Goal: Transaction & Acquisition: Book appointment/travel/reservation

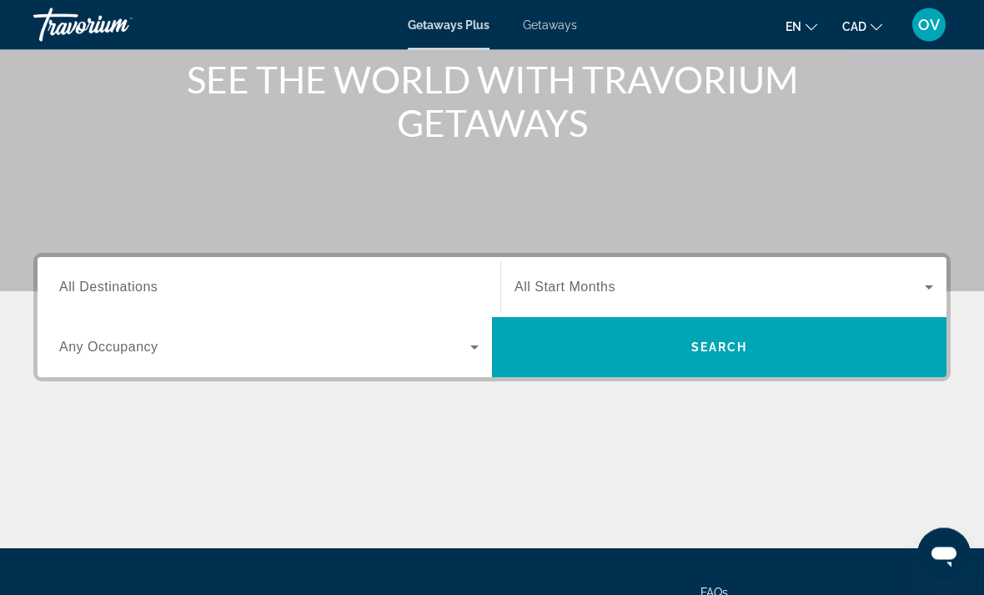
click at [327, 285] on input "Destination All Destinations" at bounding box center [269, 289] width 420 height 20
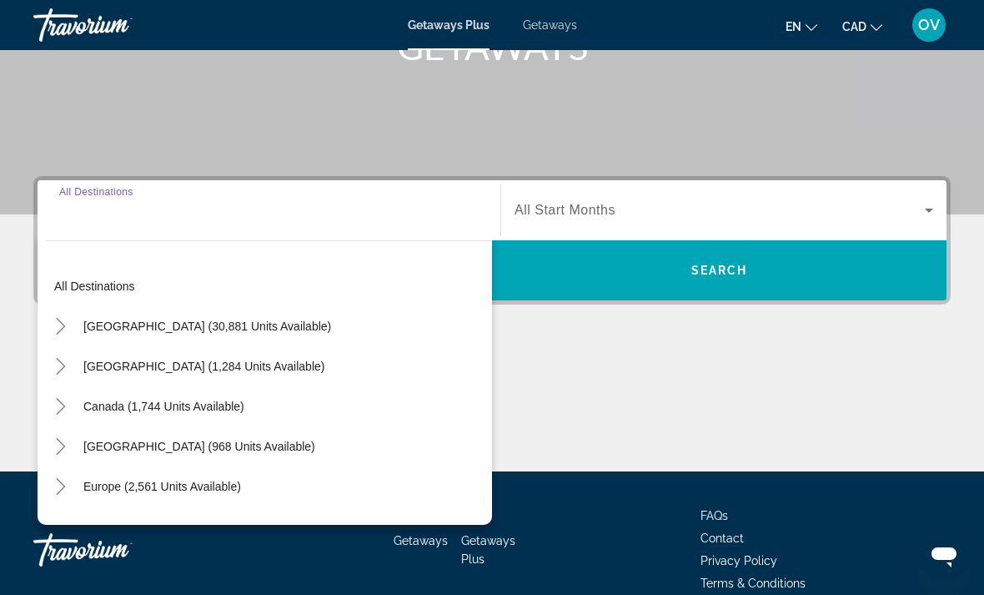
scroll to position [314, 0]
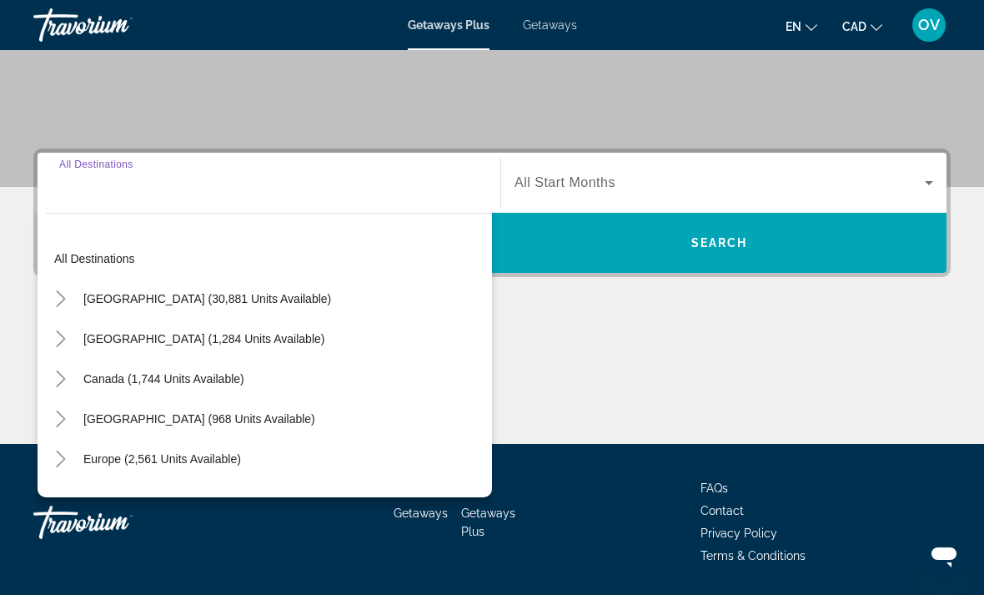
click at [274, 425] on span "[GEOGRAPHIC_DATA] (968 units available)" at bounding box center [199, 418] width 232 height 13
type input "**********"
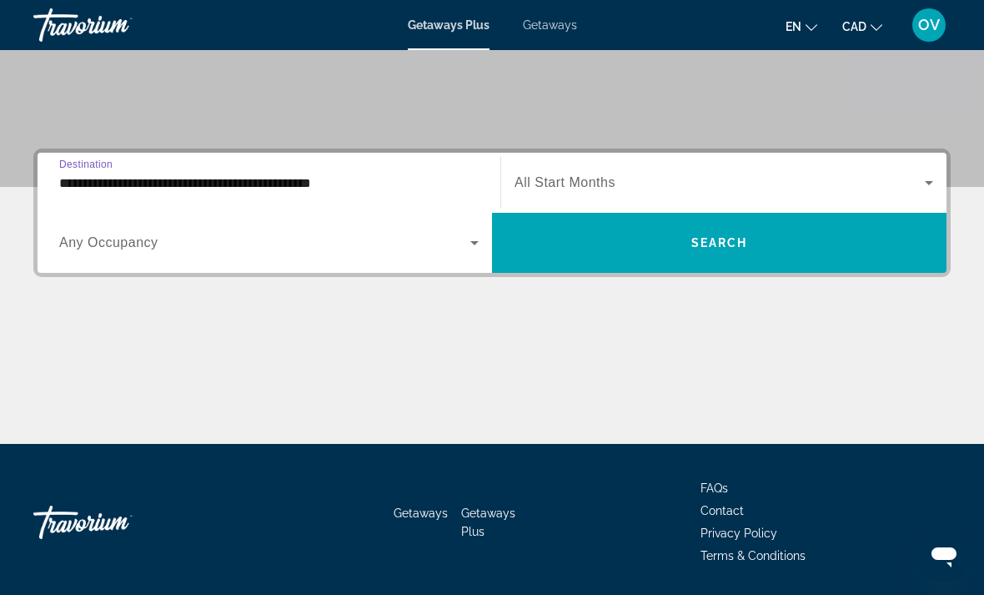
click at [692, 242] on span "Search" at bounding box center [720, 242] width 57 height 13
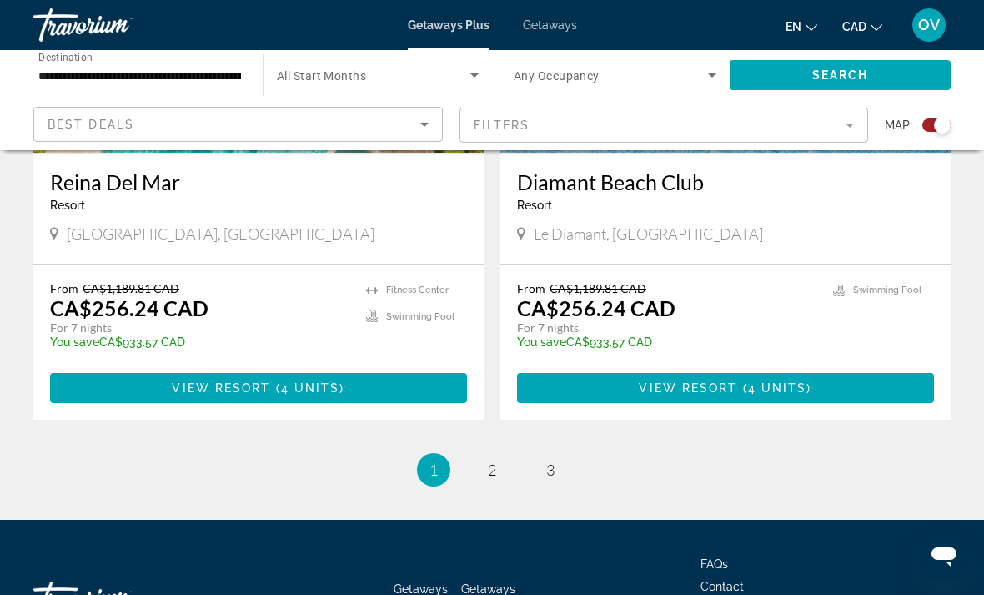
scroll to position [3741, 0]
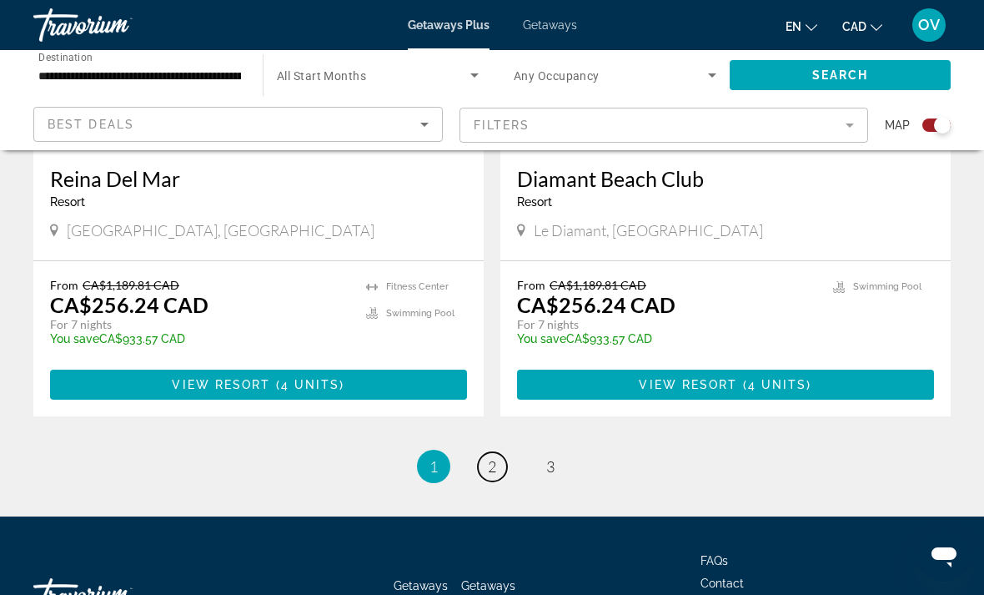
click at [495, 457] on span "2" at bounding box center [492, 466] width 8 height 18
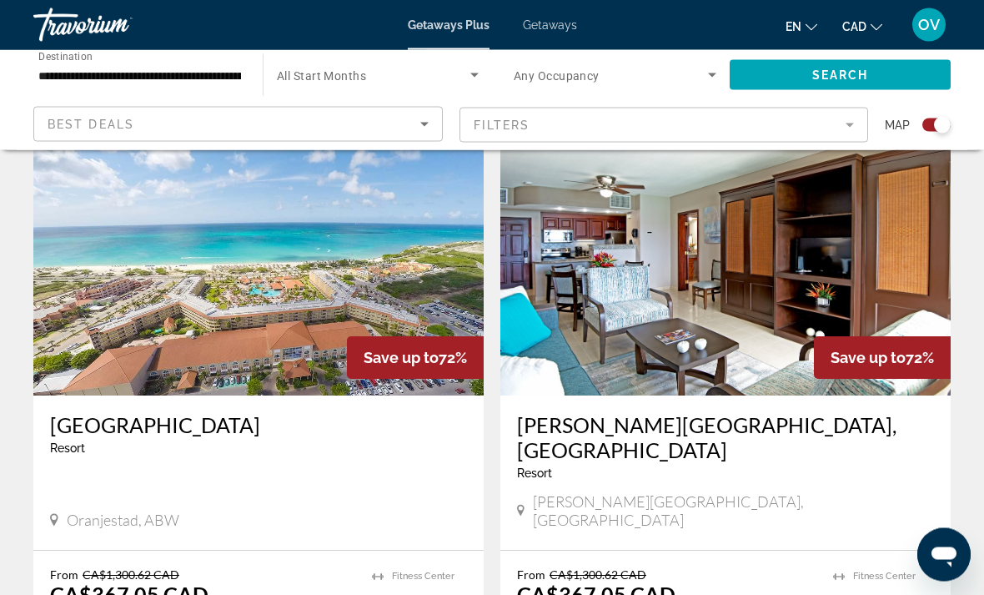
scroll to position [1757, 0]
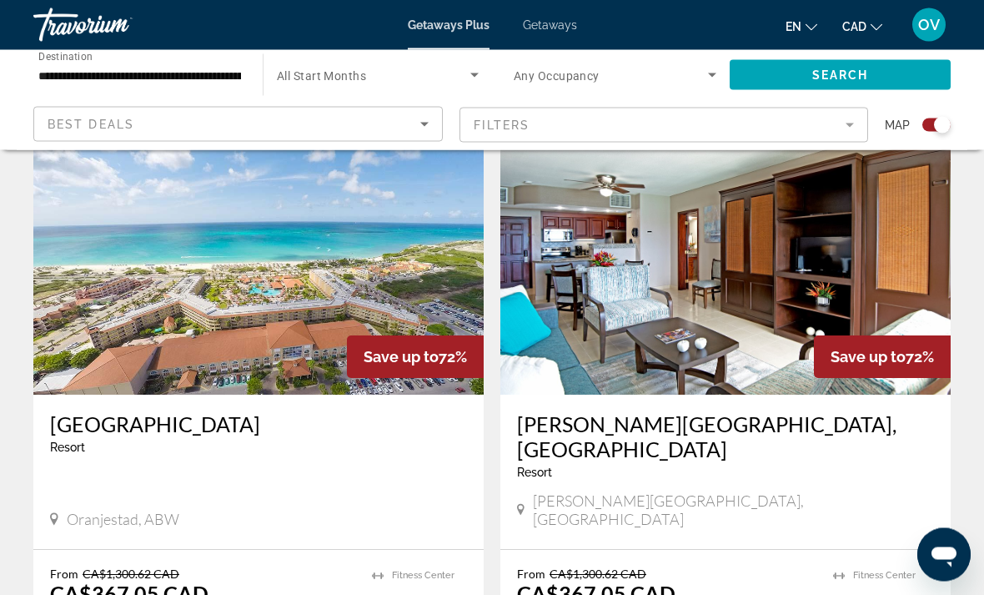
click at [337, 248] on img "Main content" at bounding box center [258, 261] width 450 height 267
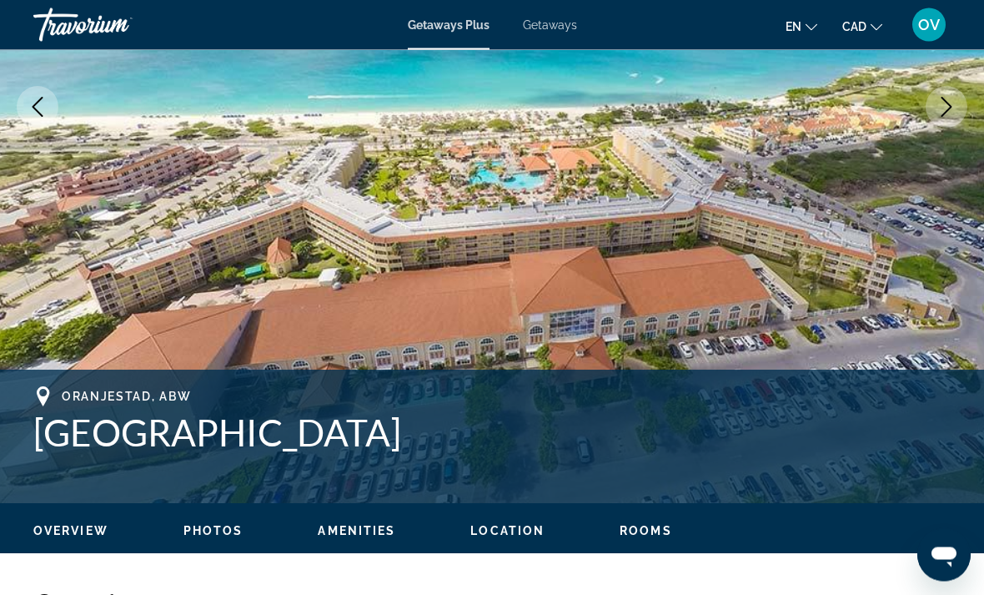
scroll to position [280, 0]
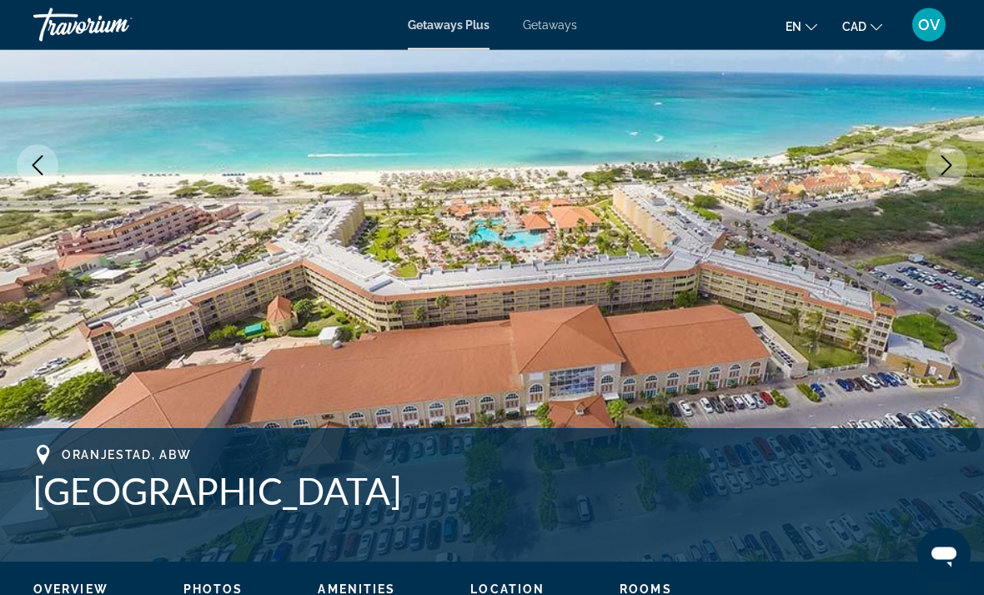
click at [958, 153] on button "Next image" at bounding box center [947, 166] width 42 height 42
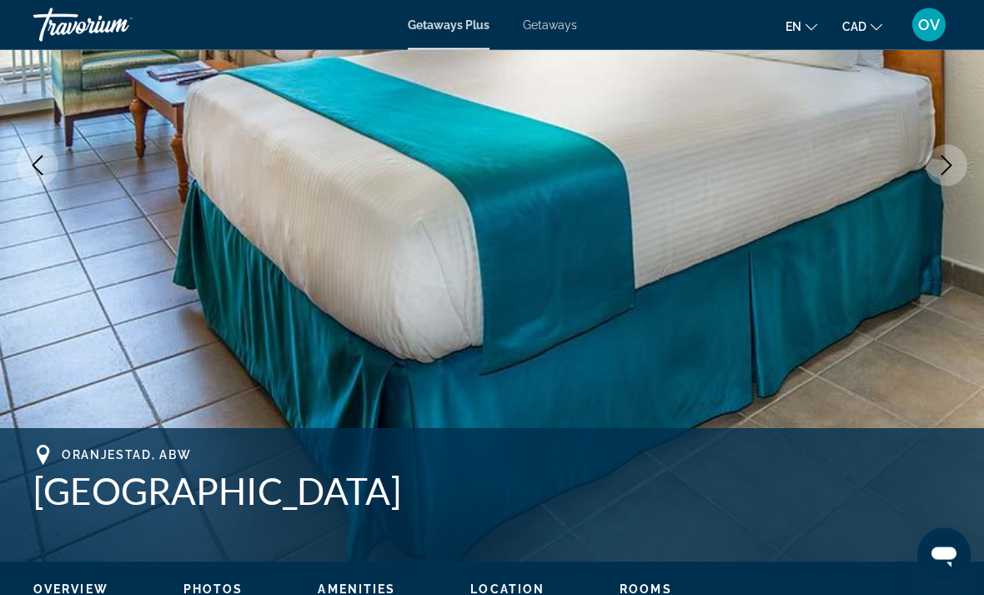
click at [939, 168] on icon "Next image" at bounding box center [947, 166] width 20 height 20
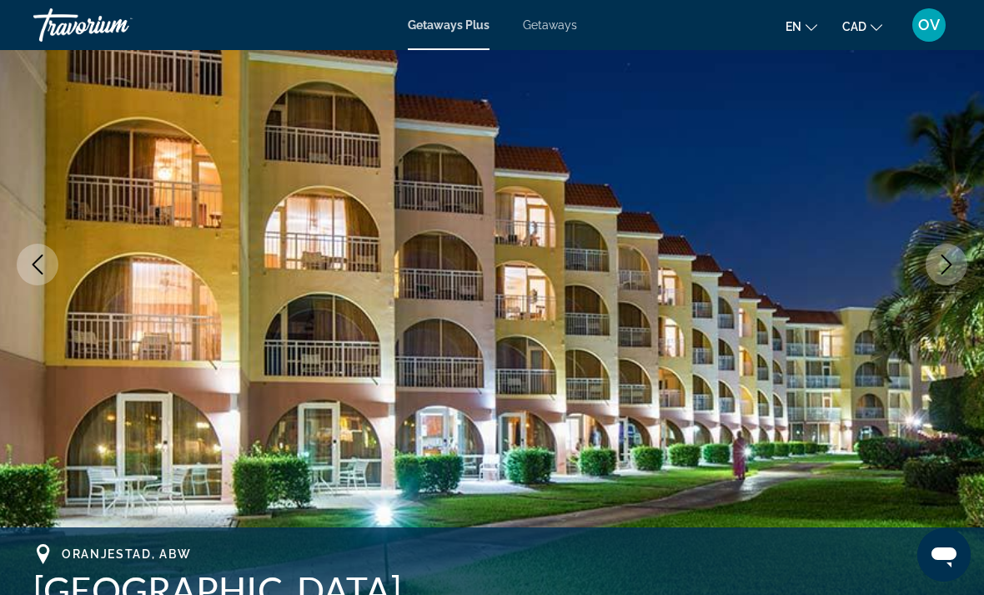
scroll to position [181, 0]
click at [950, 263] on icon "Next image" at bounding box center [947, 265] width 20 height 20
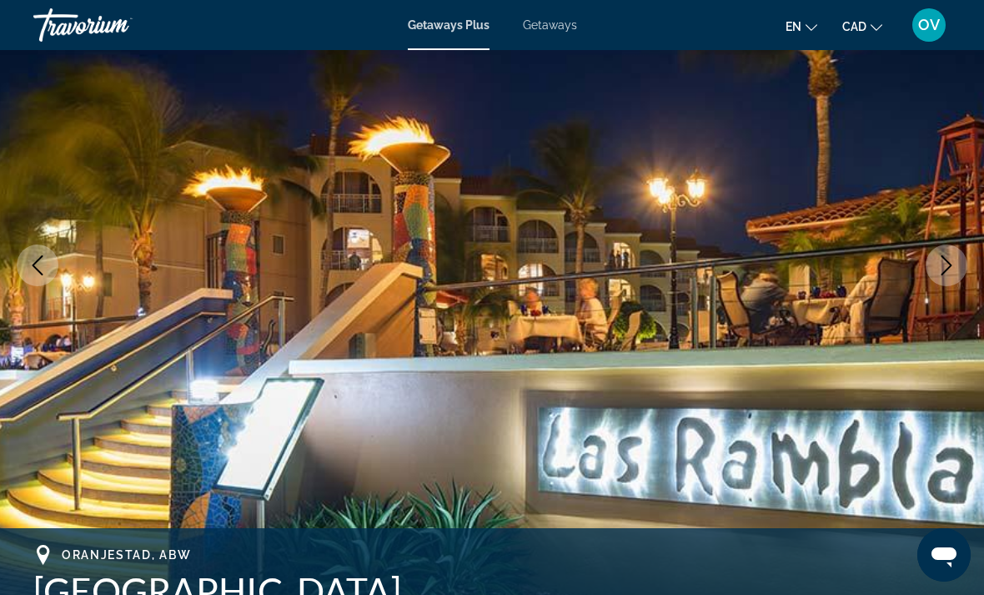
click at [944, 229] on img "Main content" at bounding box center [492, 265] width 984 height 793
click at [929, 271] on button "Next image" at bounding box center [947, 265] width 42 height 42
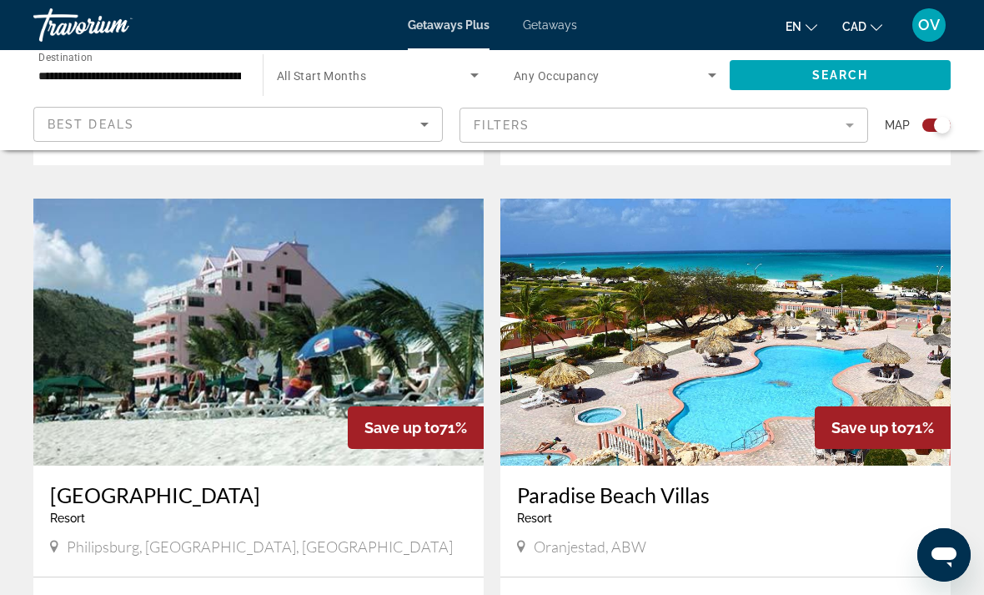
scroll to position [2863, 0]
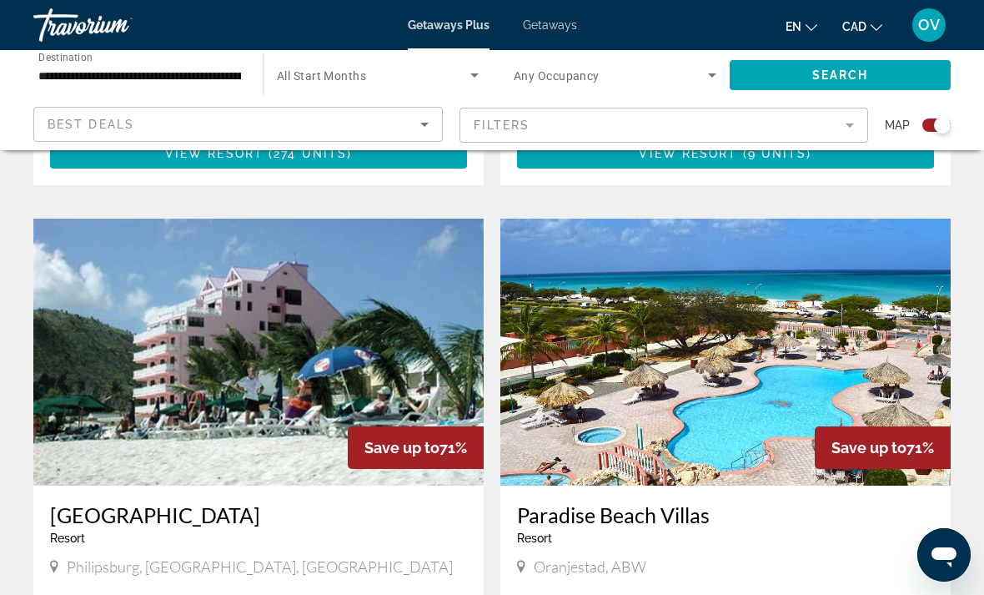
click at [739, 335] on img "Main content" at bounding box center [726, 352] width 450 height 267
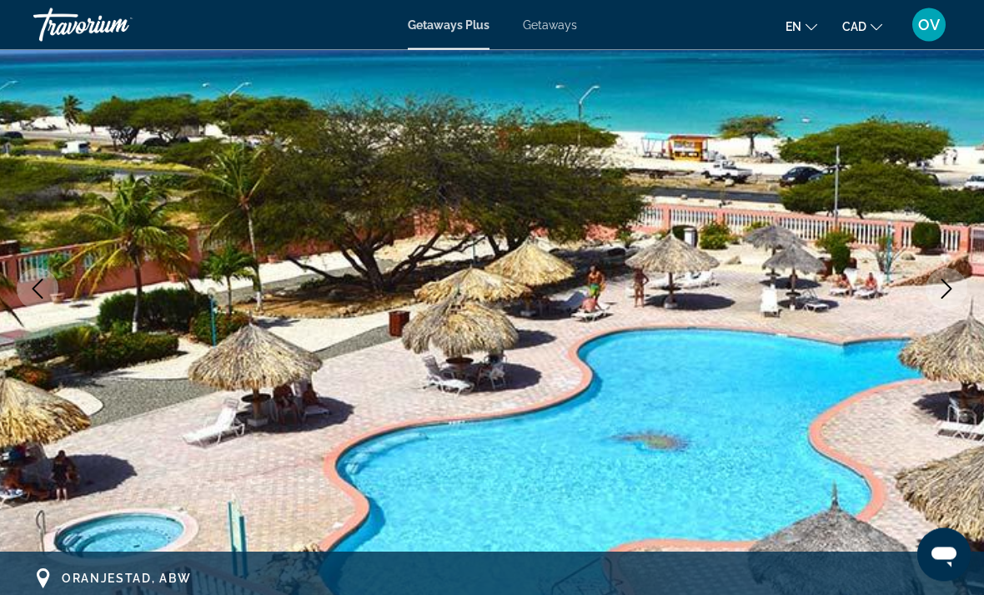
scroll to position [170, 0]
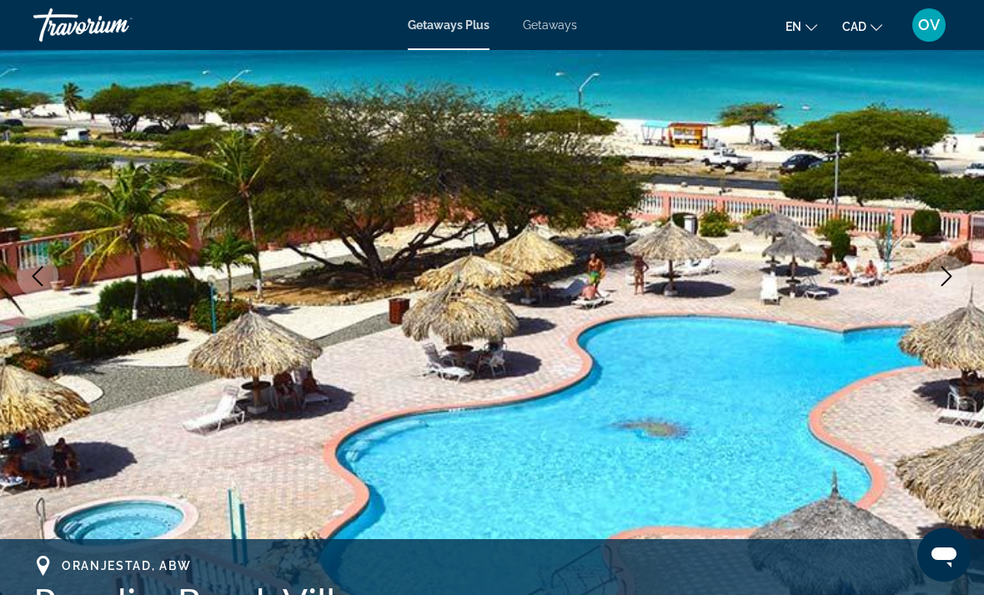
click at [945, 275] on icon "Next image" at bounding box center [947, 276] width 20 height 20
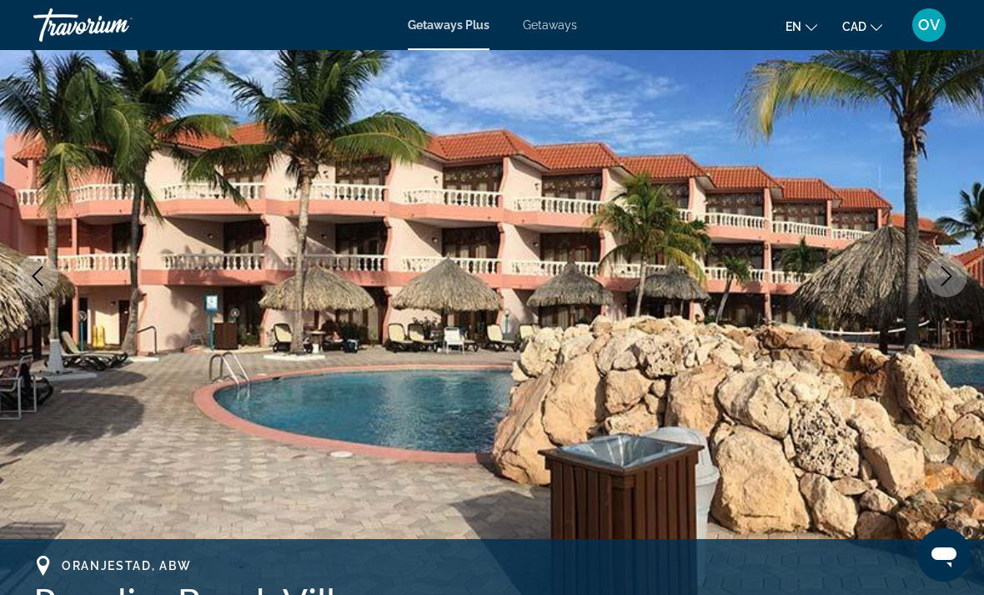
click at [928, 280] on button "Next image" at bounding box center [947, 276] width 42 height 42
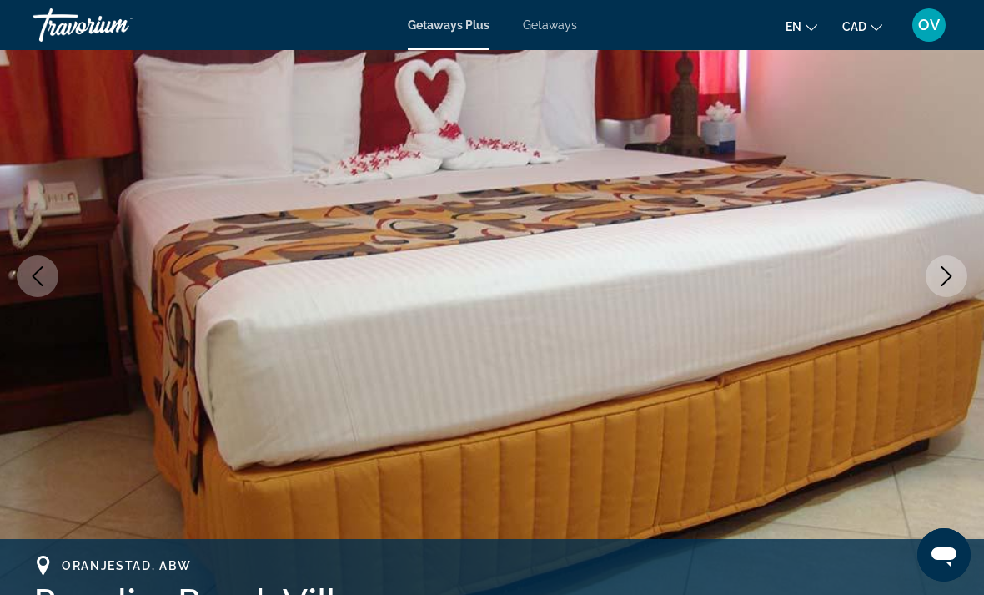
click at [943, 274] on icon "Next image" at bounding box center [947, 276] width 20 height 20
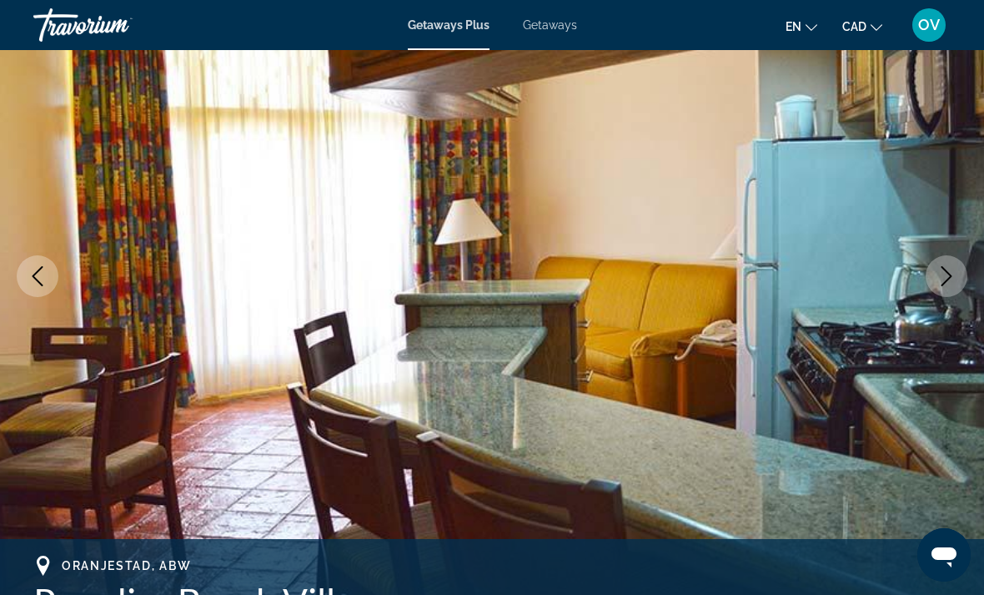
click at [941, 275] on icon "Next image" at bounding box center [947, 276] width 20 height 20
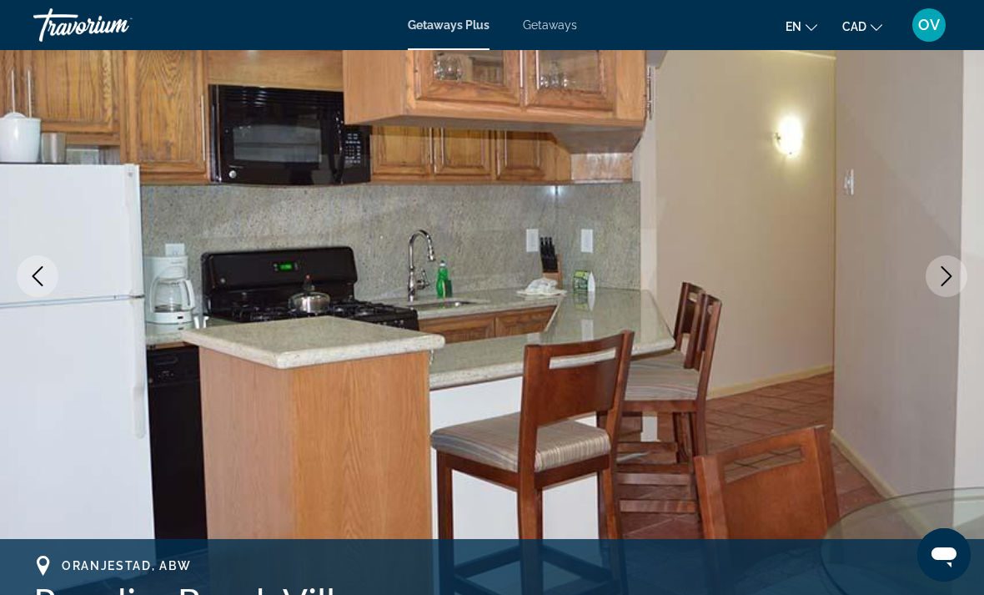
click at [941, 290] on button "Next image" at bounding box center [947, 276] width 42 height 42
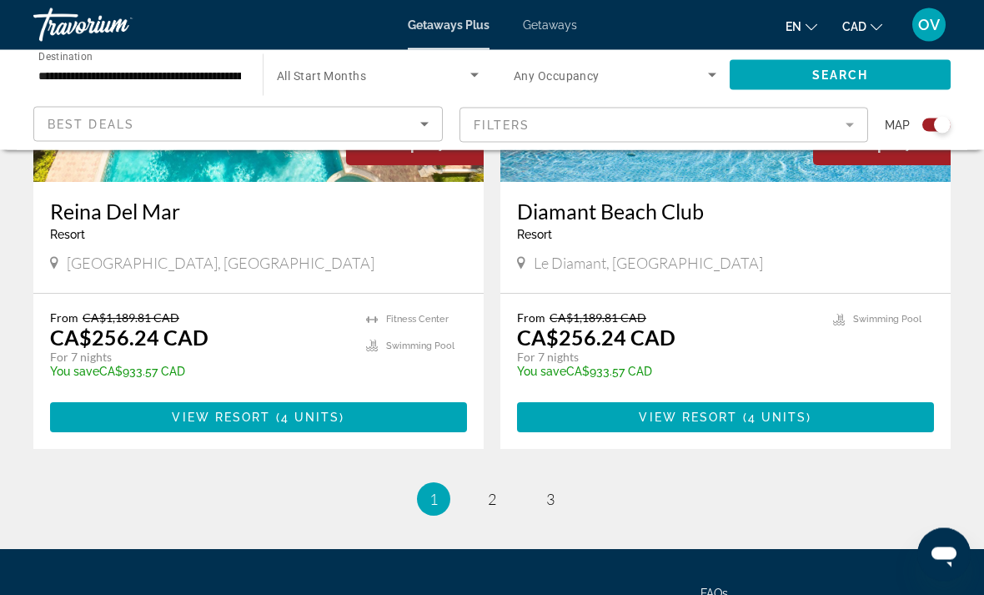
scroll to position [3707, 0]
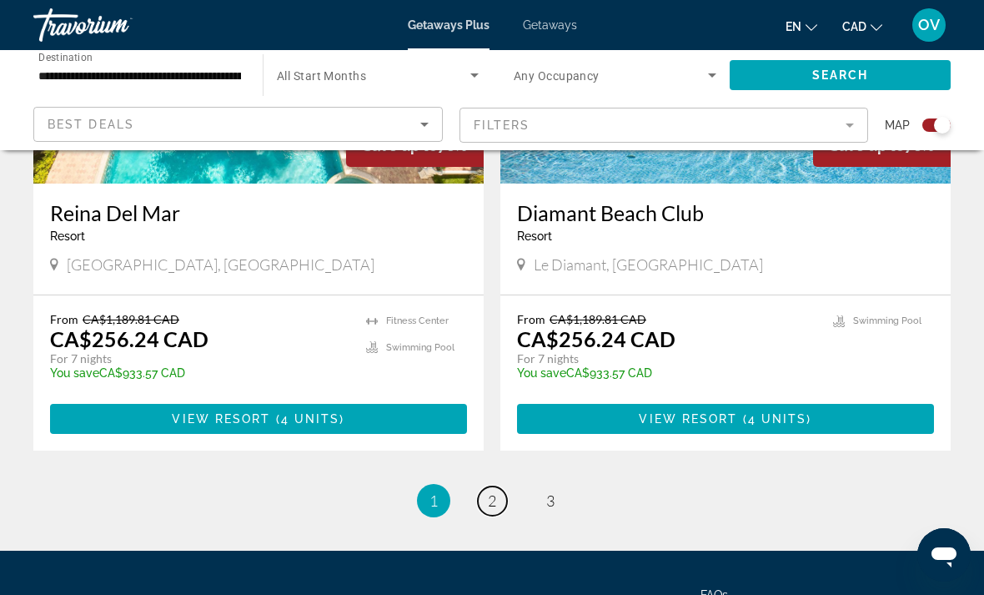
click at [496, 486] on link "page 2" at bounding box center [492, 500] width 29 height 29
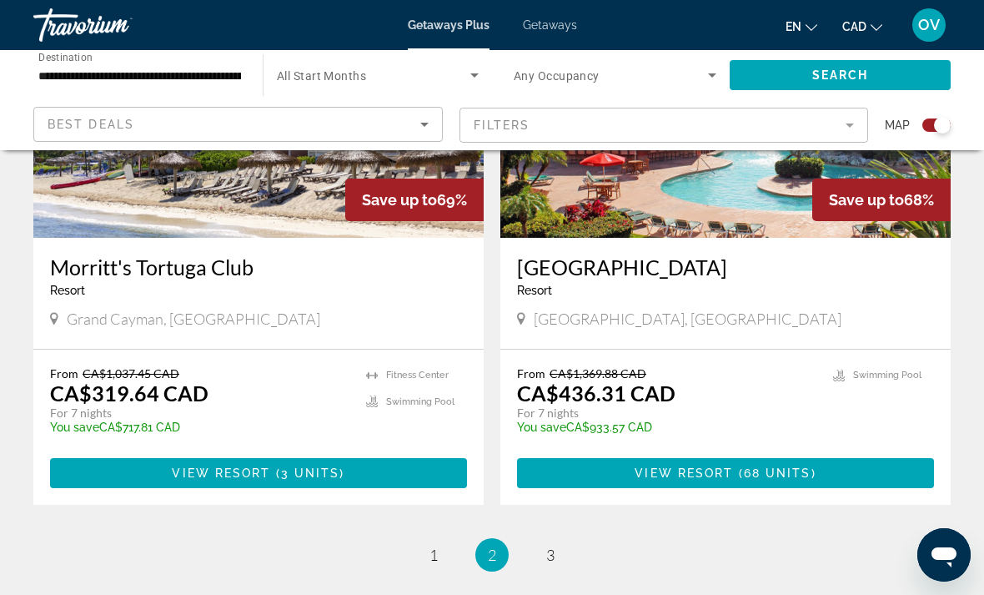
scroll to position [3753, 0]
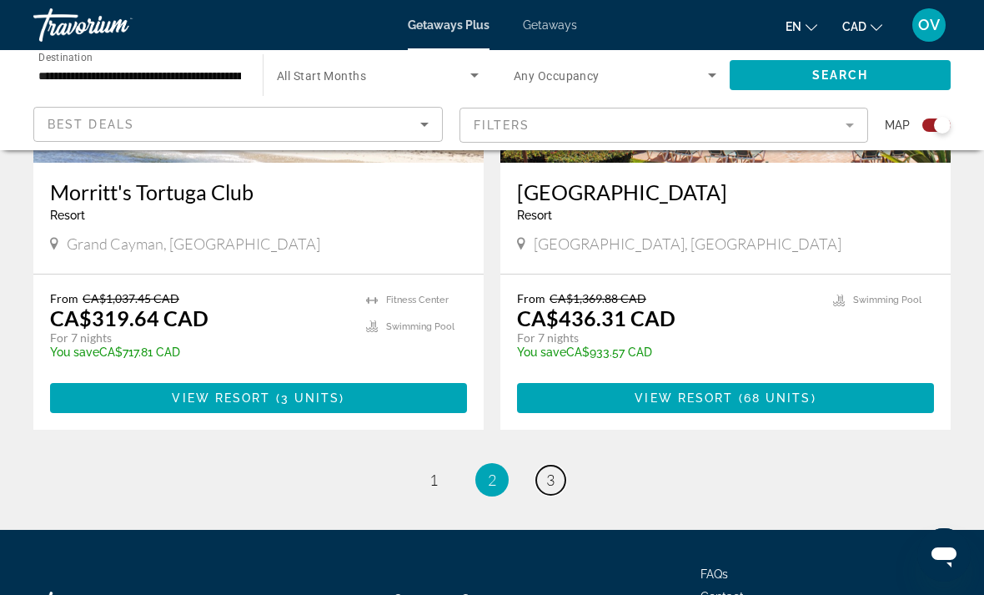
click at [546, 471] on span "3" at bounding box center [550, 480] width 8 height 18
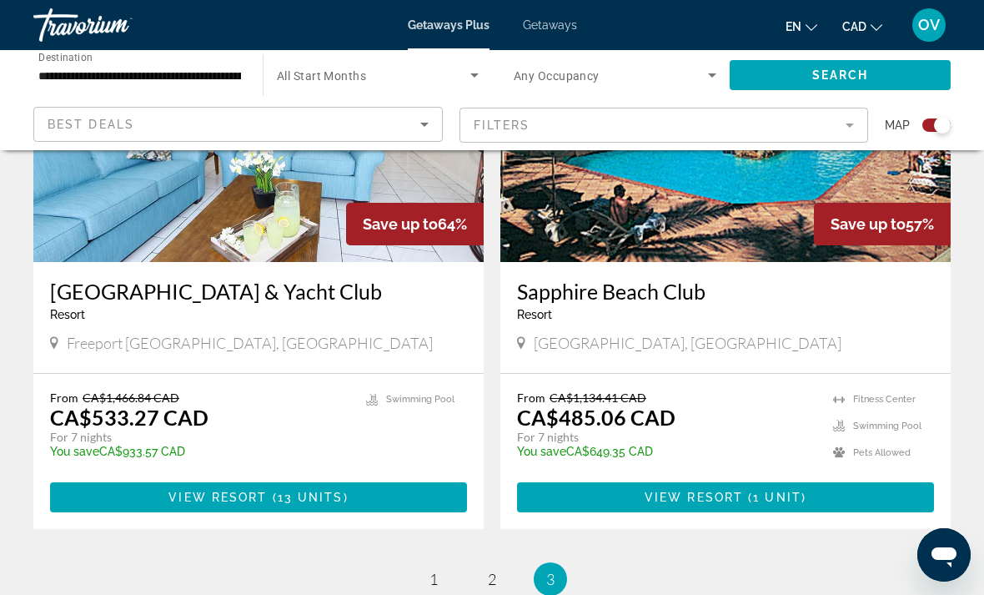
scroll to position [1344, 0]
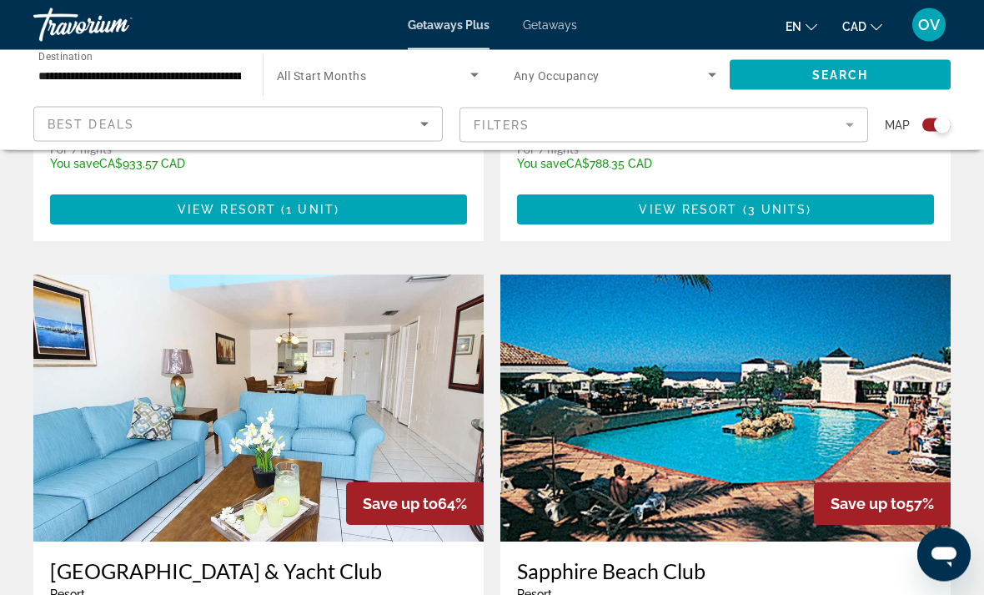
click at [555, 32] on span "Getaways" at bounding box center [550, 24] width 54 height 13
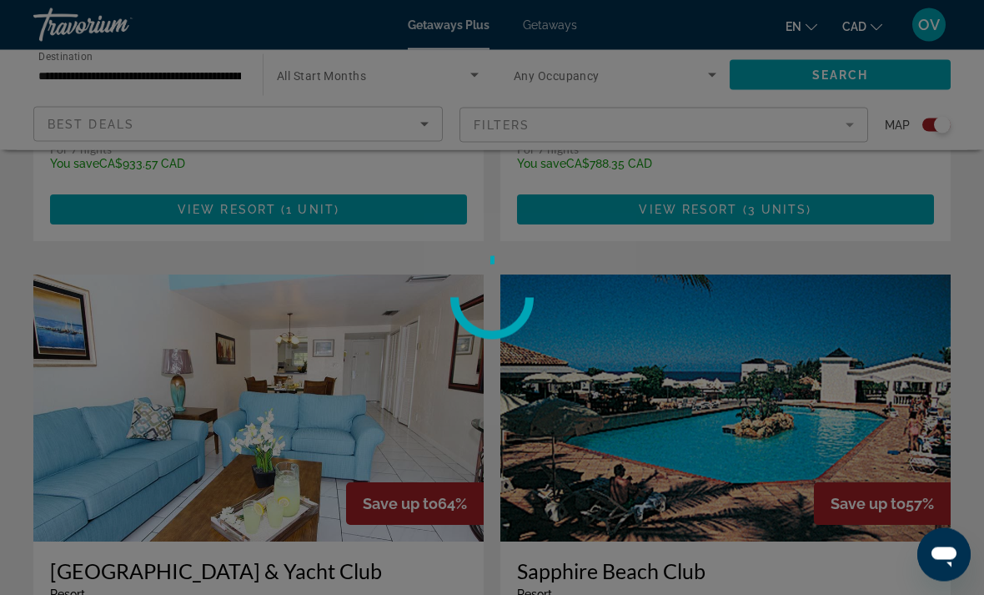
scroll to position [1019, 0]
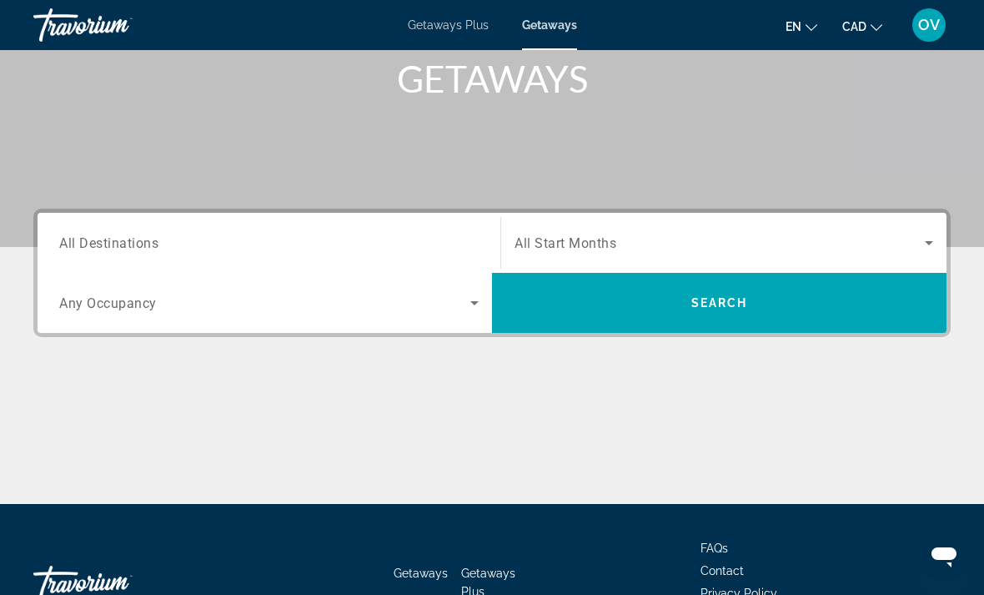
click at [445, 235] on input "Destination All Destinations" at bounding box center [269, 244] width 420 height 20
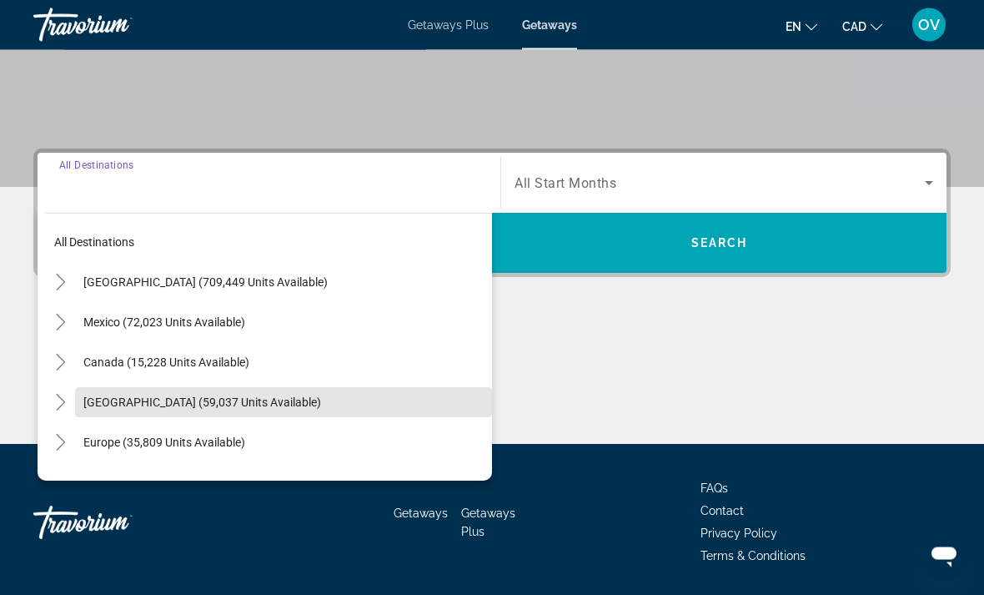
click at [349, 411] on span "Search widget" at bounding box center [283, 403] width 417 height 40
type input "**********"
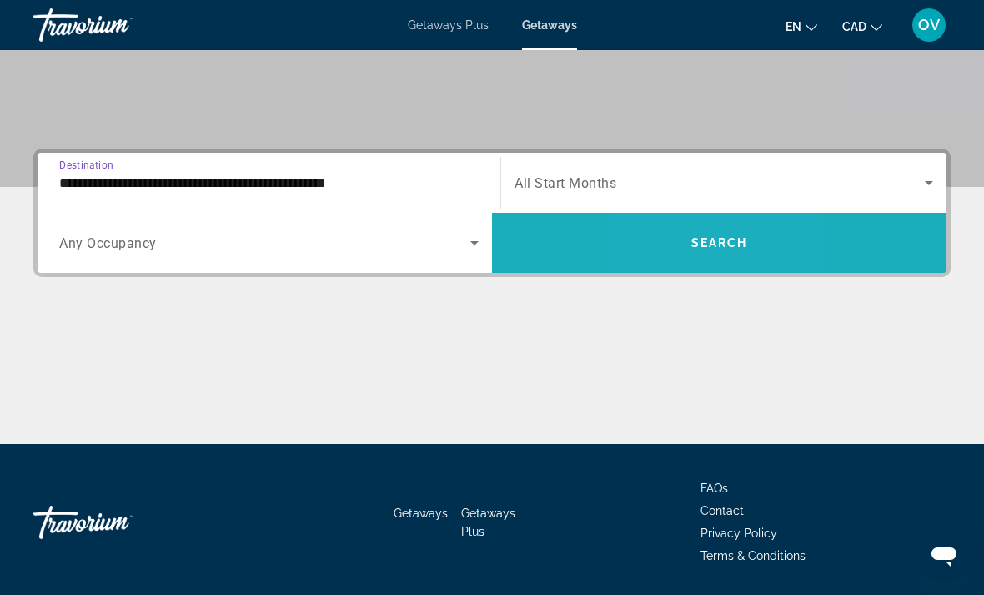
click at [673, 247] on span "Search widget" at bounding box center [719, 243] width 455 height 40
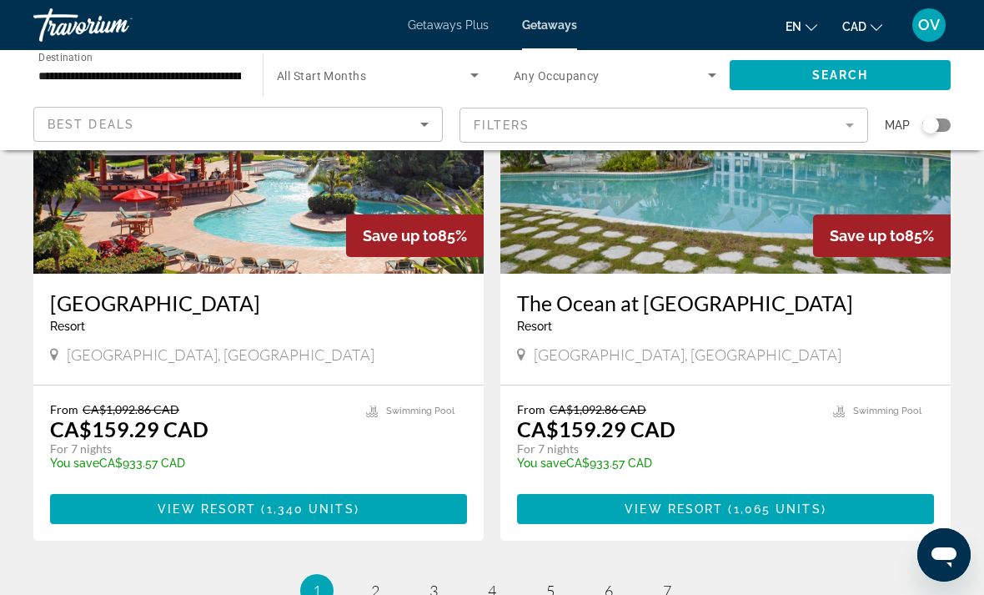
scroll to position [3112, 0]
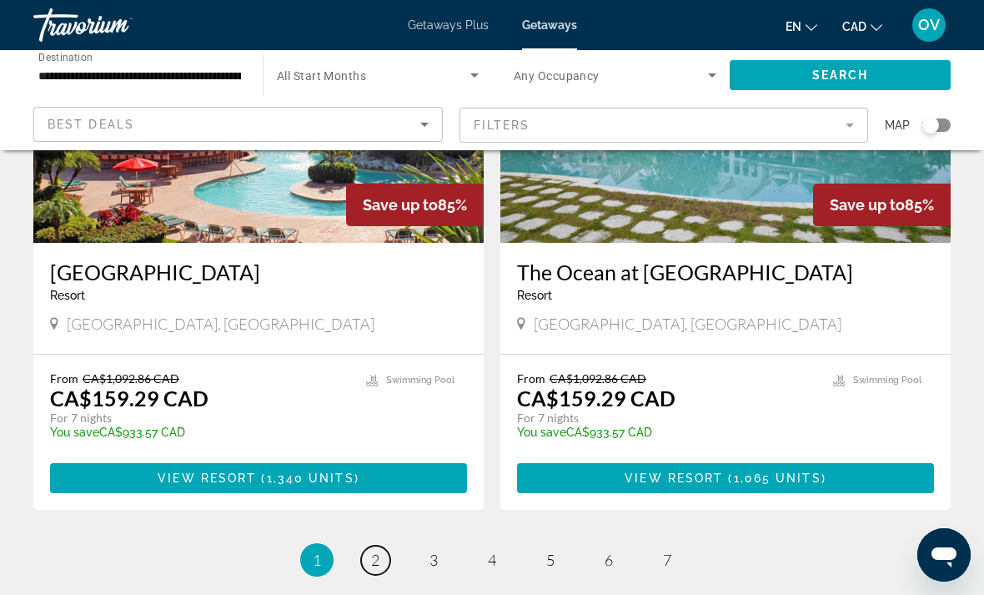
click at [380, 546] on link "page 2" at bounding box center [375, 560] width 29 height 29
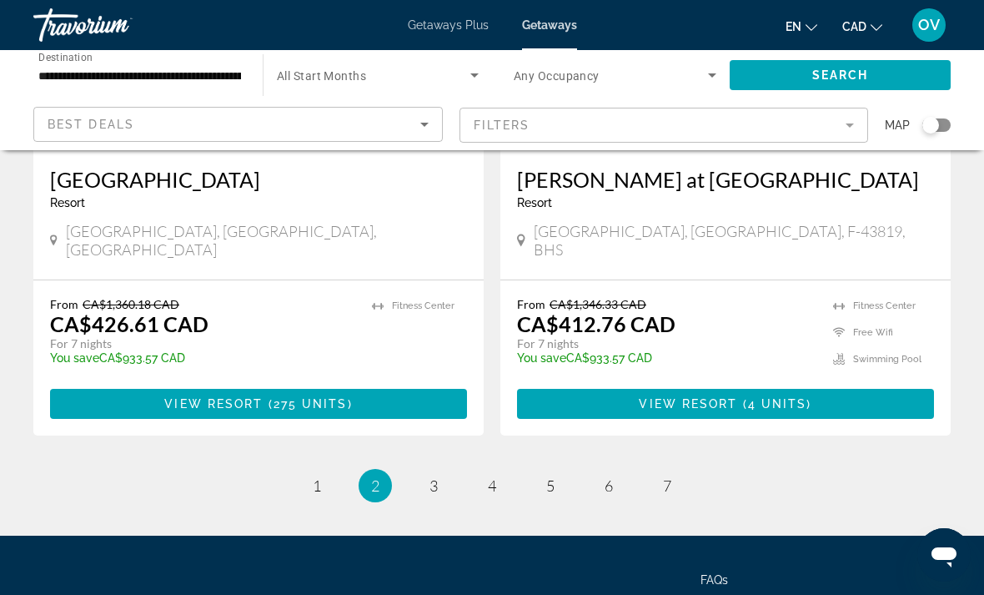
scroll to position [3222, 0]
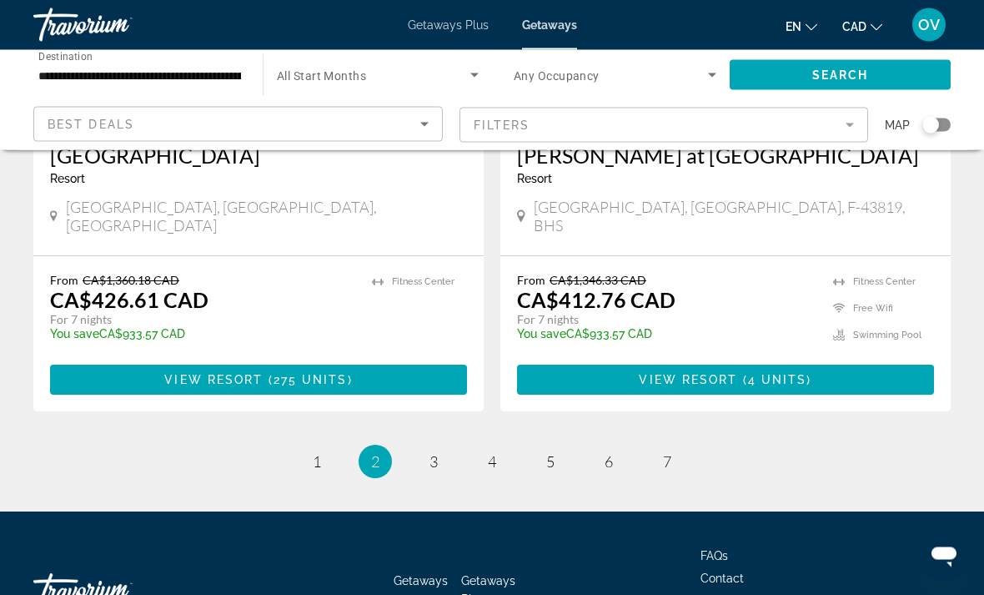
click at [441, 448] on link "page 3" at bounding box center [434, 462] width 29 height 29
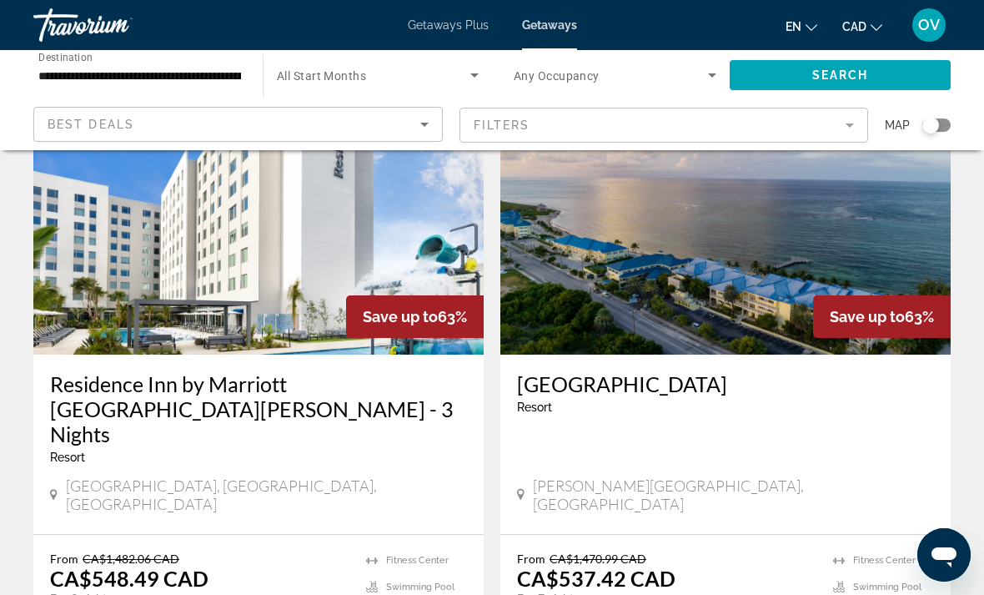
scroll to position [2453, 0]
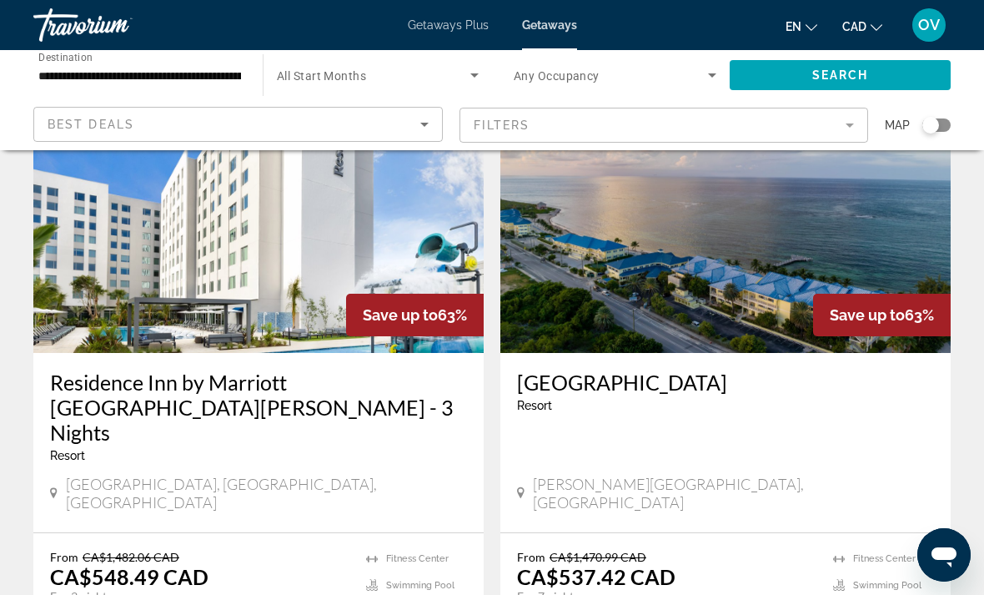
click at [733, 272] on img "Main content" at bounding box center [726, 219] width 450 height 267
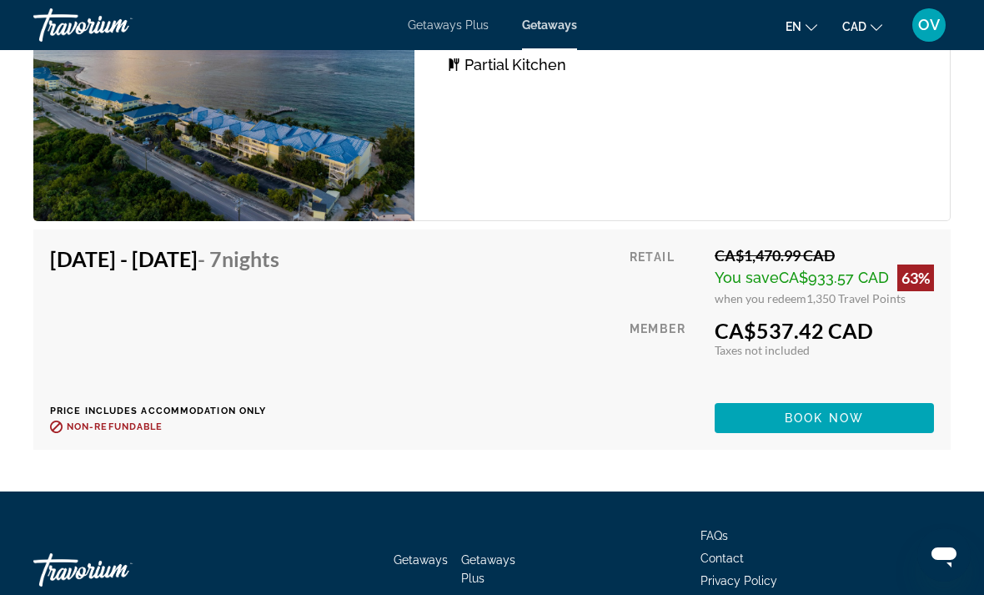
scroll to position [3368, 0]
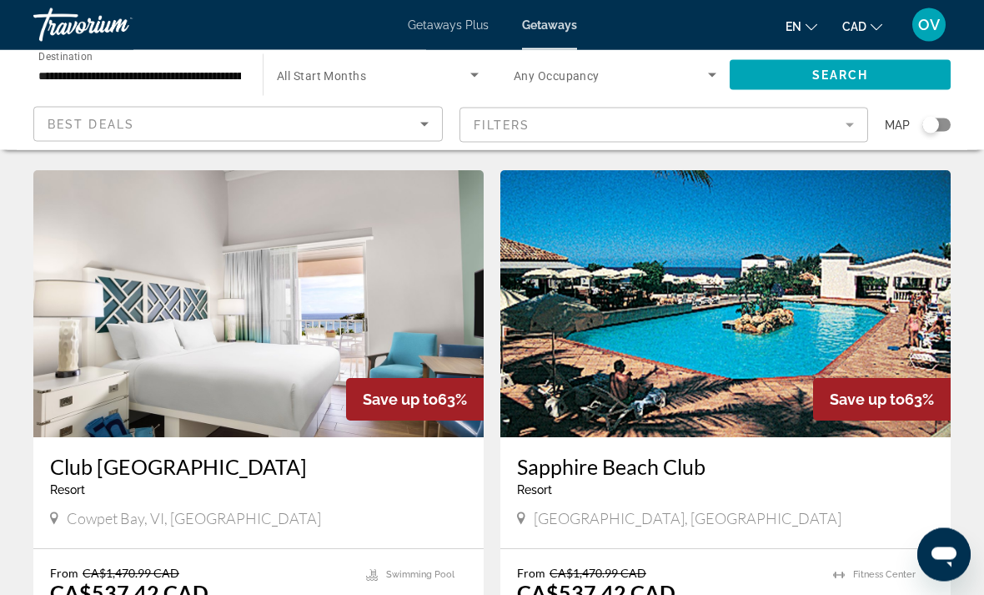
scroll to position [3005, 0]
click at [353, 225] on img "Main content" at bounding box center [258, 303] width 450 height 267
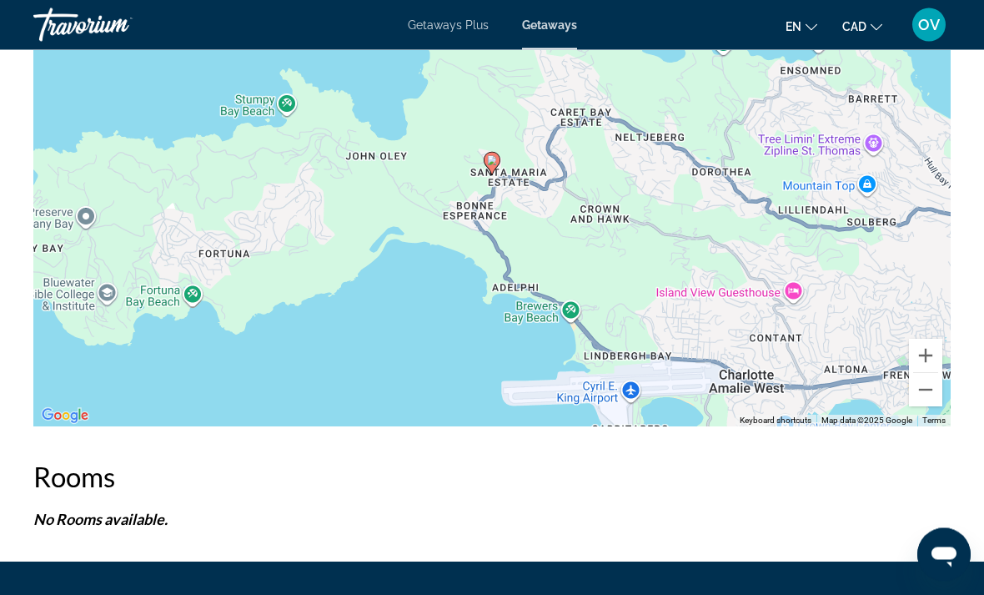
scroll to position [3066, 0]
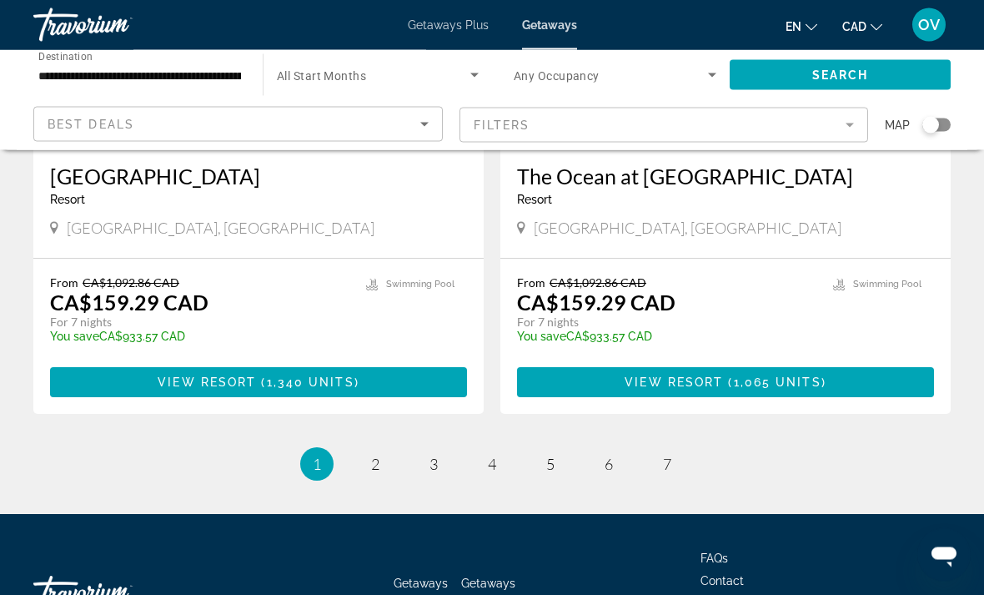
scroll to position [3236, 0]
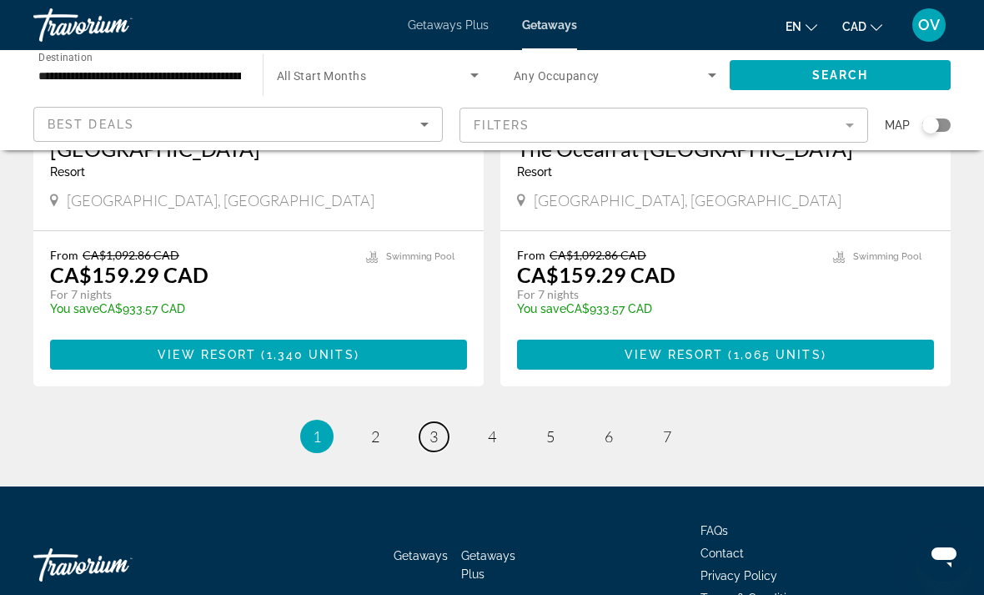
click at [430, 427] on span "3" at bounding box center [434, 436] width 8 height 18
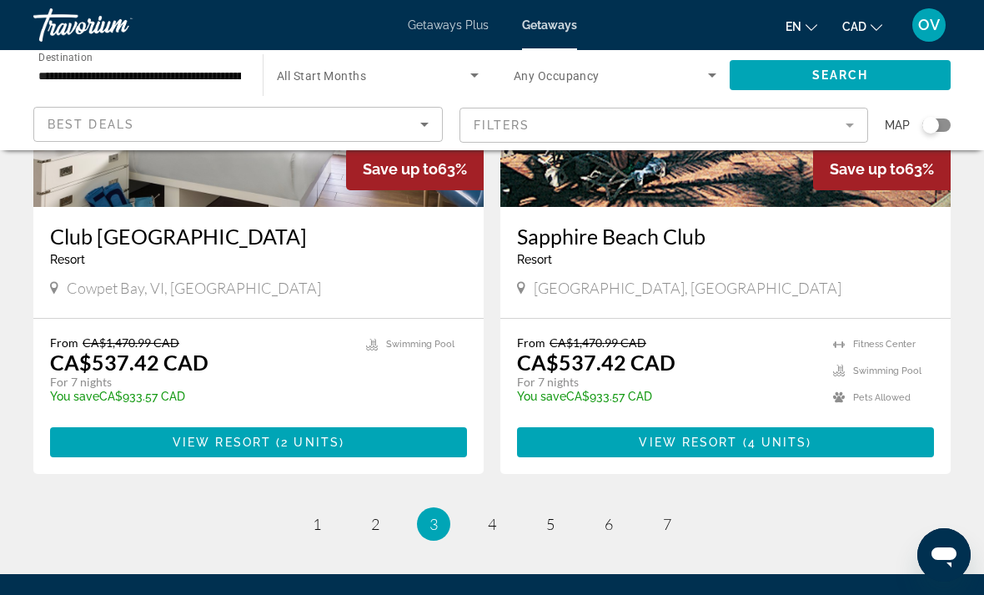
scroll to position [3259, 0]
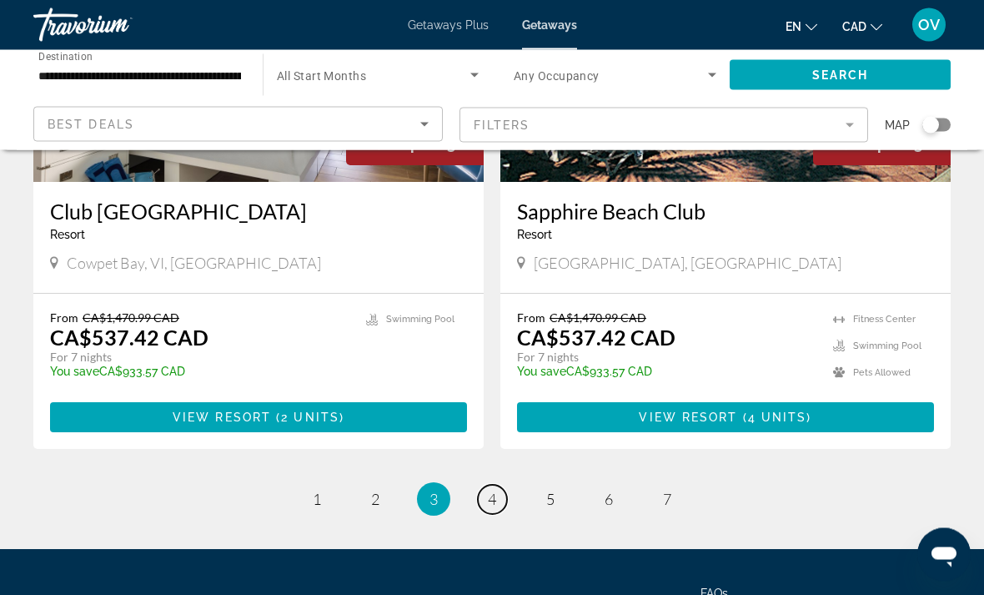
click at [498, 486] on link "page 4" at bounding box center [492, 500] width 29 height 29
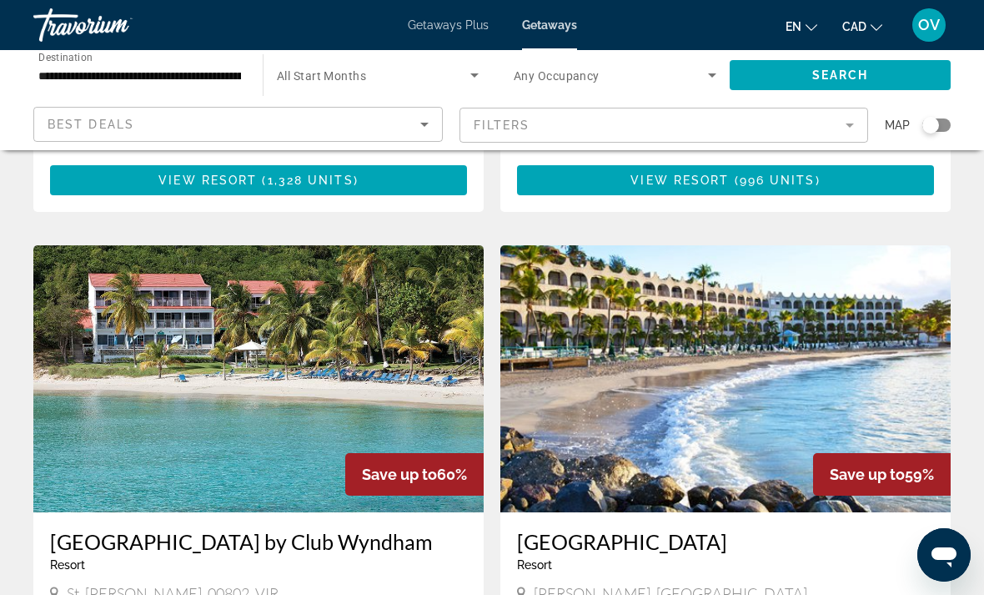
scroll to position [1179, 0]
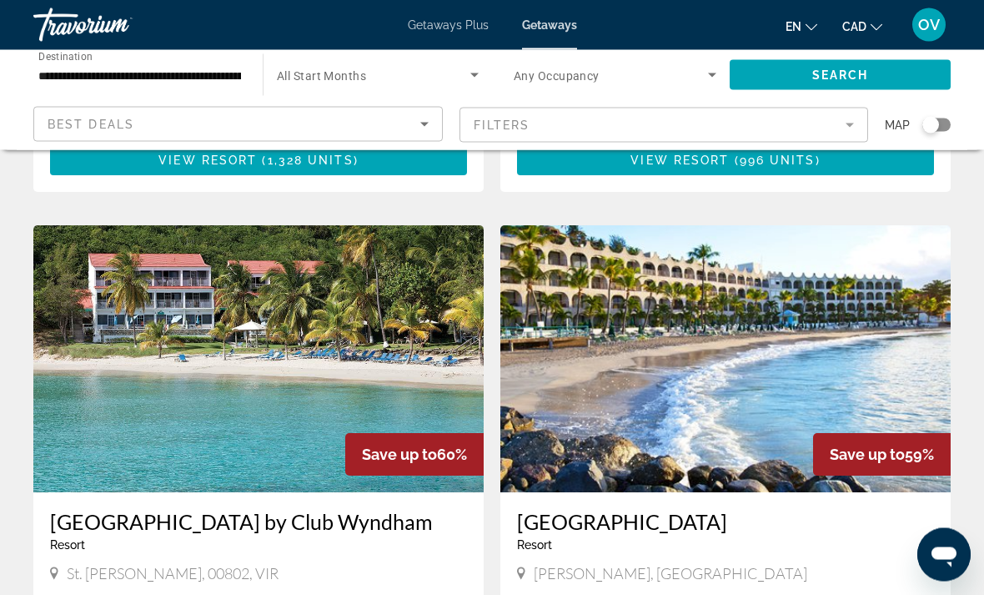
click at [398, 274] on img "Main content" at bounding box center [258, 359] width 450 height 267
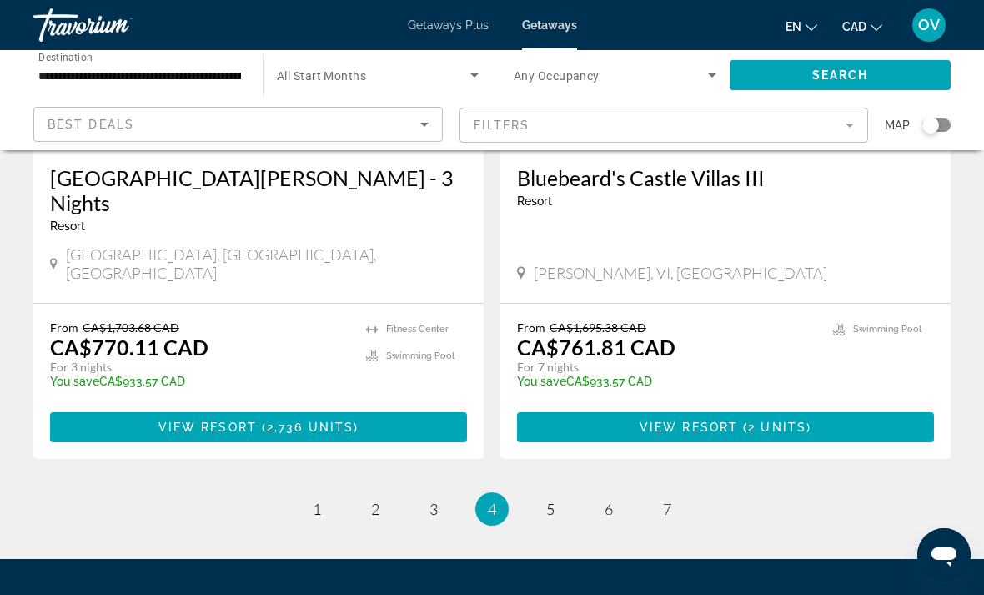
scroll to position [3225, 0]
click at [553, 501] on span "5" at bounding box center [550, 510] width 8 height 18
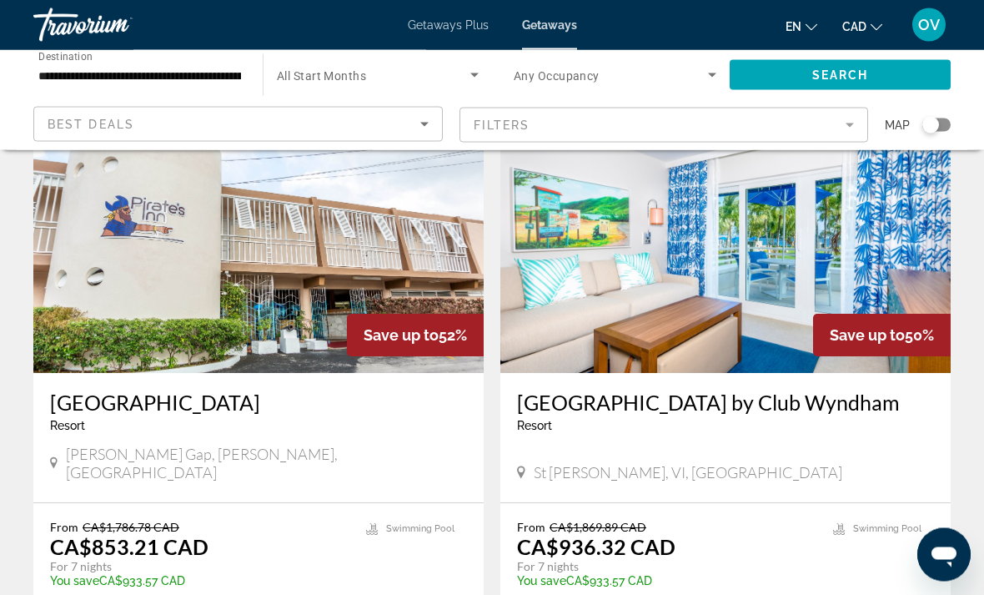
scroll to position [671, 0]
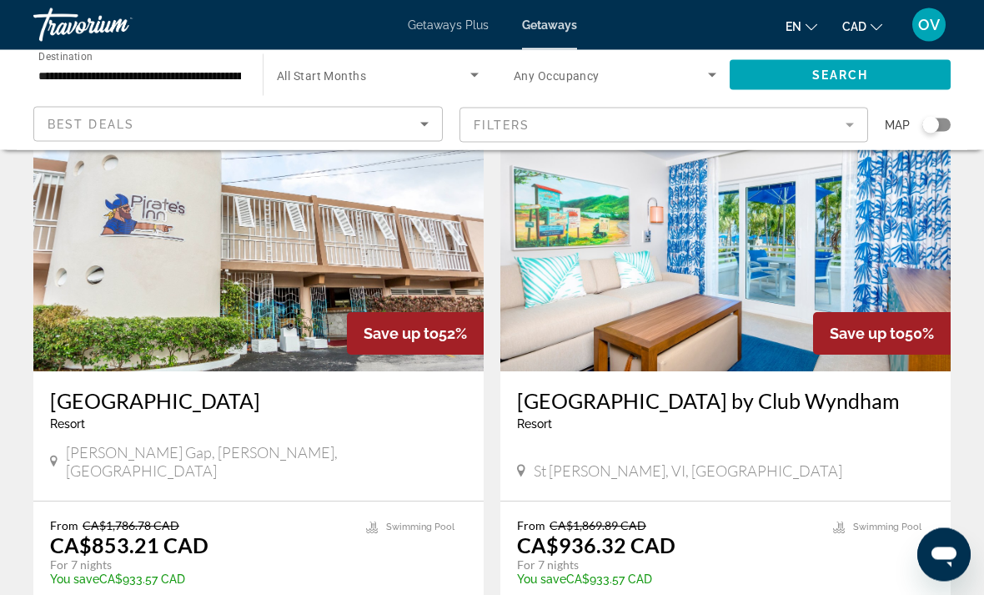
click at [752, 315] on img "Main content" at bounding box center [726, 238] width 450 height 267
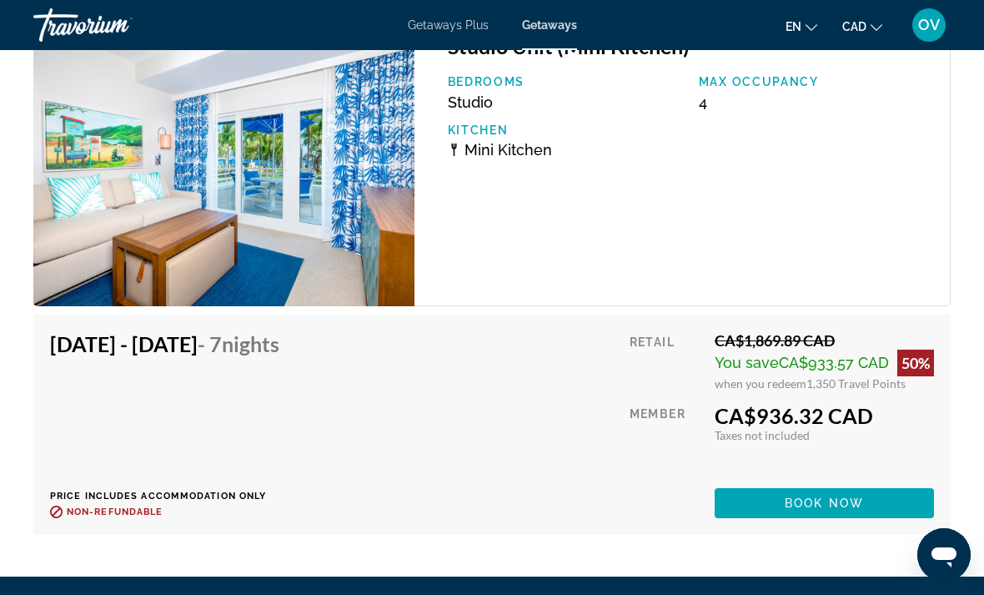
scroll to position [3609, 0]
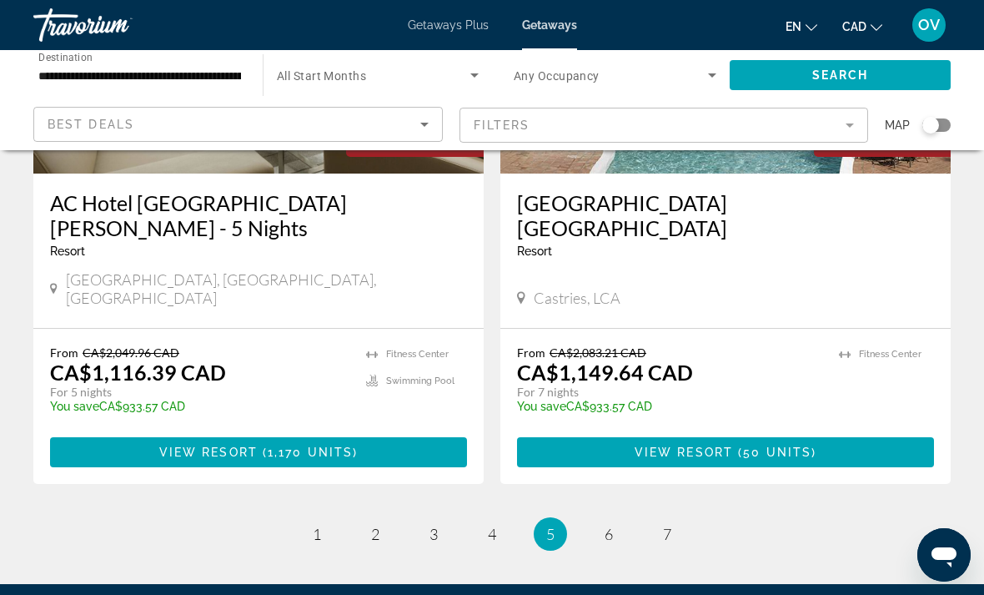
scroll to position [3238, 0]
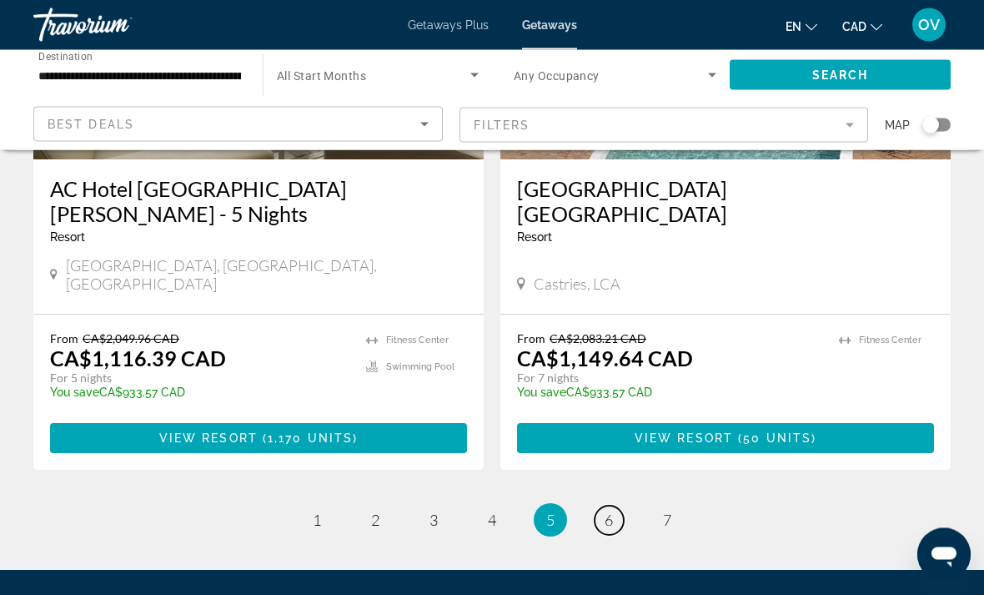
click at [612, 511] on span "6" at bounding box center [609, 520] width 8 height 18
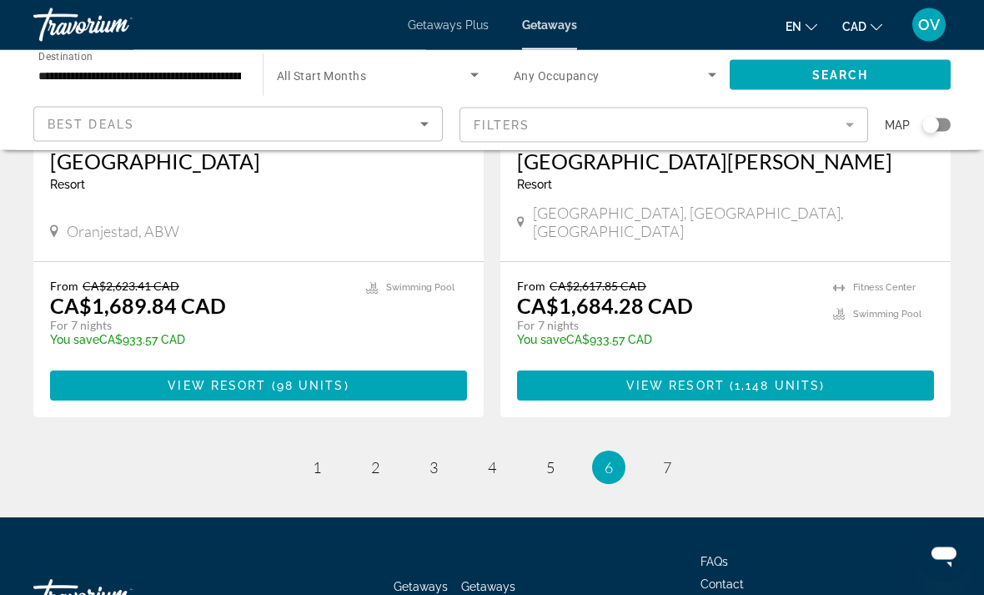
scroll to position [3261, 0]
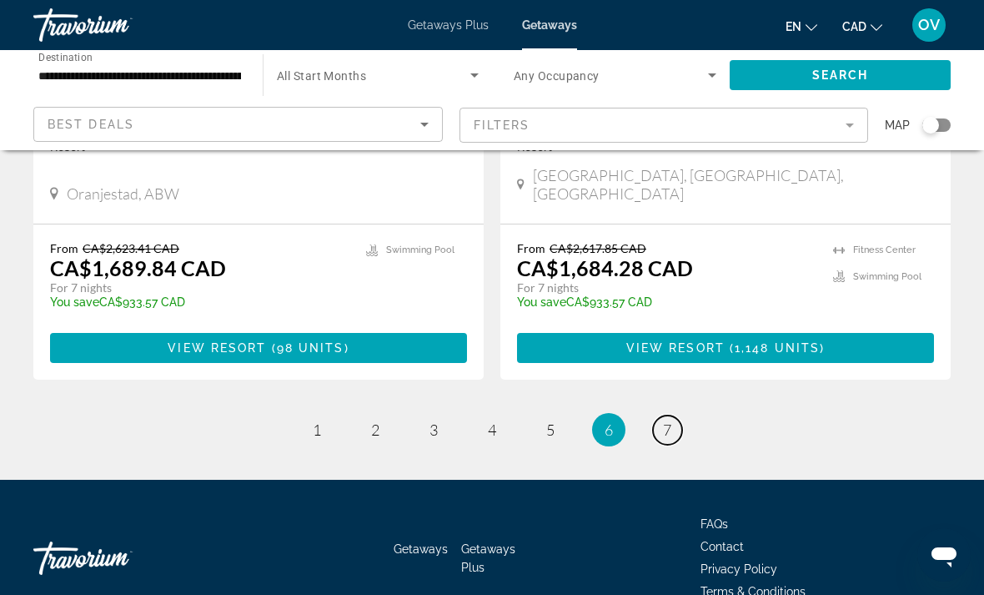
click at [653, 415] on link "page 7" at bounding box center [667, 429] width 29 height 29
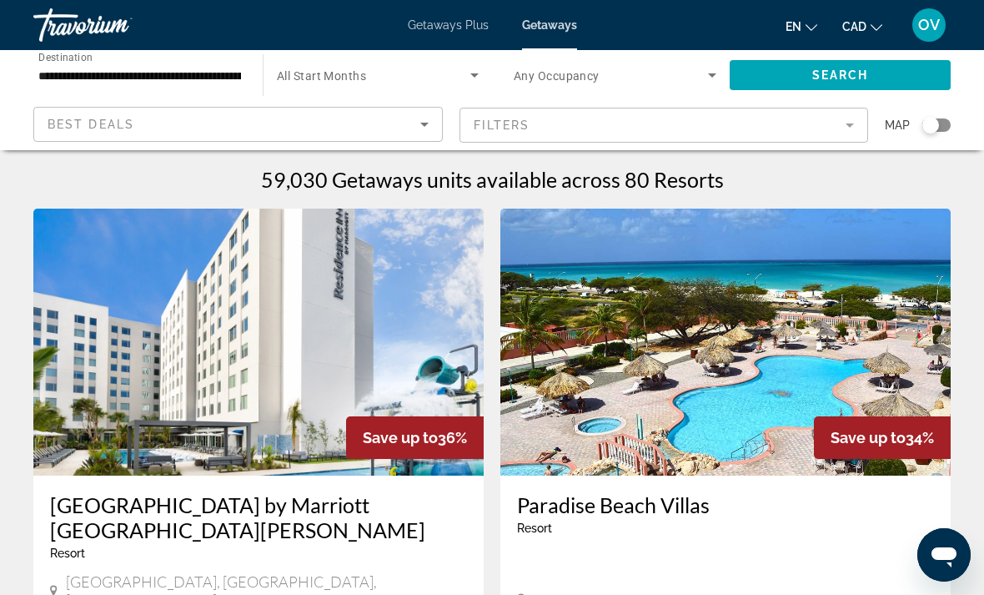
click at [142, 67] on input "**********" at bounding box center [139, 76] width 203 height 20
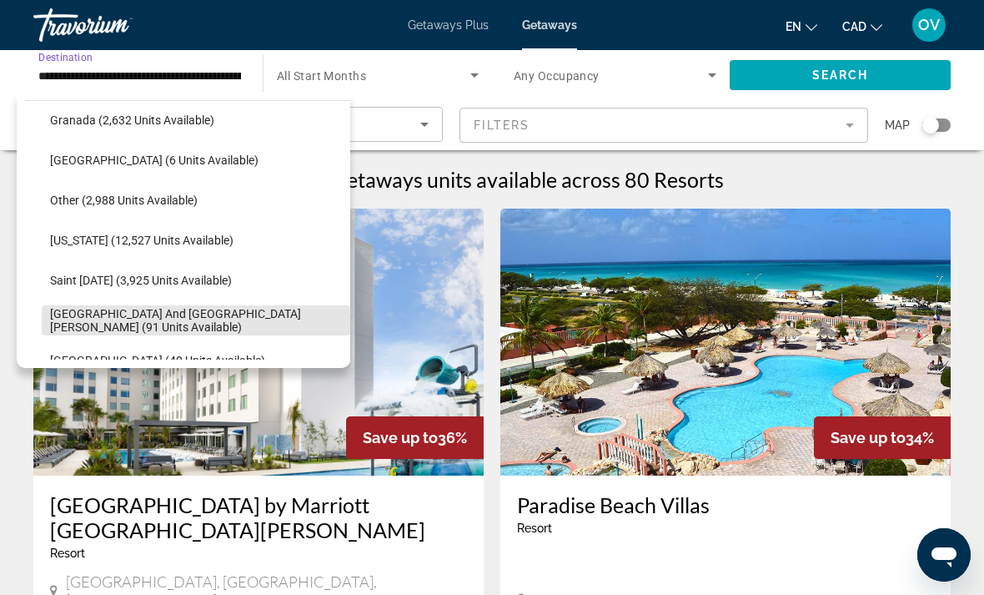
scroll to position [409, 0]
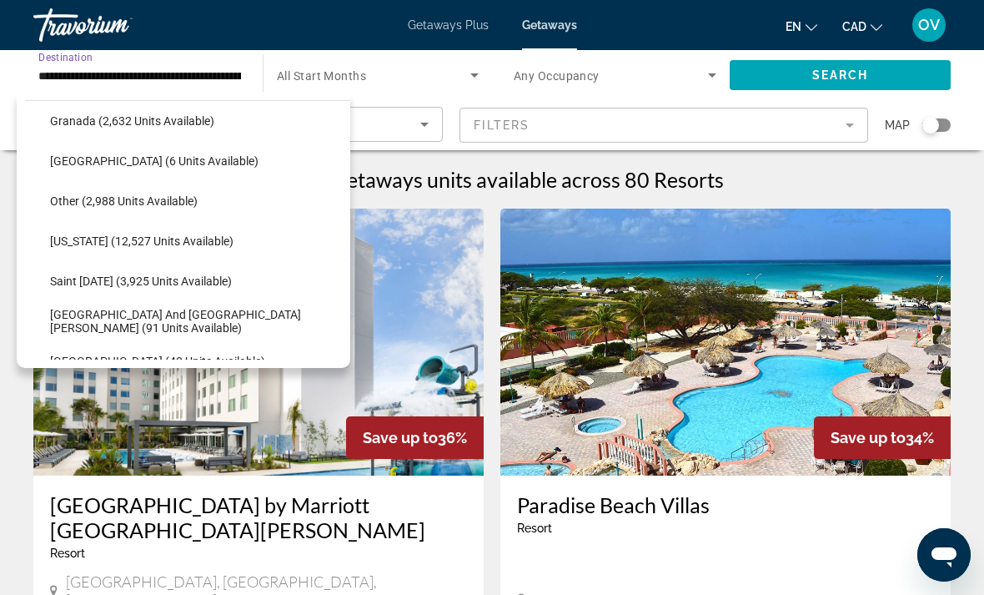
click at [177, 198] on span "Other (2,988 units available)" at bounding box center [124, 200] width 148 height 13
type input "**********"
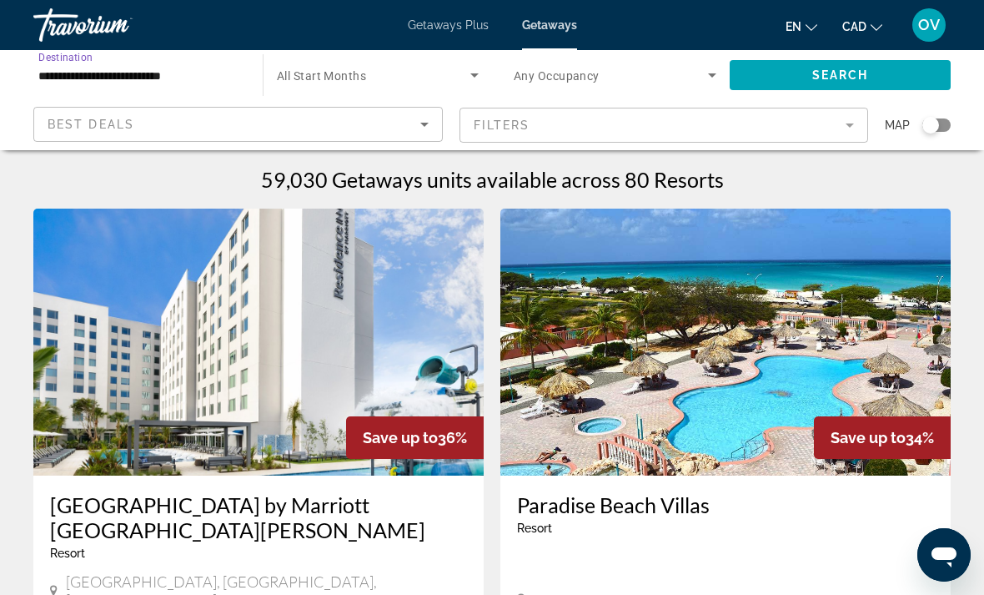
click at [829, 88] on span "Search widget" at bounding box center [840, 75] width 221 height 40
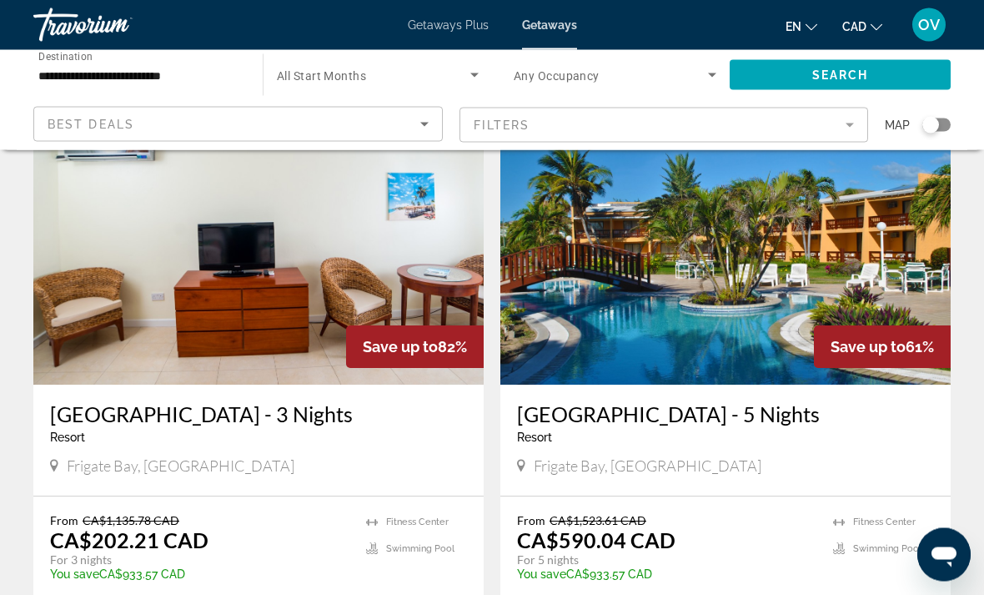
click at [752, 315] on img "Main content" at bounding box center [726, 251] width 450 height 267
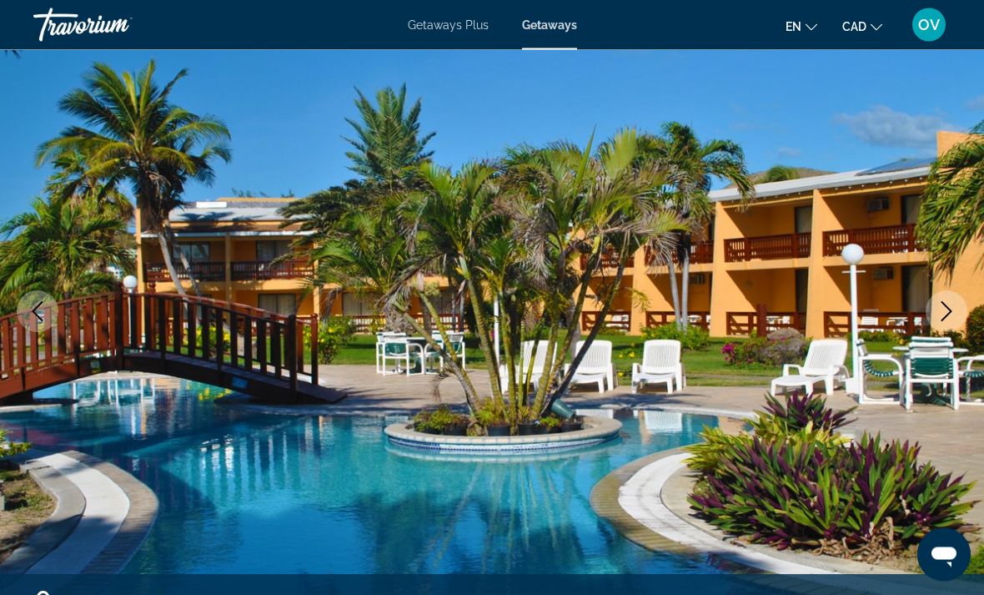
scroll to position [152, 0]
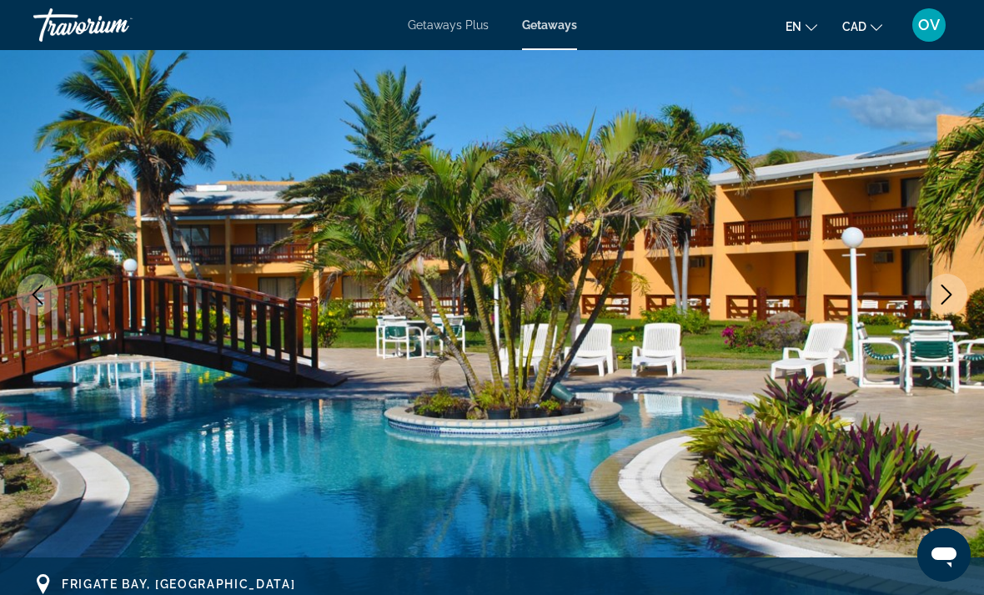
click at [947, 295] on icon "Next image" at bounding box center [947, 294] width 20 height 20
click at [948, 287] on icon "Next image" at bounding box center [947, 294] width 20 height 20
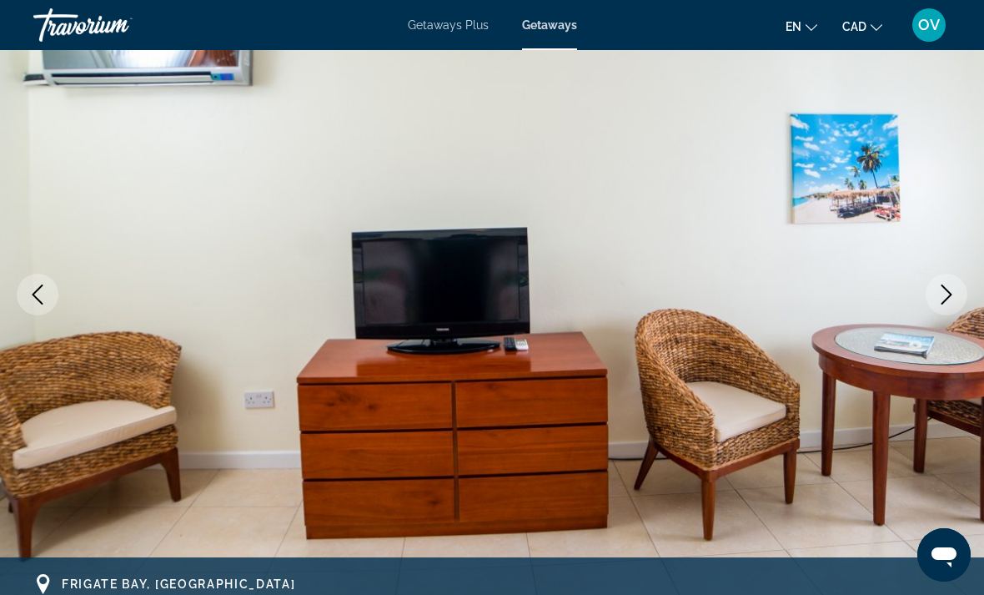
click at [940, 297] on icon "Next image" at bounding box center [947, 294] width 20 height 20
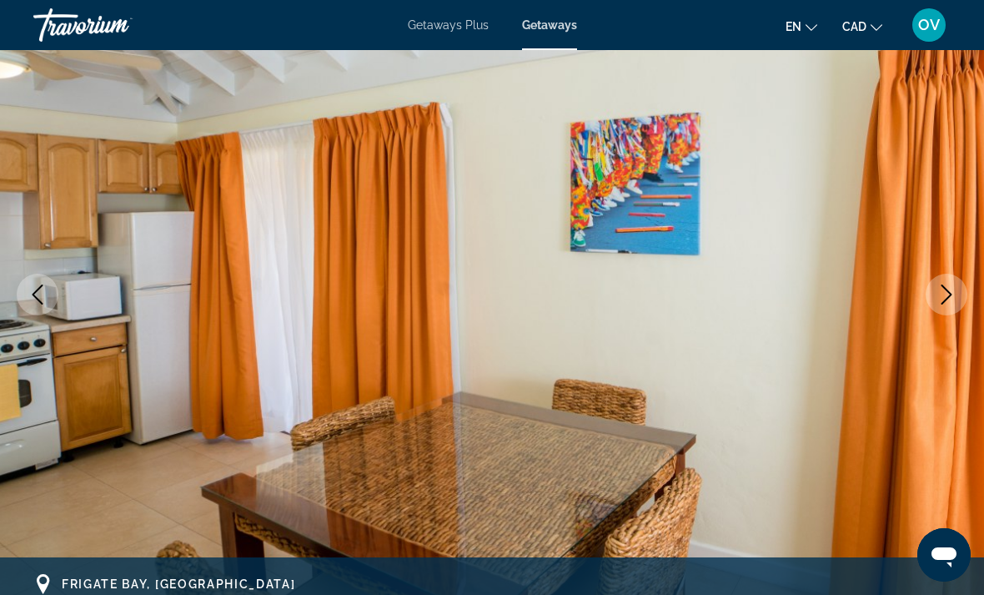
click at [942, 280] on button "Next image" at bounding box center [947, 295] width 42 height 42
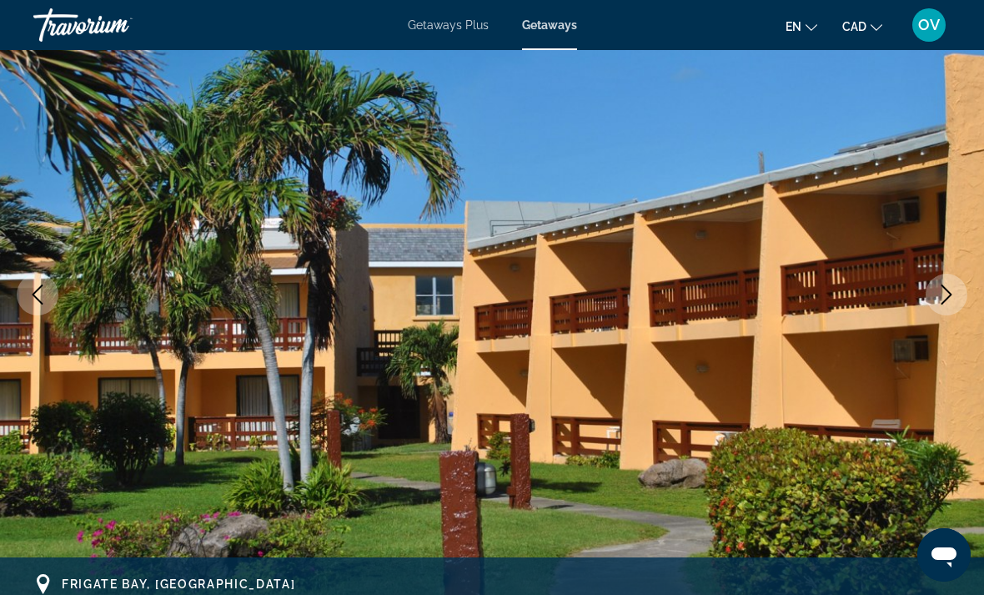
click at [947, 294] on icon "Next image" at bounding box center [947, 294] width 20 height 20
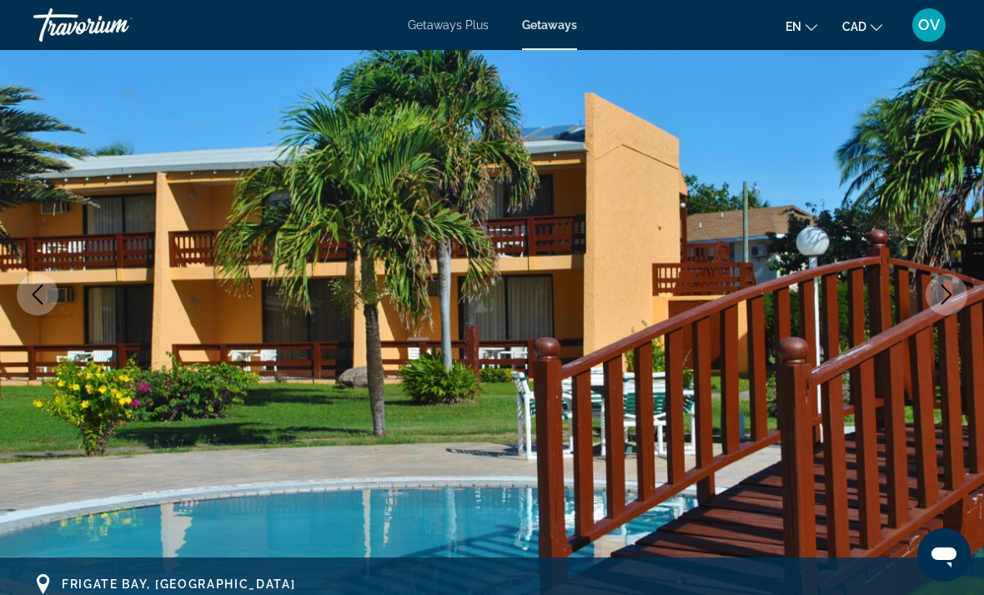
click at [944, 283] on button "Next image" at bounding box center [947, 295] width 42 height 42
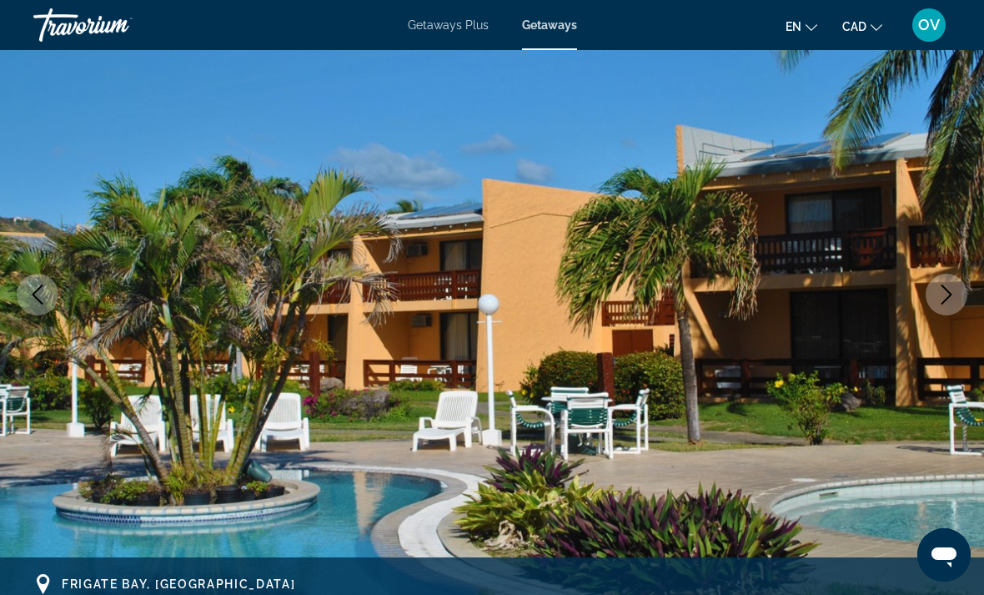
click at [949, 286] on icon "Next image" at bounding box center [947, 294] width 20 height 20
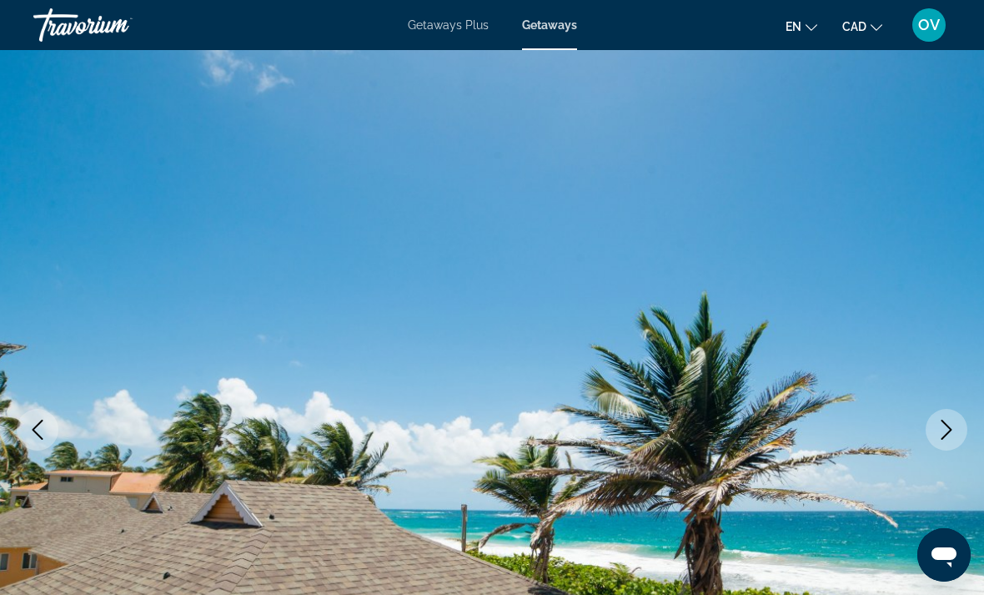
scroll to position [0, 0]
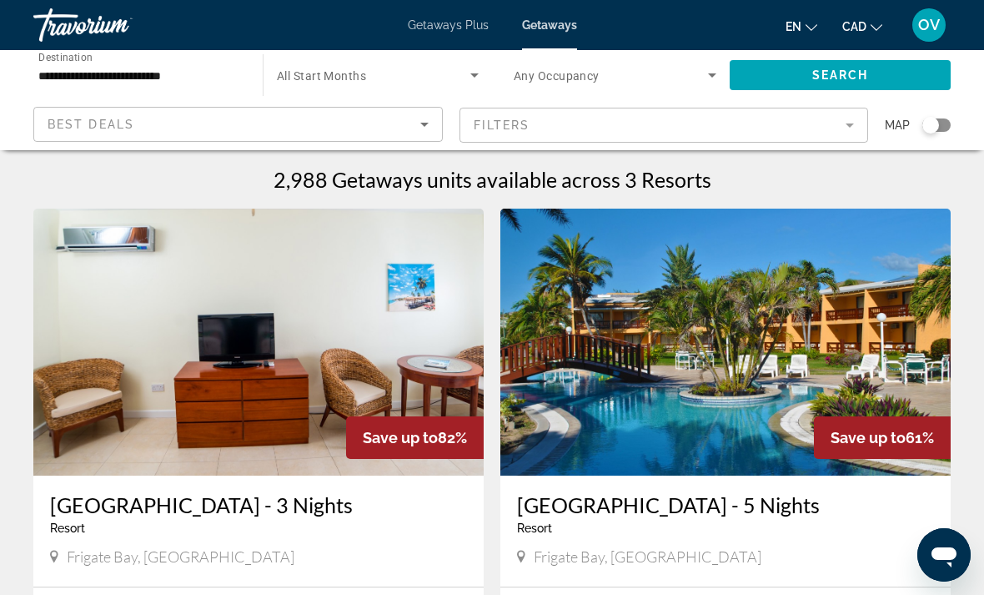
click at [457, 21] on span "Getaways Plus" at bounding box center [448, 24] width 81 height 13
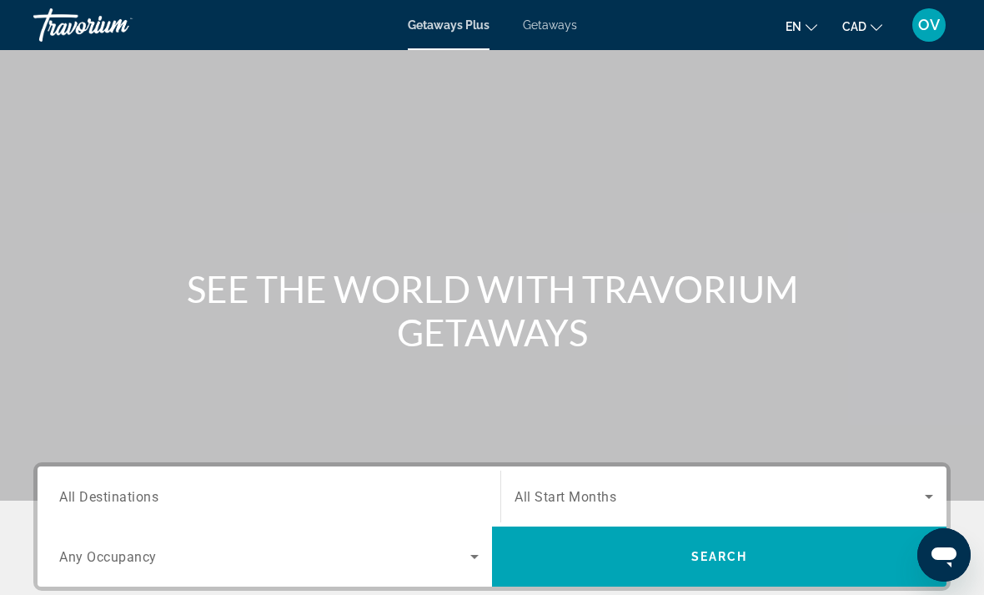
click at [222, 497] on input "Destination All Destinations" at bounding box center [269, 497] width 420 height 20
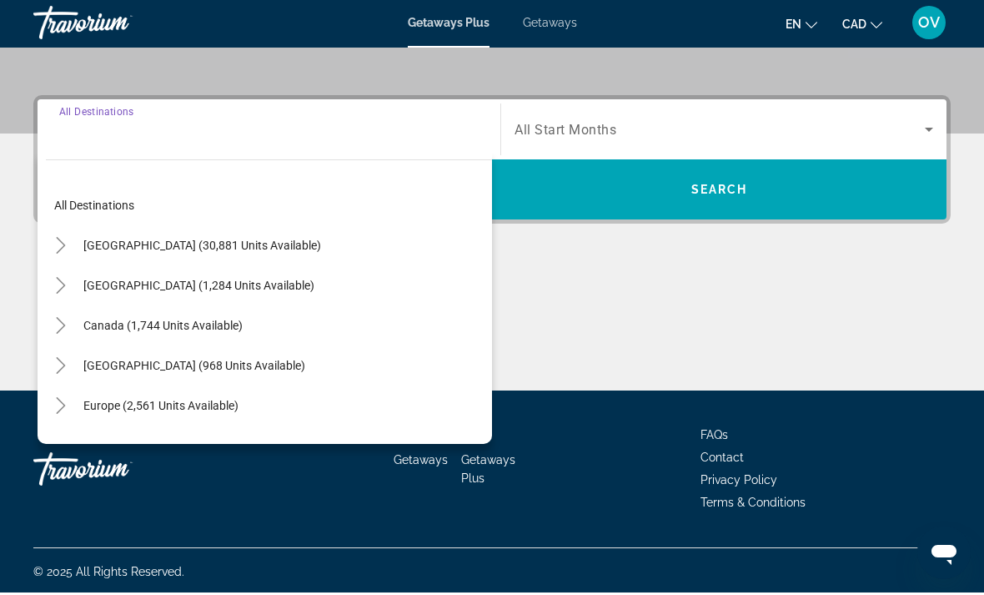
scroll to position [367, 0]
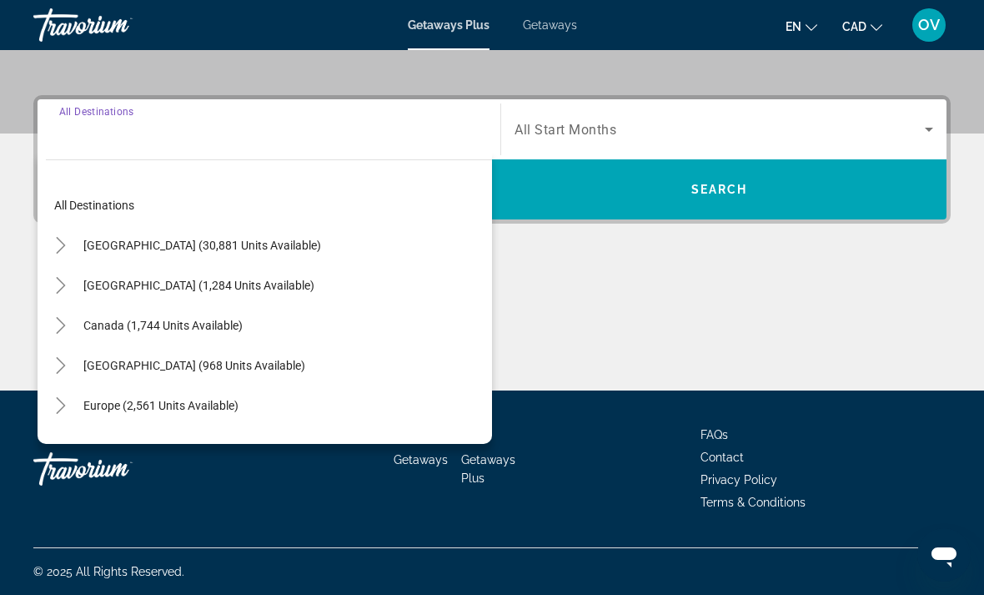
click at [249, 365] on span "[GEOGRAPHIC_DATA] (968 units available)" at bounding box center [194, 365] width 222 height 13
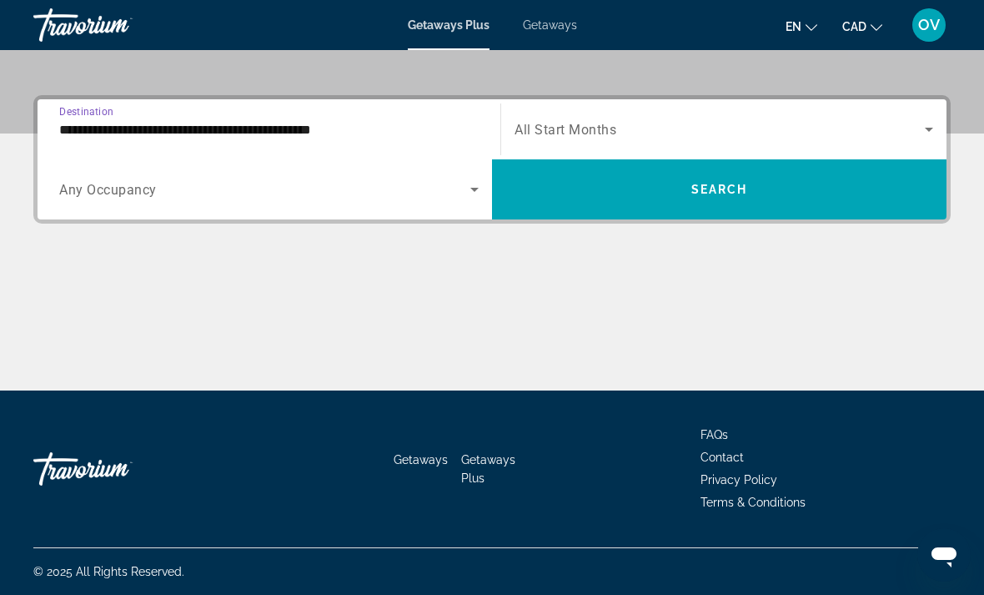
click at [359, 133] on input "**********" at bounding box center [269, 130] width 420 height 20
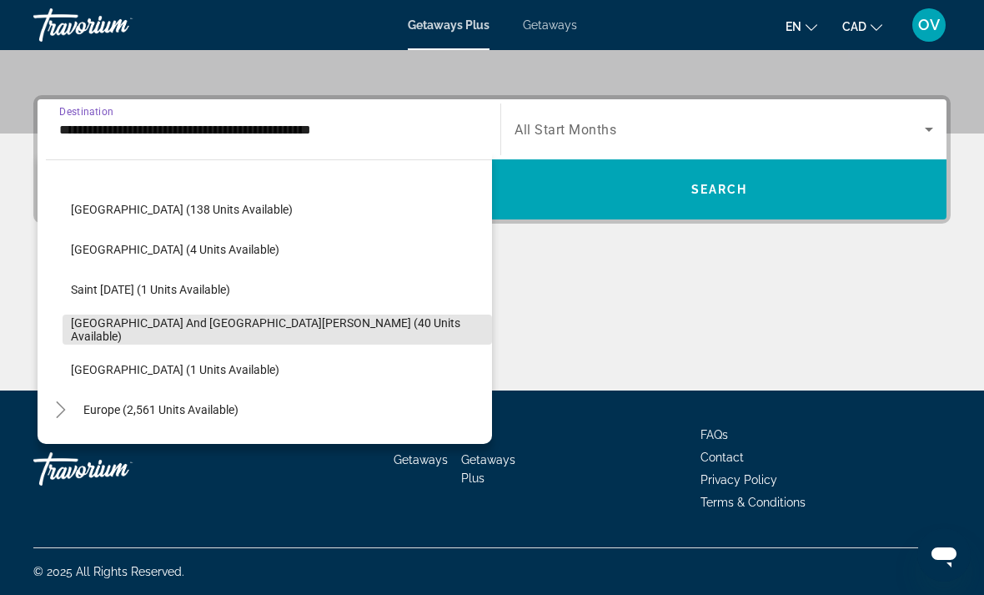
scroll to position [314, 0]
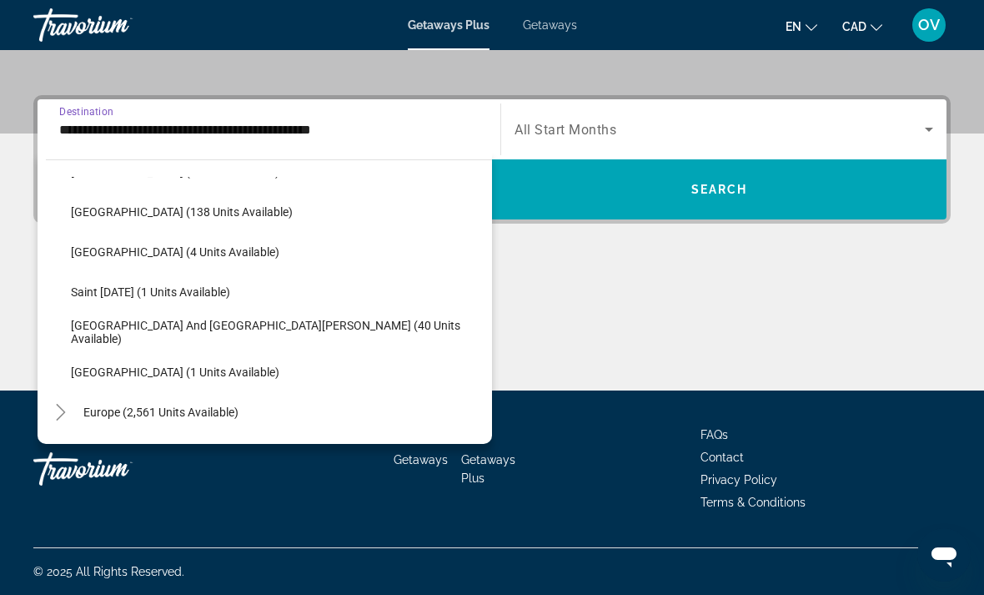
click at [265, 333] on span "Sint Maarten and Saint Martin (40 units available)" at bounding box center [277, 332] width 413 height 27
type input "**********"
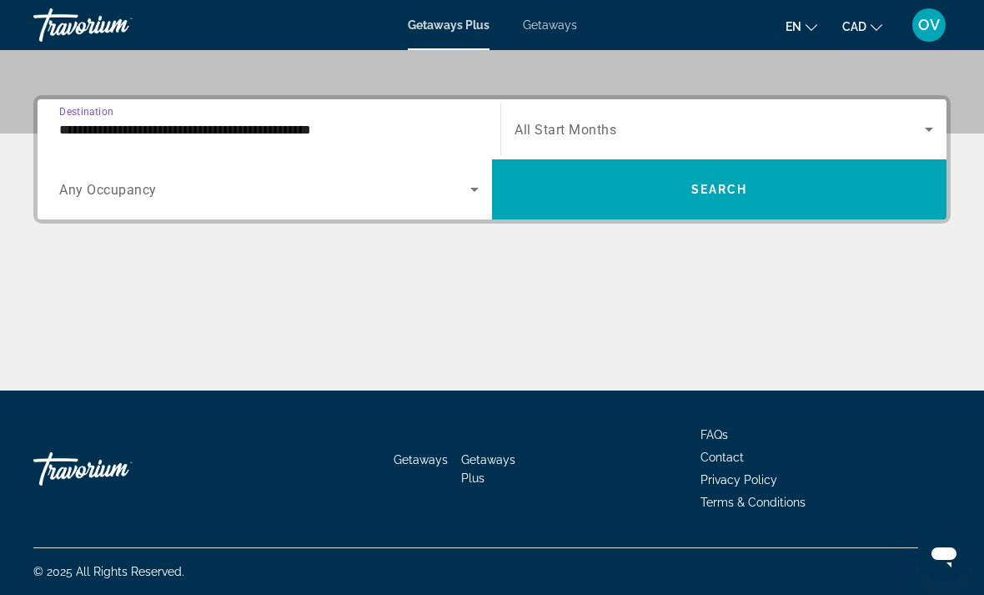
click at [554, 189] on span "Search widget" at bounding box center [719, 189] width 455 height 40
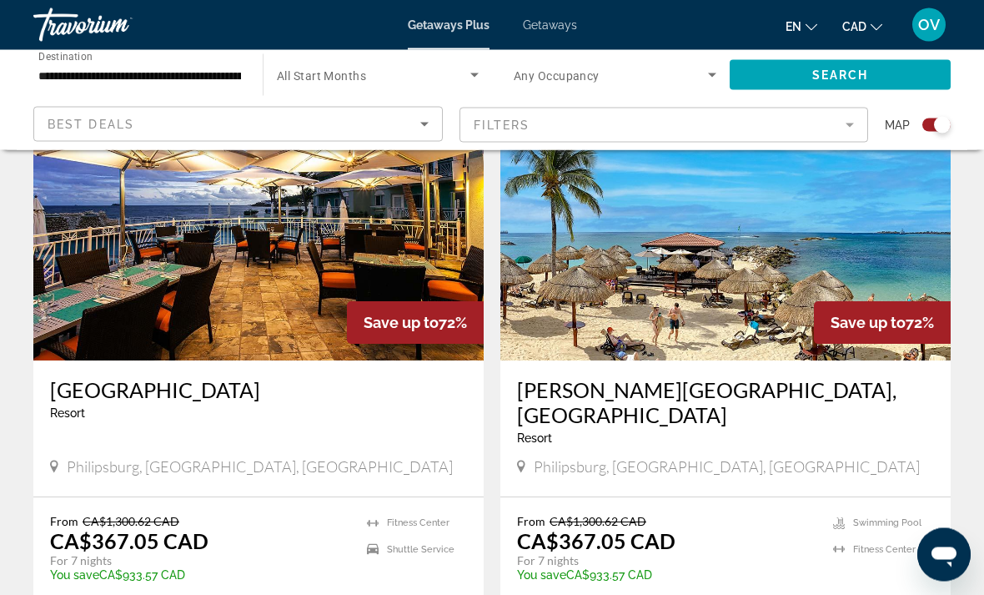
click at [148, 228] on img "Main content" at bounding box center [258, 227] width 450 height 267
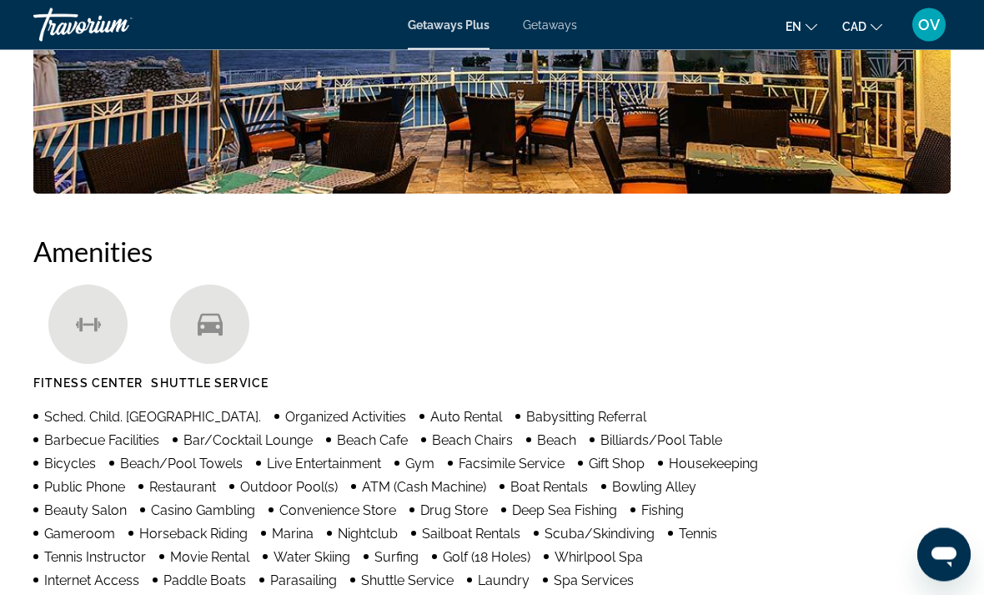
scroll to position [53, 0]
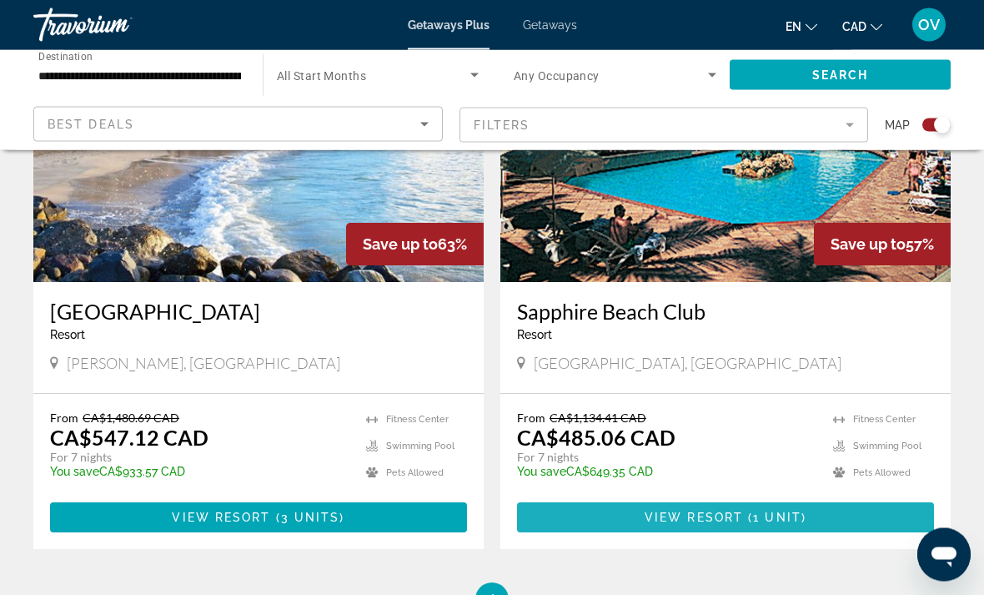
scroll to position [1914, 0]
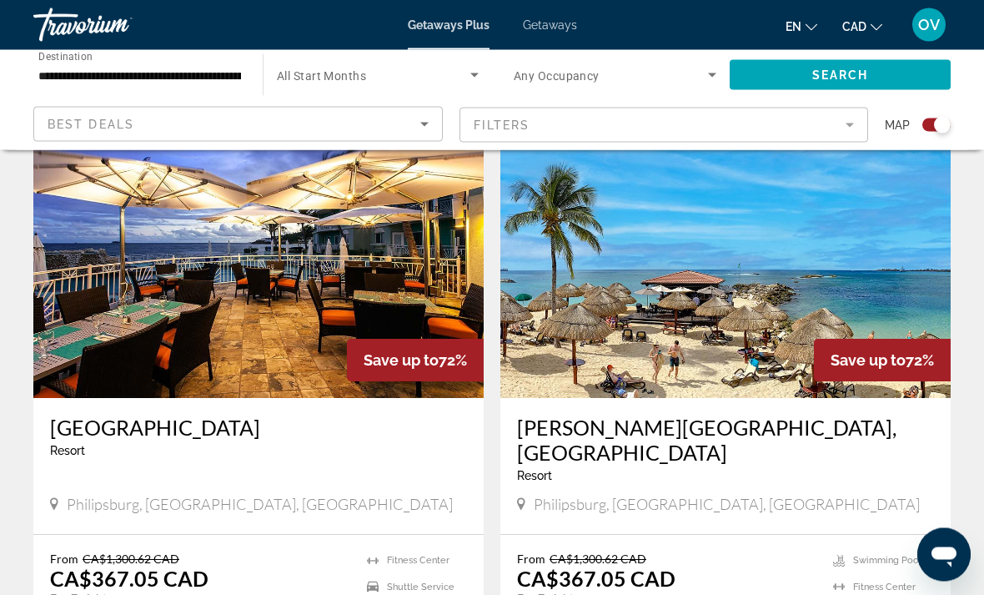
click at [684, 256] on img "Main content" at bounding box center [726, 265] width 450 height 267
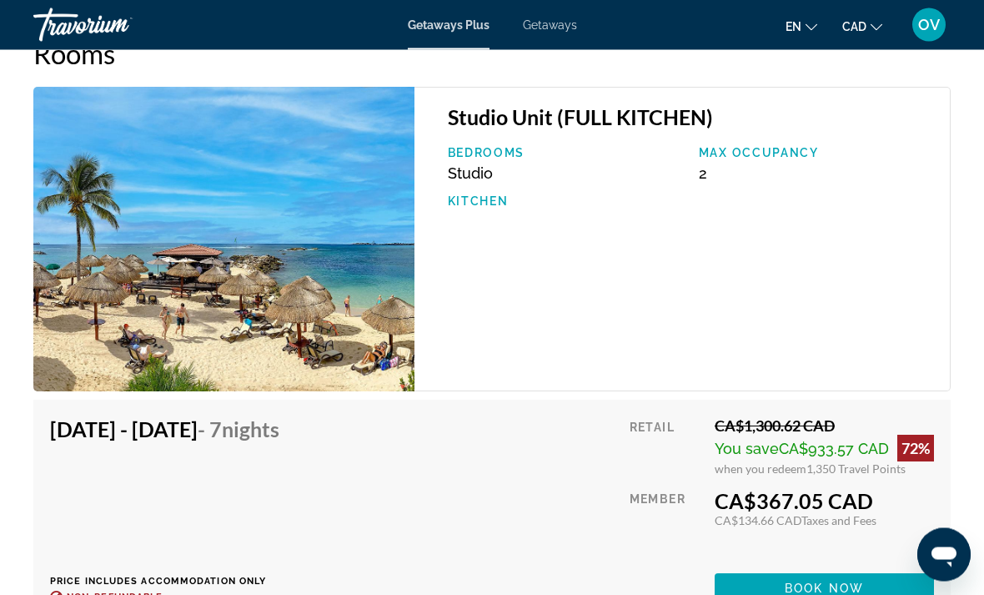
scroll to position [3101, 0]
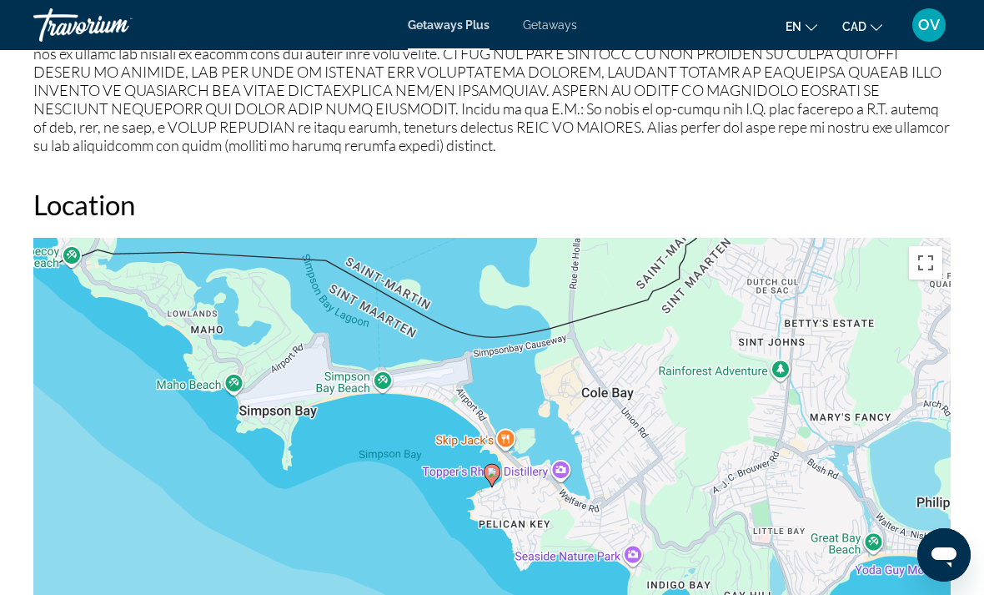
scroll to position [53, 0]
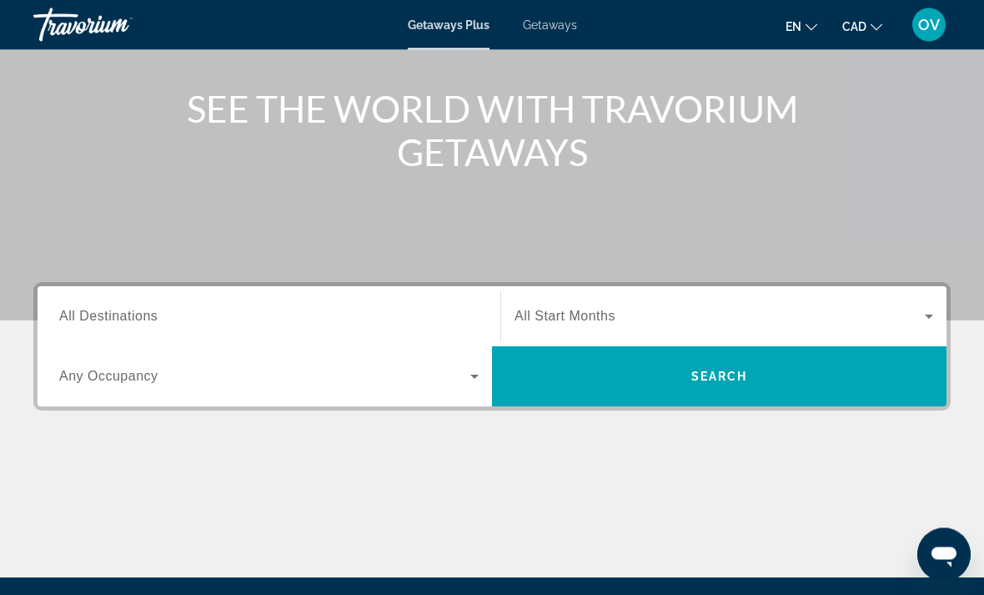
click at [282, 320] on input "Destination All Destinations" at bounding box center [269, 318] width 420 height 20
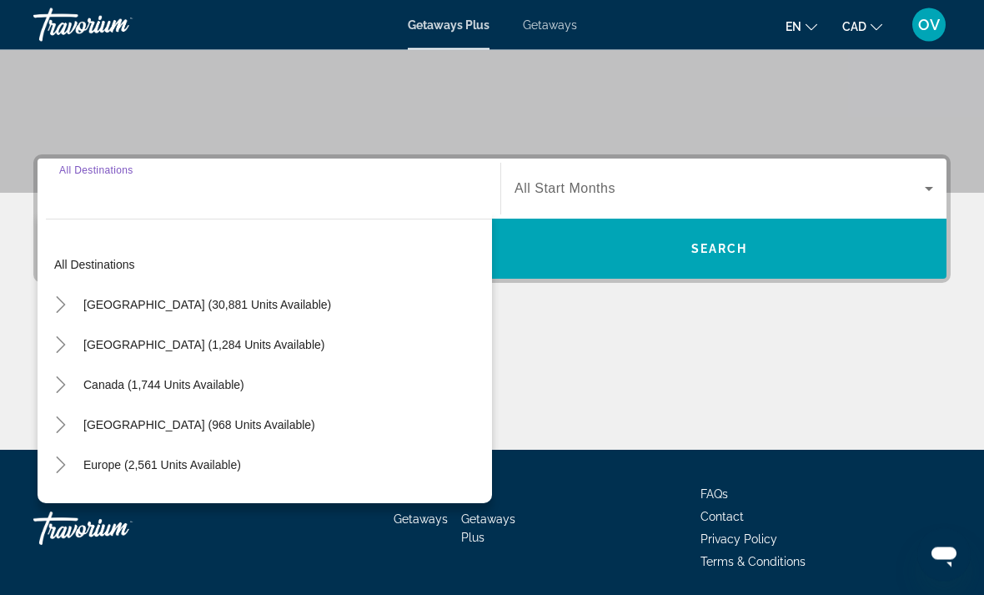
scroll to position [314, 0]
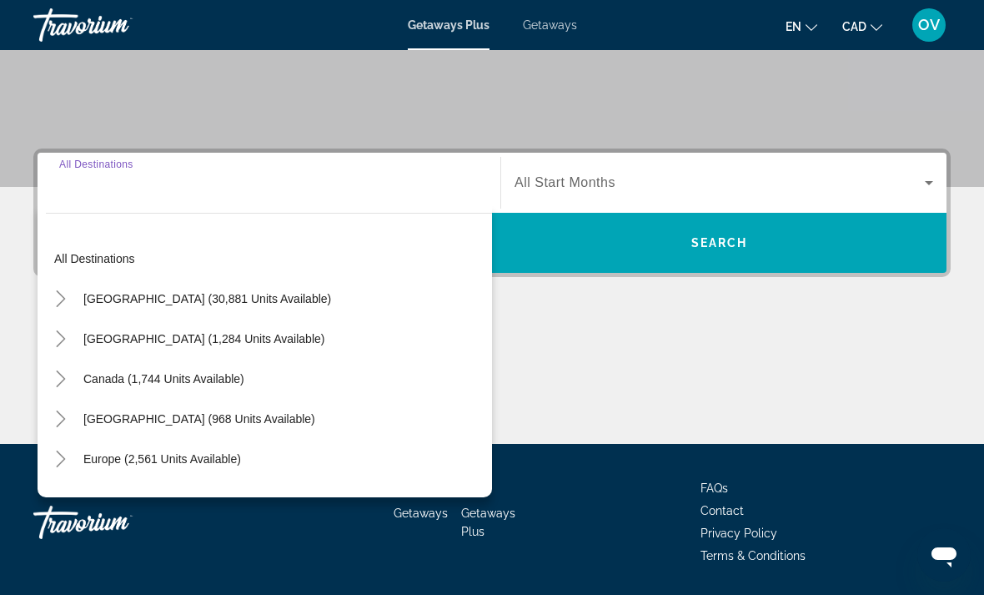
click at [253, 425] on span "Search widget" at bounding box center [199, 419] width 249 height 40
type input "**********"
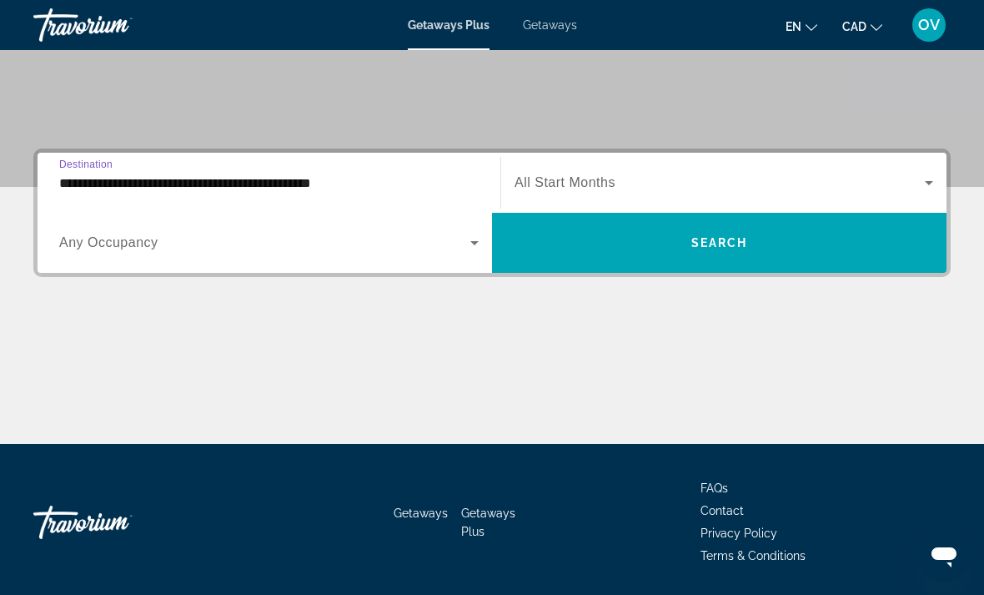
click at [781, 240] on span "Search widget" at bounding box center [719, 243] width 455 height 40
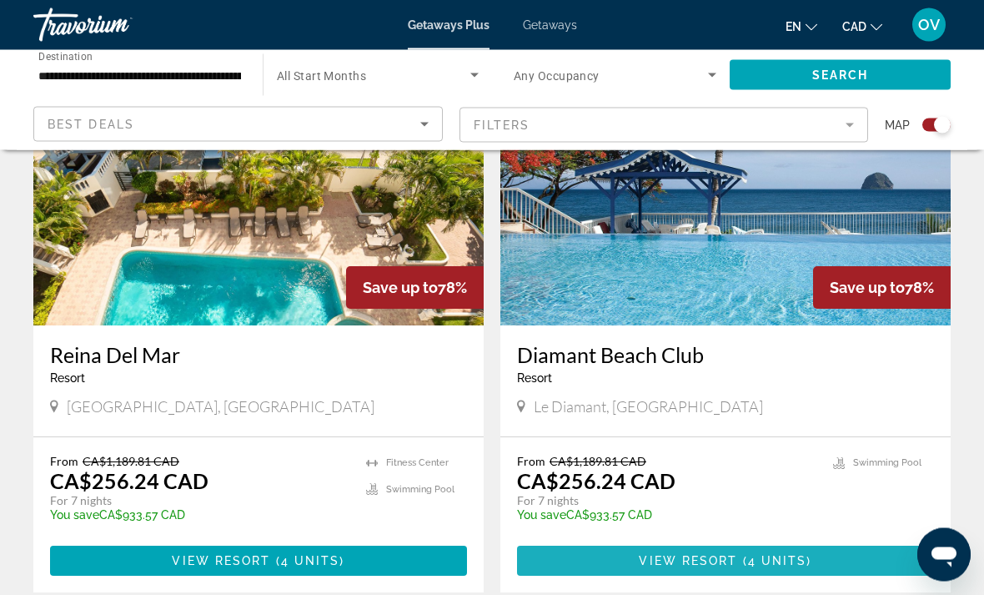
scroll to position [3678, 0]
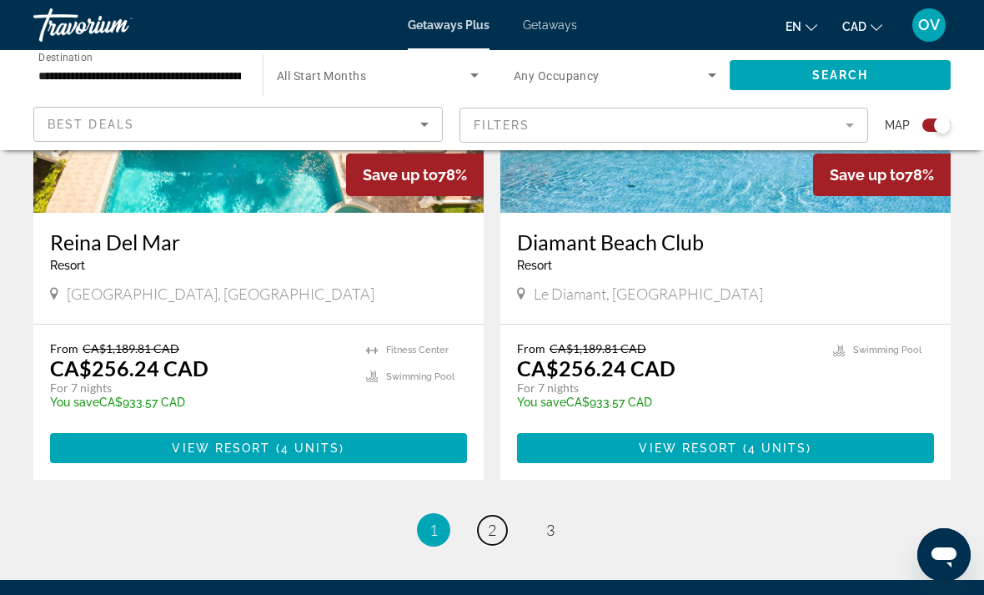
click at [499, 516] on link "page 2" at bounding box center [492, 530] width 29 height 29
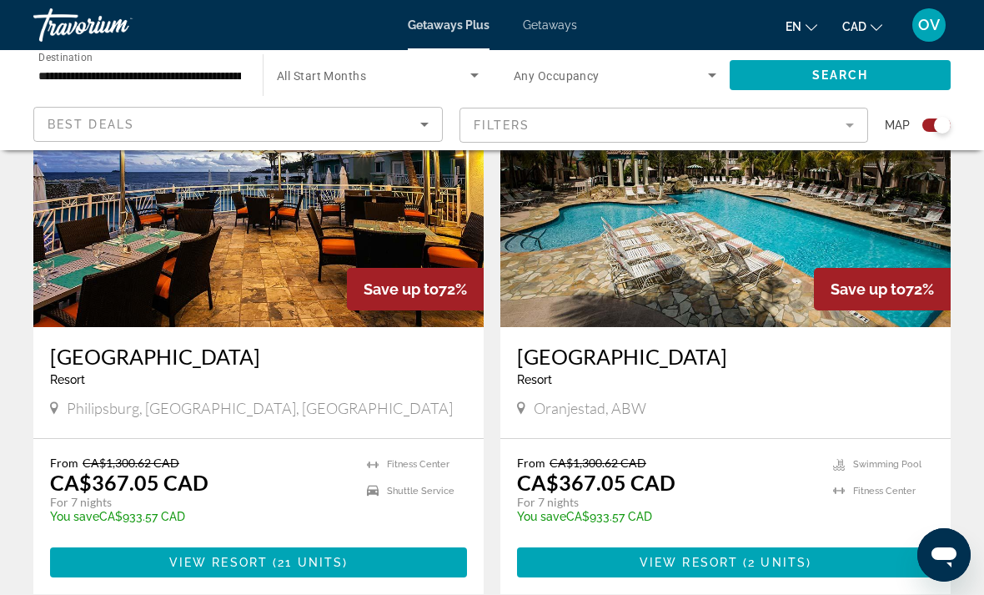
scroll to position [664, 0]
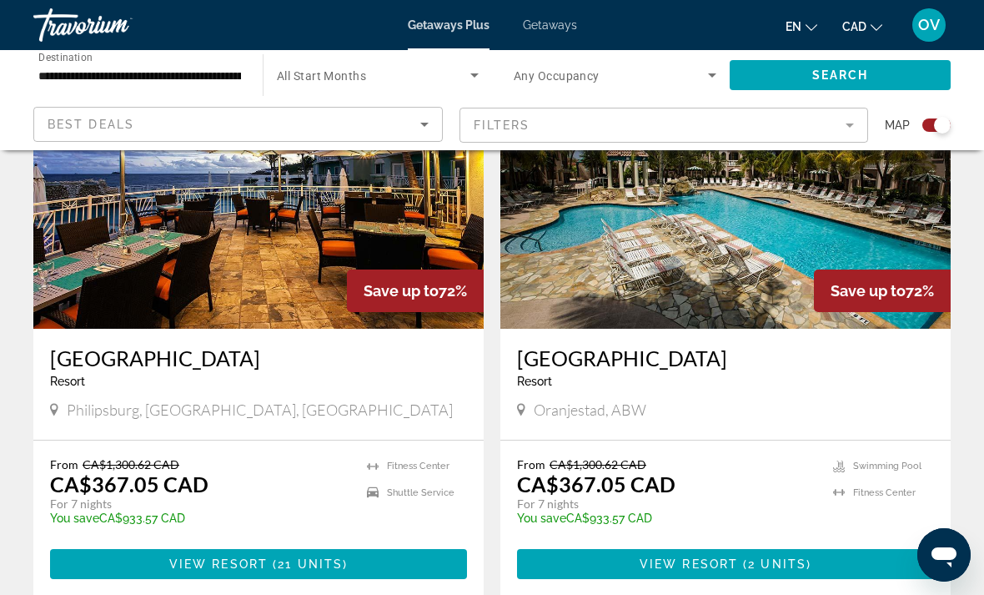
click at [697, 289] on img "Main content" at bounding box center [726, 195] width 450 height 267
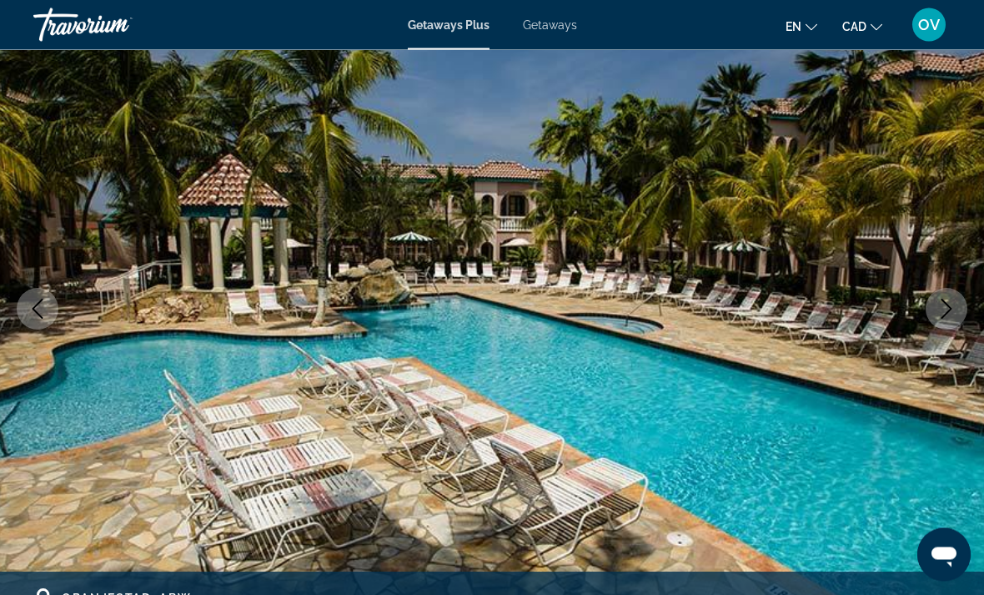
scroll to position [138, 0]
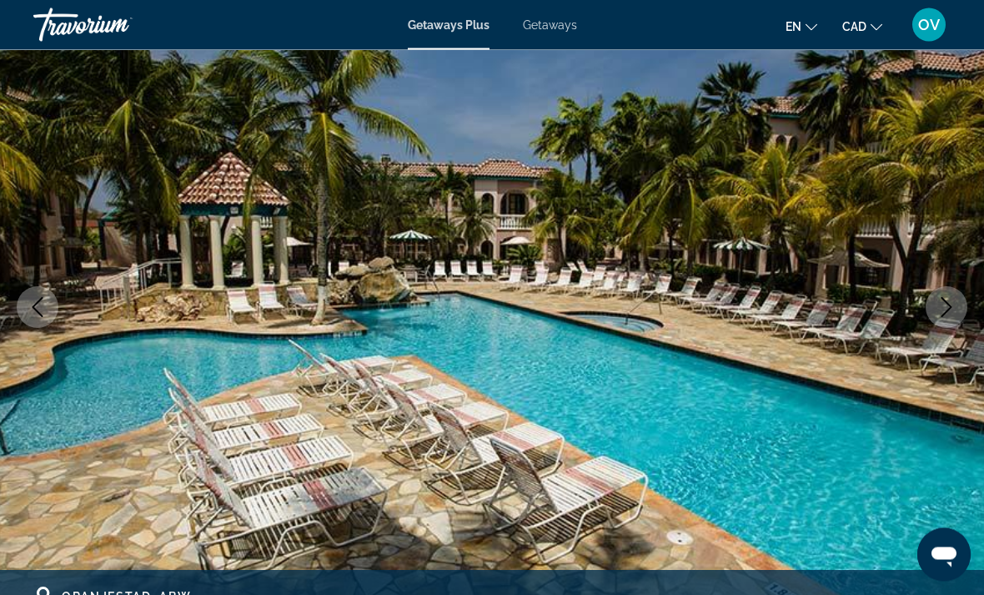
click at [942, 306] on icon "Next image" at bounding box center [947, 308] width 20 height 20
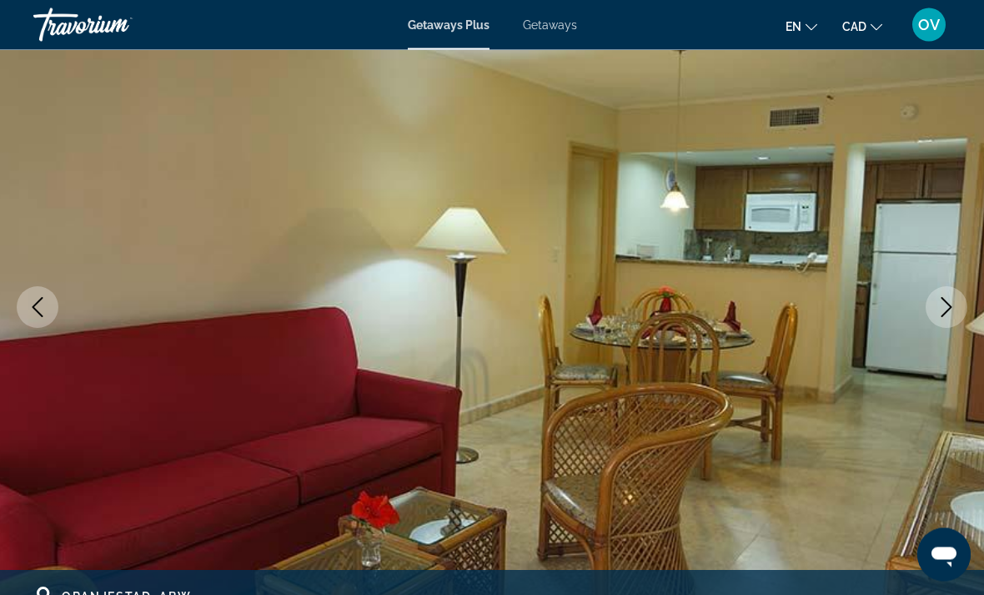
click at [923, 310] on img "Main content" at bounding box center [492, 308] width 984 height 793
click at [945, 308] on icon "Next image" at bounding box center [947, 308] width 20 height 20
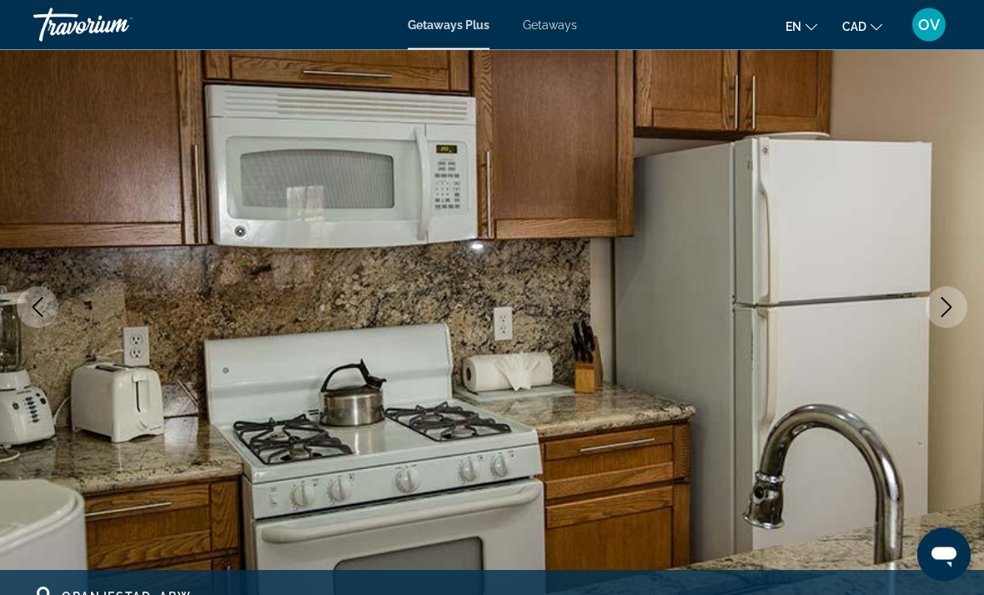
click at [945, 312] on icon "Next image" at bounding box center [947, 308] width 20 height 20
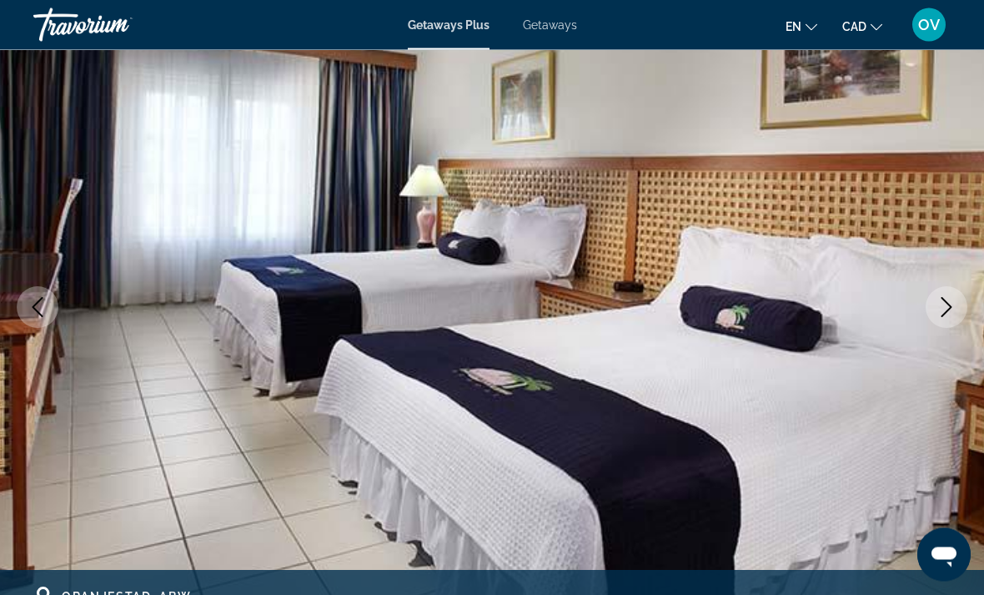
click at [938, 301] on icon "Next image" at bounding box center [947, 308] width 20 height 20
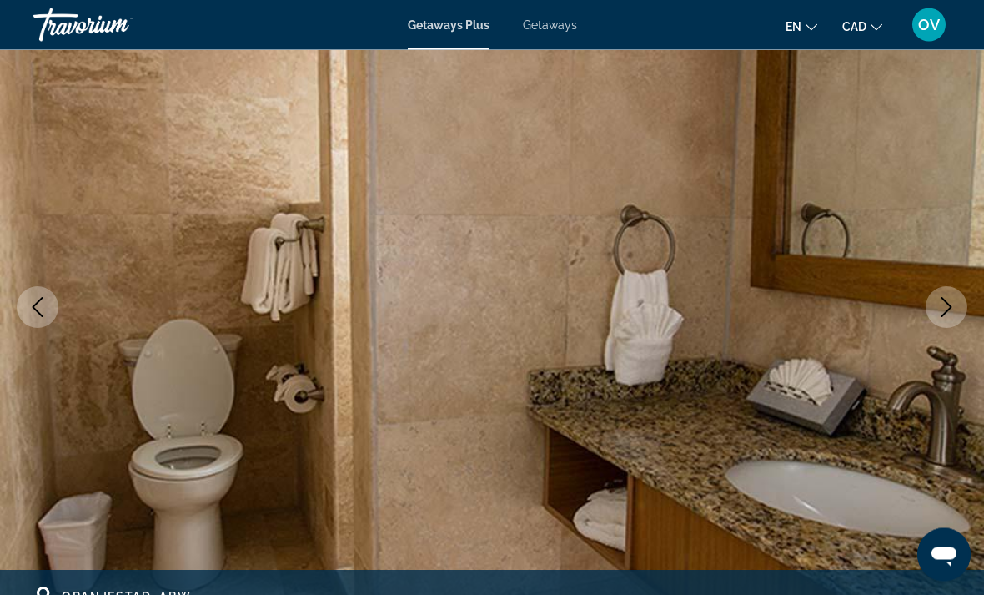
click at [934, 319] on button "Next image" at bounding box center [947, 308] width 42 height 42
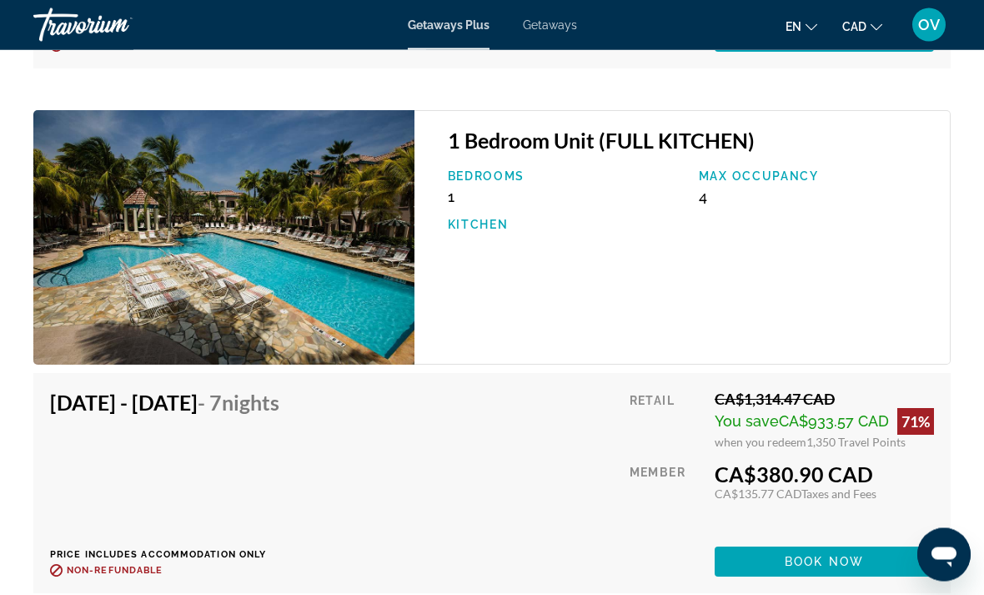
scroll to position [3978, 0]
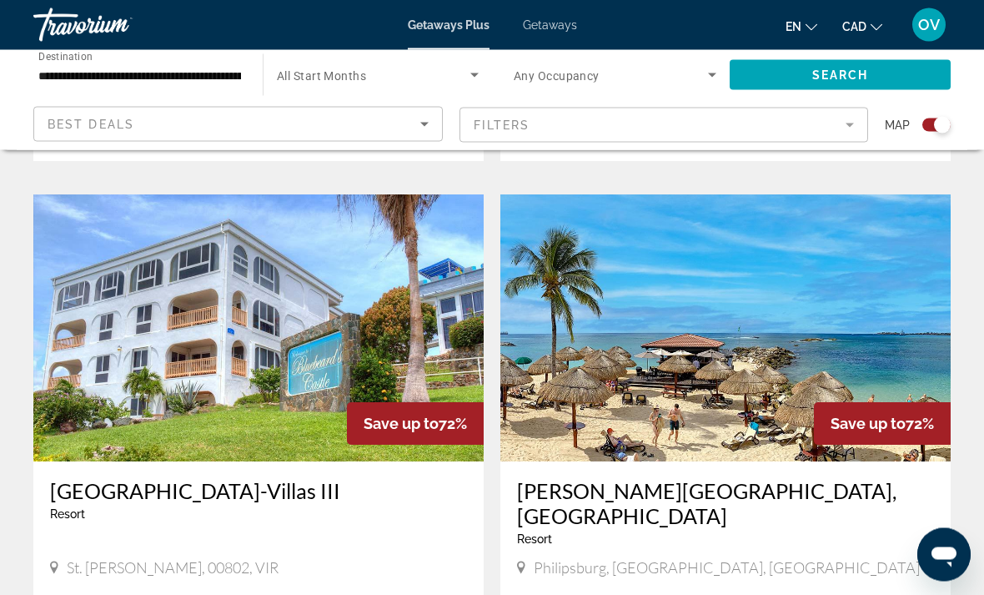
scroll to position [1176, 0]
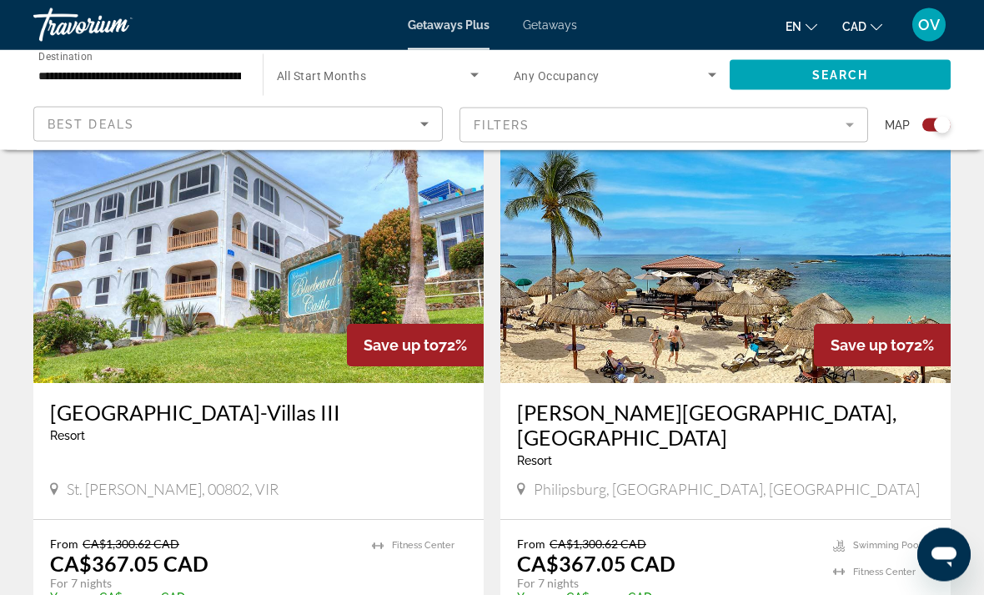
click at [380, 265] on img "Main content" at bounding box center [258, 250] width 450 height 267
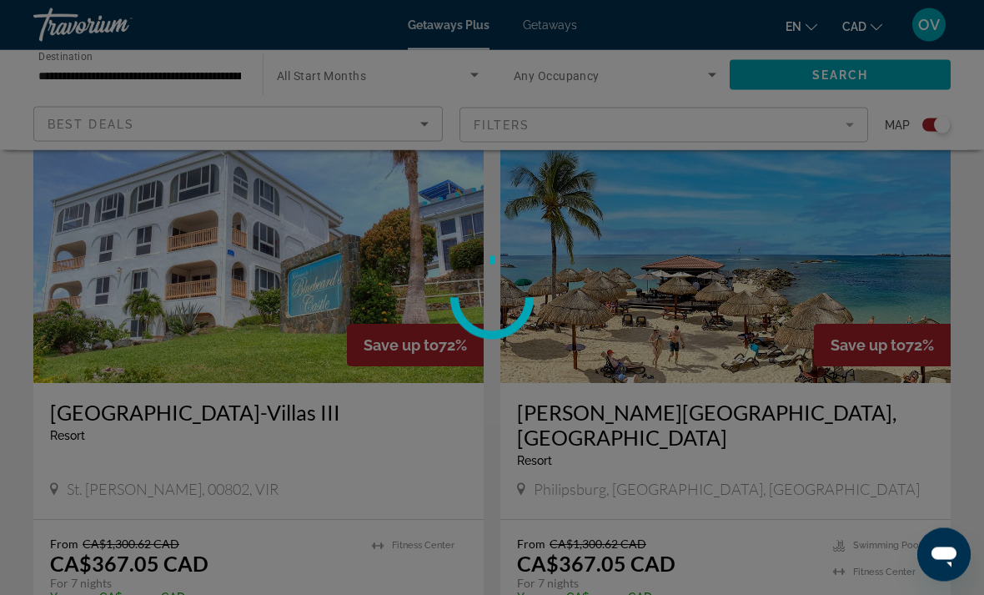
scroll to position [1177, 0]
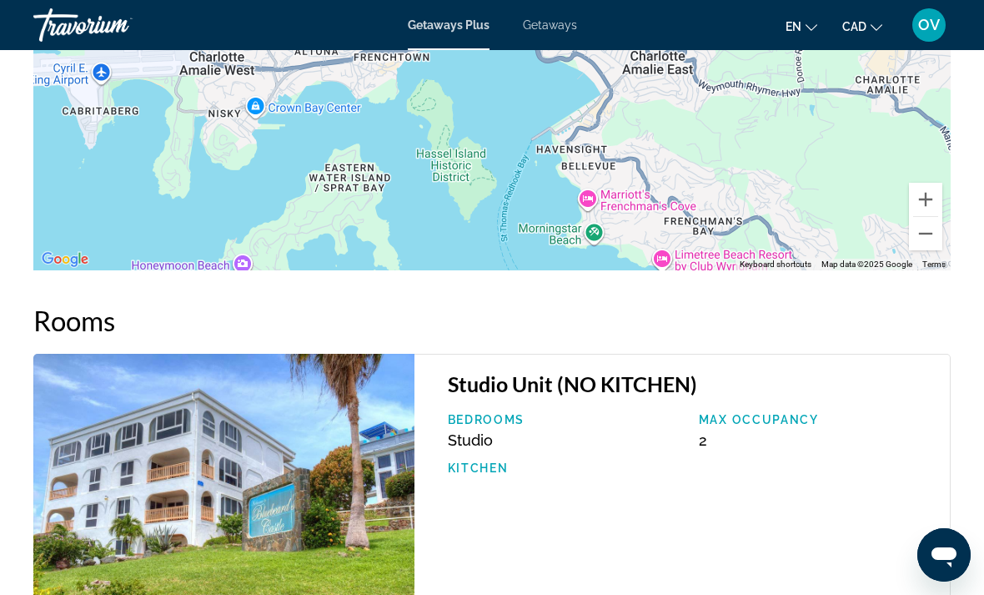
scroll to position [2686, 0]
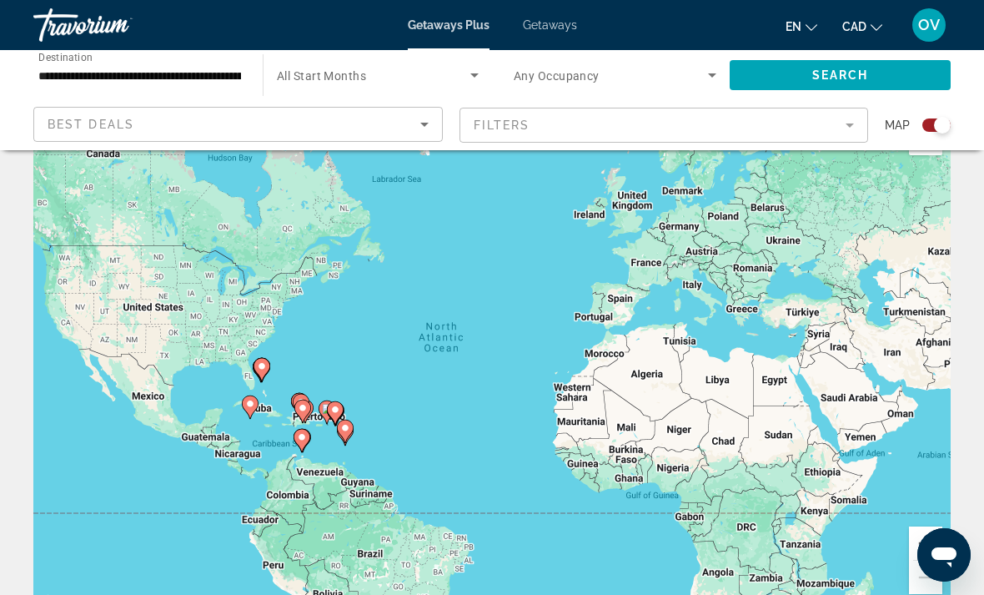
click at [569, 21] on span "Getaways" at bounding box center [550, 24] width 54 height 13
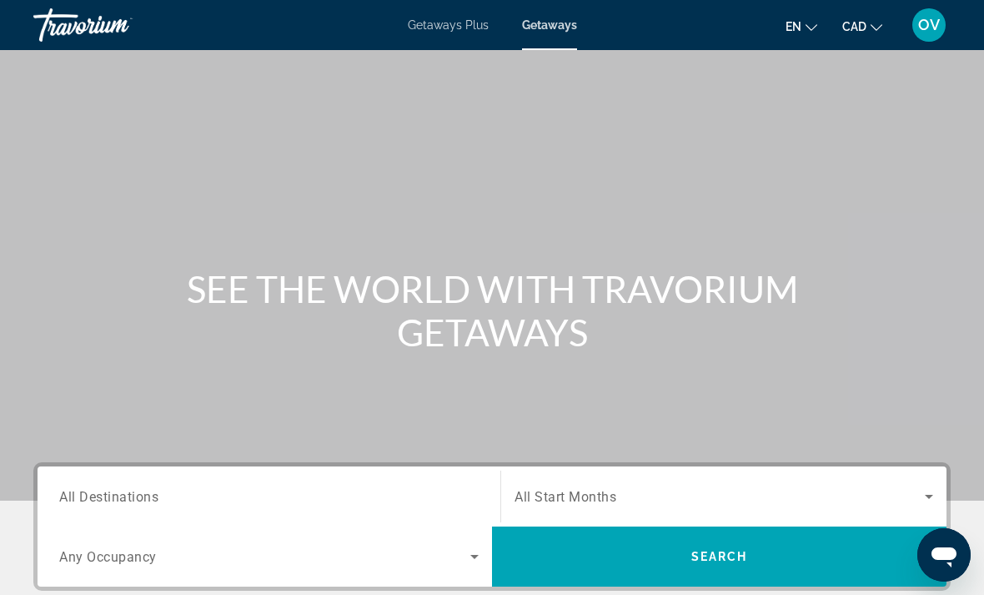
click at [351, 489] on input "Destination All Destinations" at bounding box center [269, 497] width 420 height 20
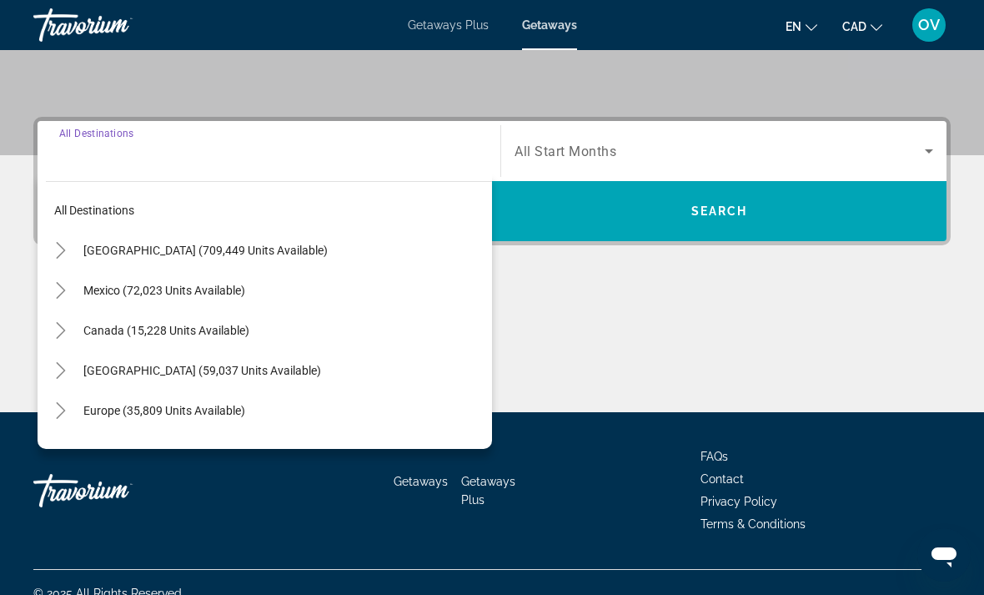
scroll to position [367, 0]
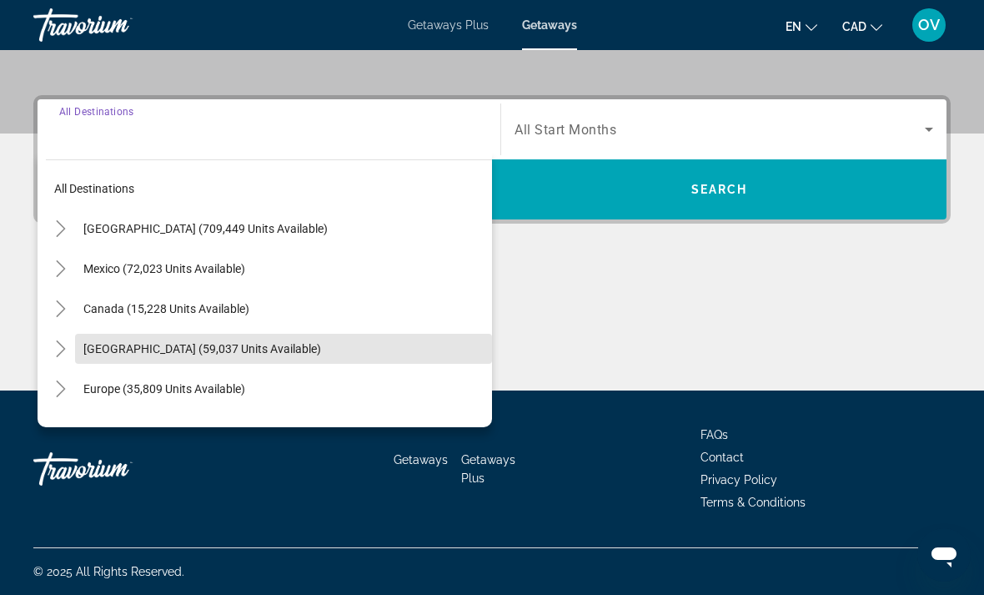
click at [312, 353] on span "[GEOGRAPHIC_DATA] (59,037 units available)" at bounding box center [202, 348] width 238 height 13
type input "**********"
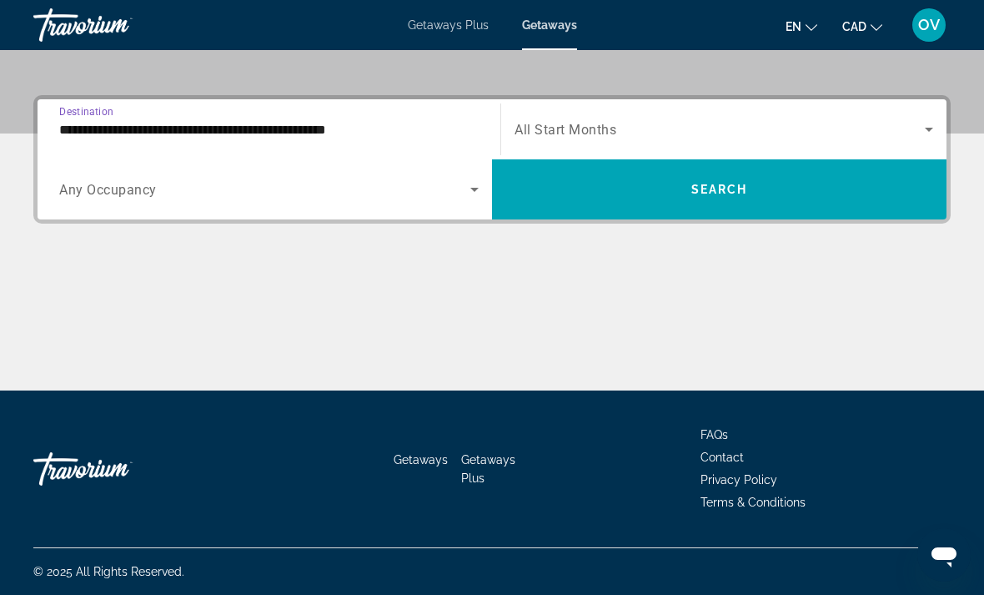
click at [809, 205] on span "Search widget" at bounding box center [719, 189] width 455 height 40
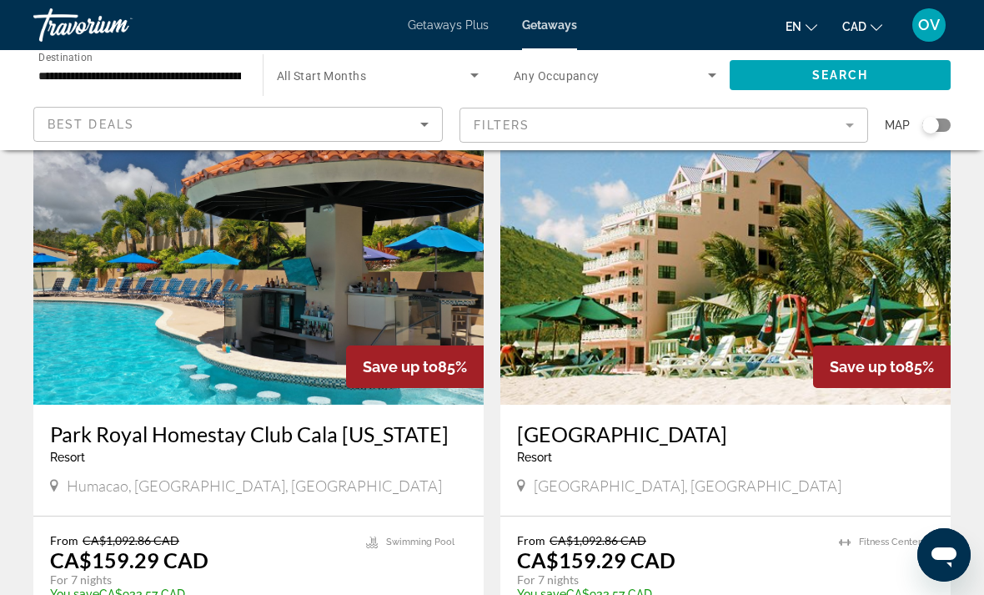
scroll to position [2453, 0]
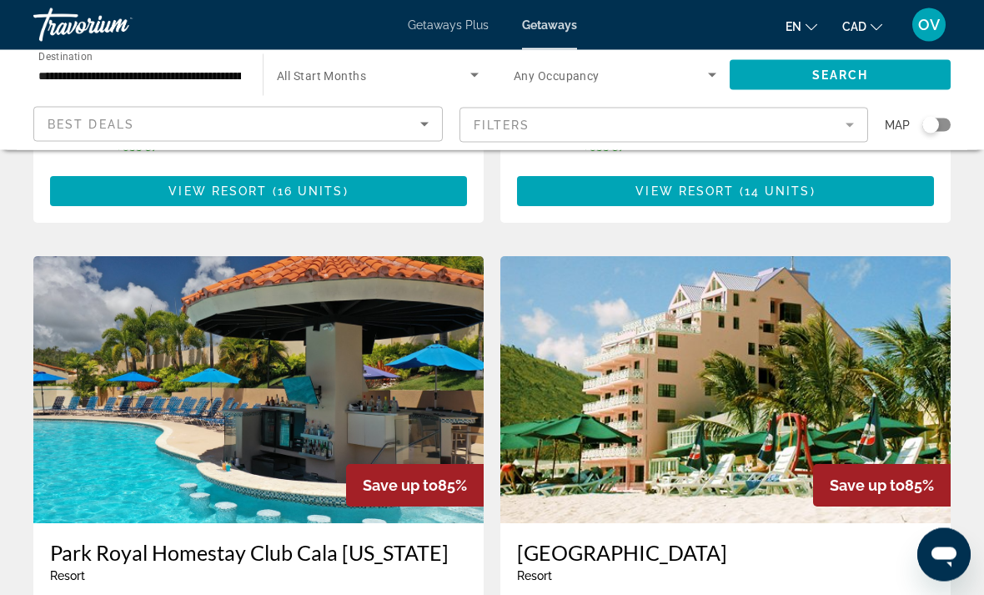
click at [435, 330] on img "Main content" at bounding box center [258, 390] width 450 height 267
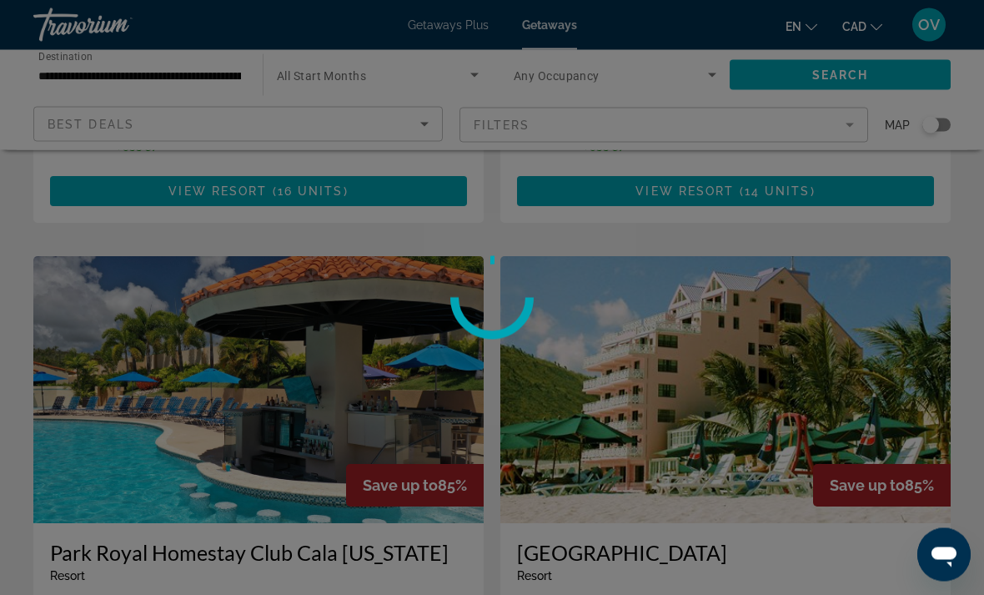
scroll to position [2265, 0]
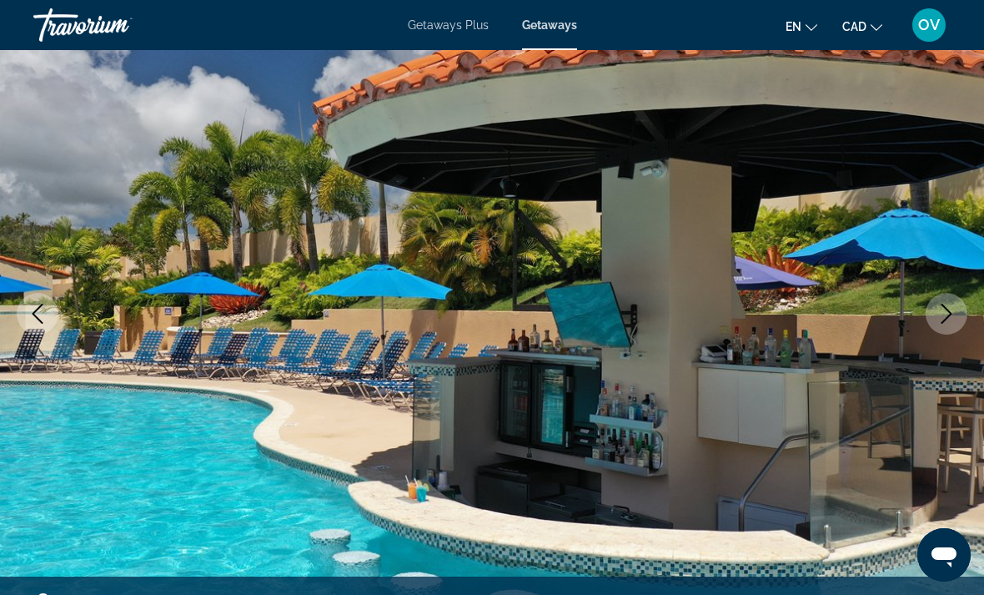
scroll to position [132, 0]
click at [954, 309] on icon "Next image" at bounding box center [947, 314] width 20 height 20
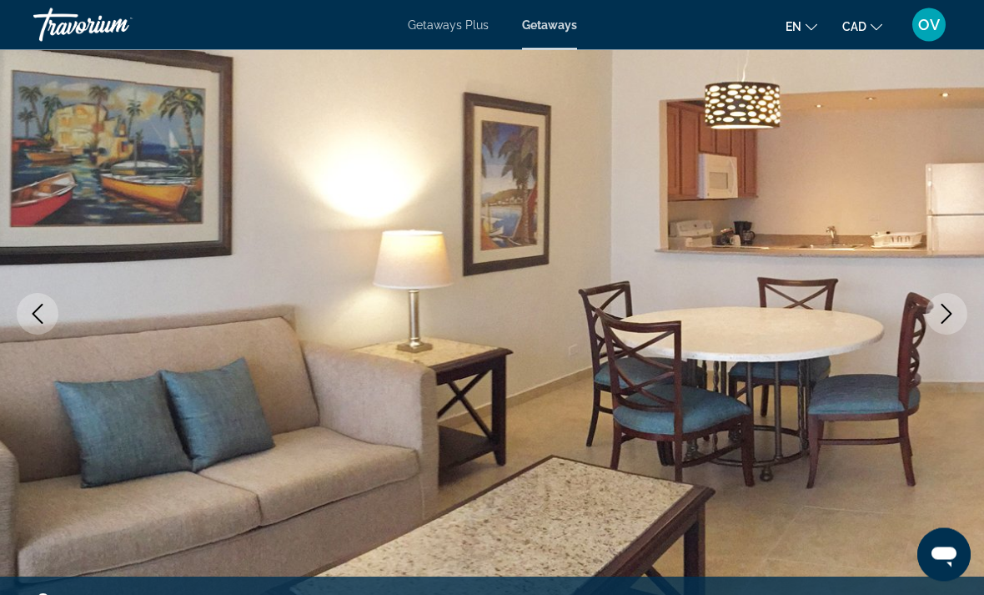
click at [949, 309] on icon "Next image" at bounding box center [947, 314] width 20 height 20
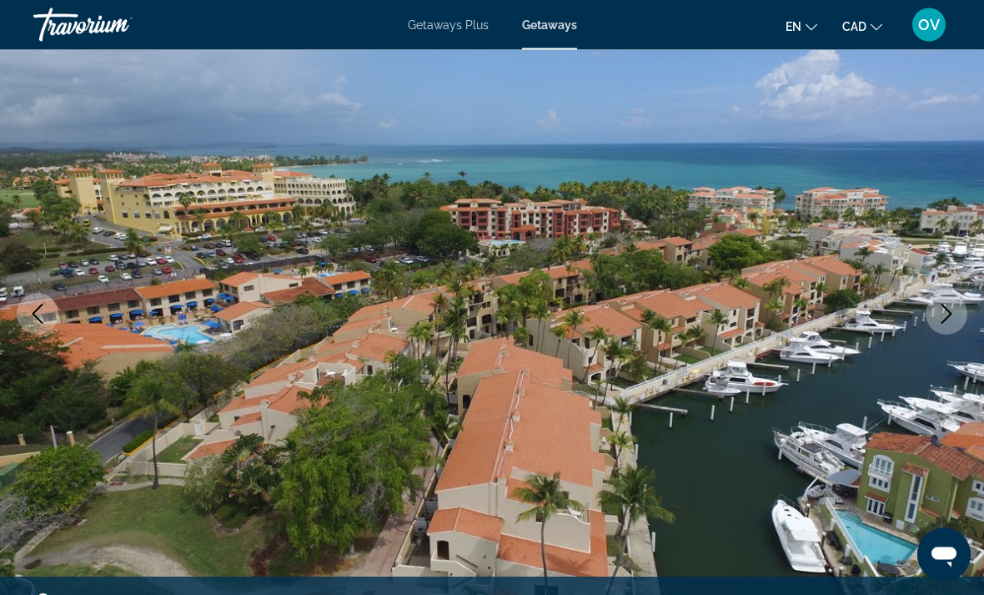
scroll to position [133, 0]
click at [949, 301] on button "Next image" at bounding box center [947, 314] width 42 height 42
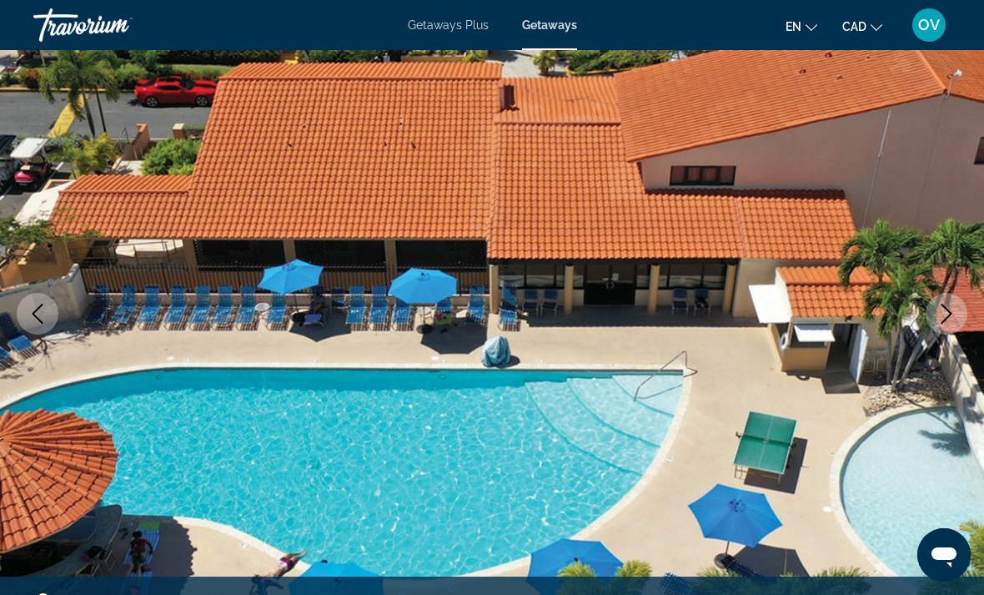
click at [951, 307] on icon "Next image" at bounding box center [947, 314] width 20 height 20
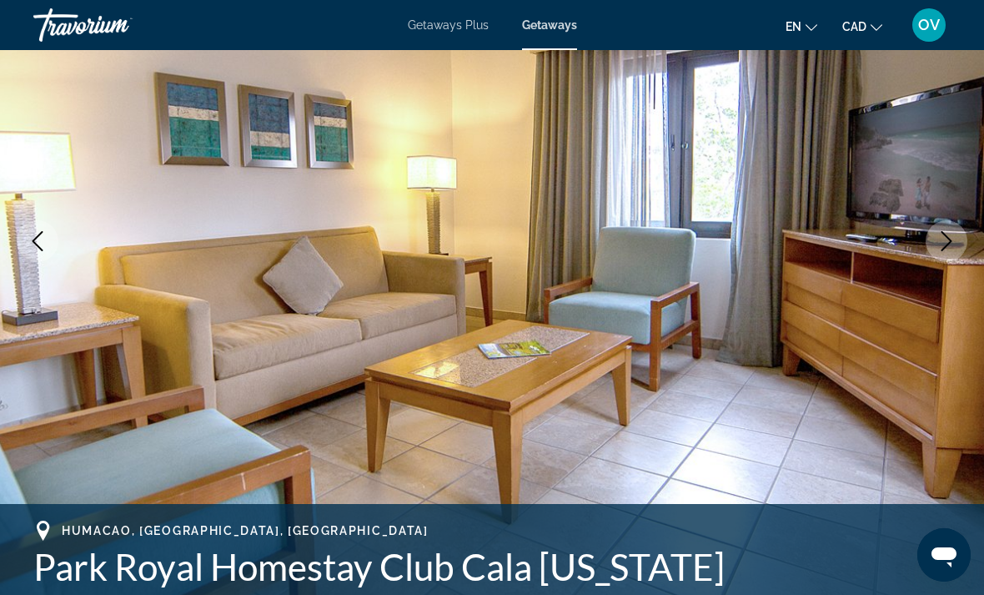
scroll to position [204, 0]
click at [952, 240] on icon "Next image" at bounding box center [947, 243] width 20 height 20
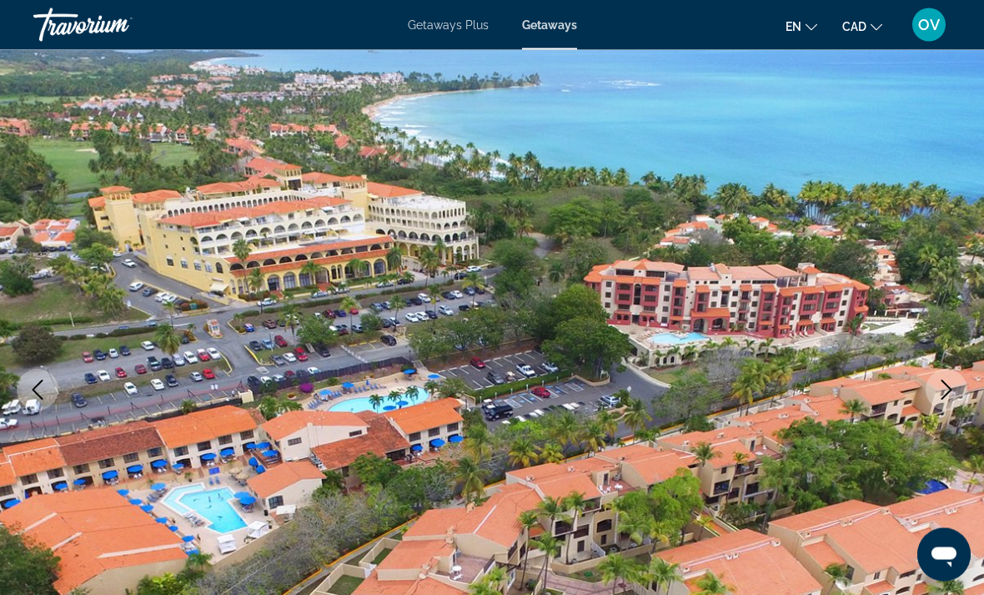
scroll to position [64, 0]
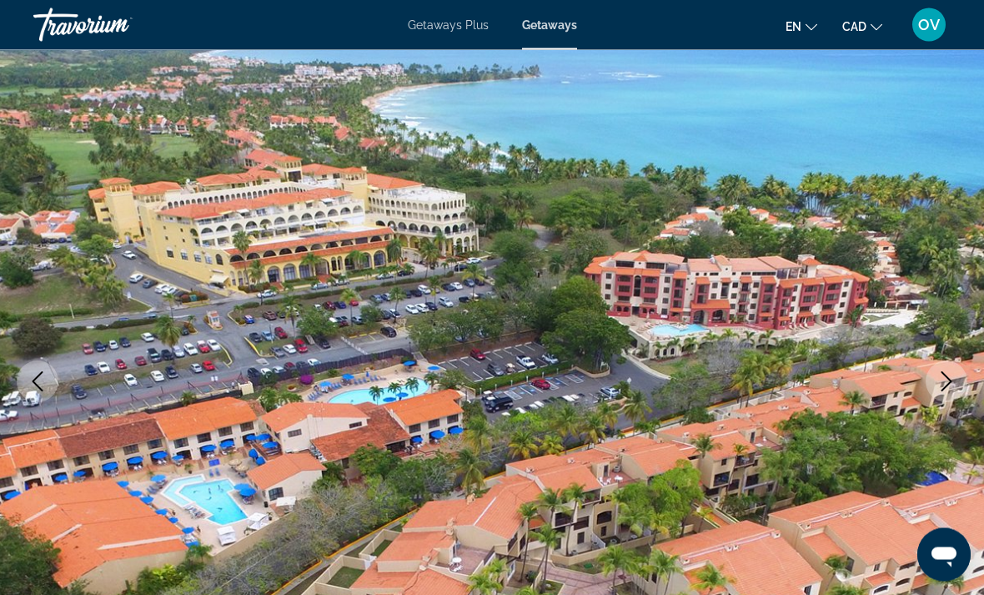
click at [947, 379] on icon "Next image" at bounding box center [947, 382] width 20 height 20
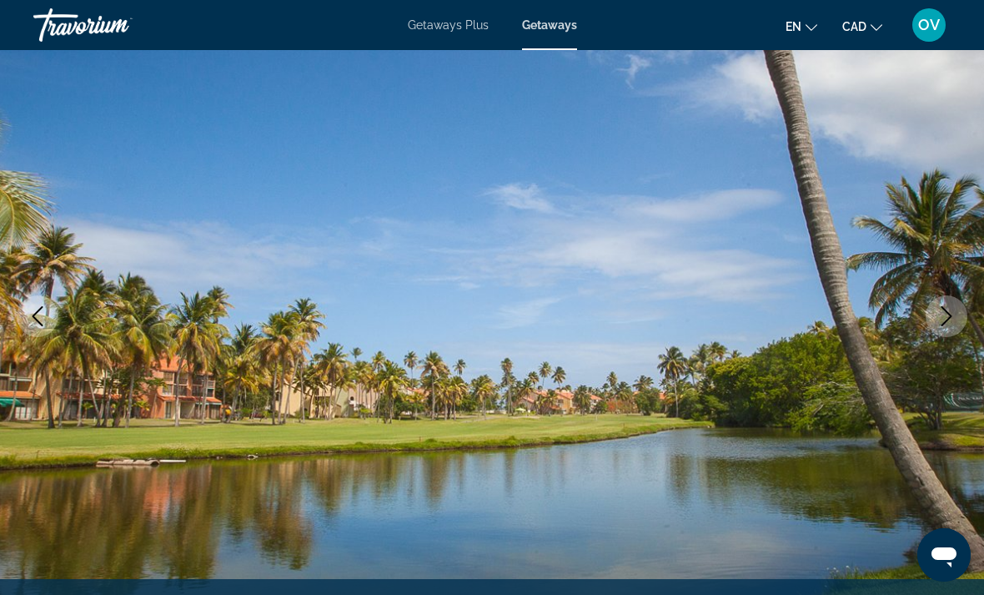
scroll to position [159, 0]
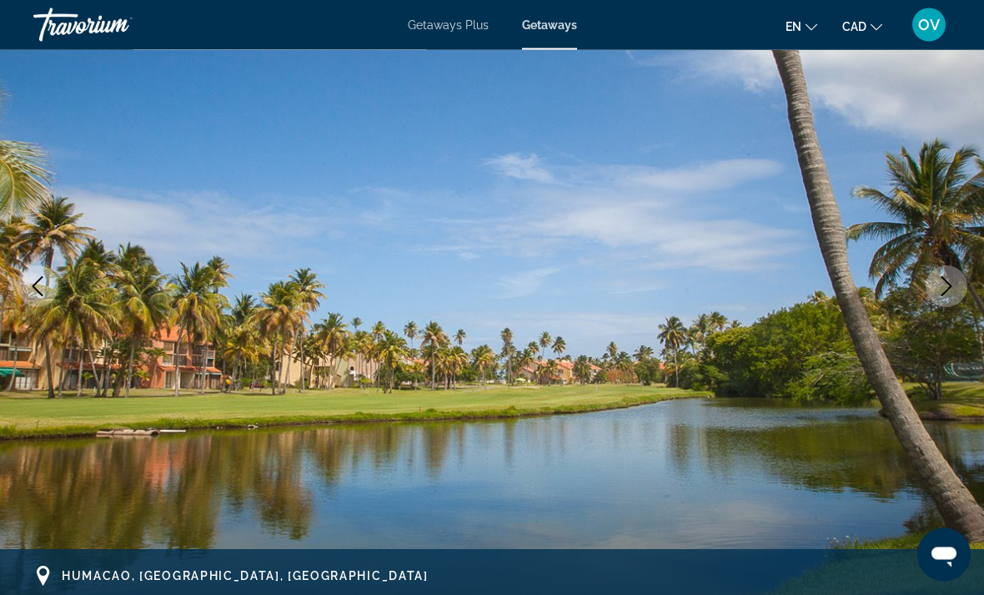
click at [951, 283] on icon "Next image" at bounding box center [947, 287] width 20 height 20
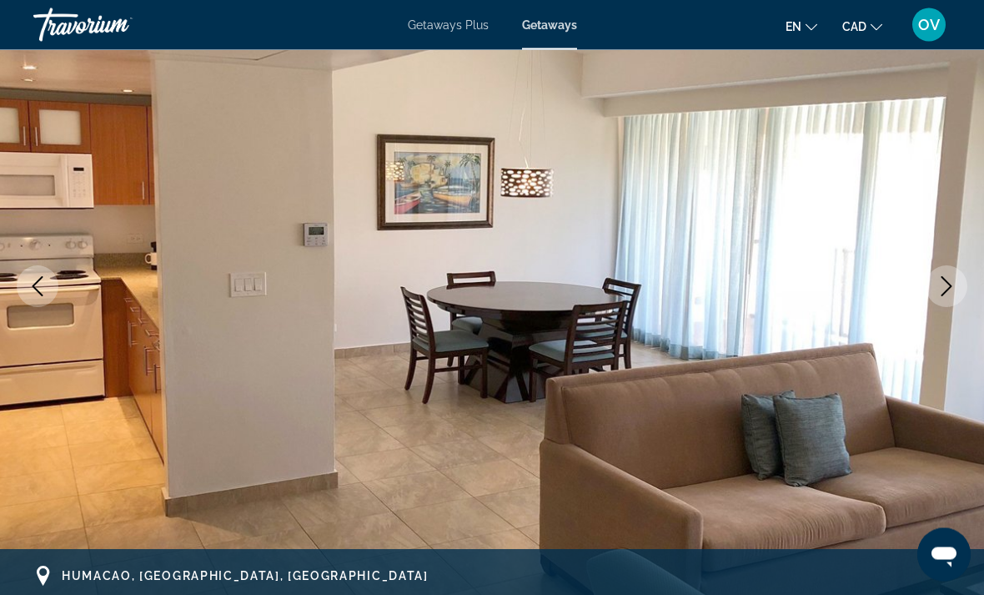
click at [949, 283] on icon "Next image" at bounding box center [947, 287] width 20 height 20
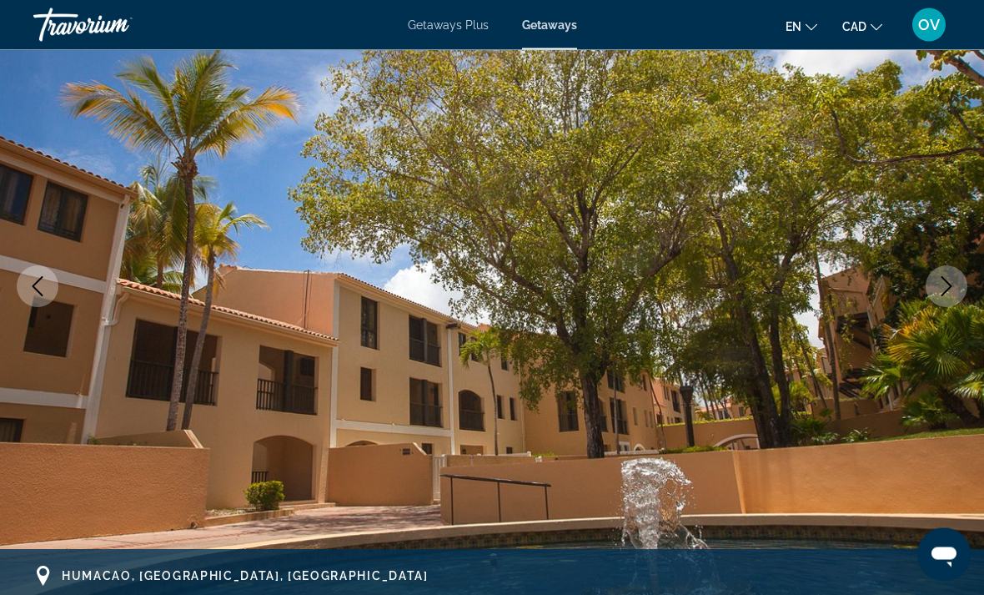
click at [958, 284] on button "Next image" at bounding box center [947, 287] width 42 height 42
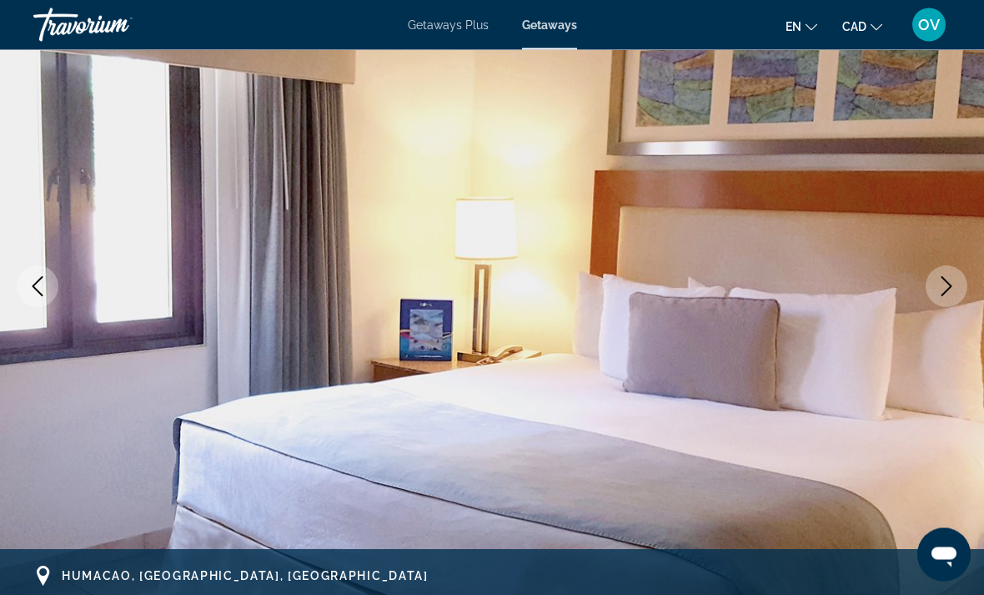
click at [948, 295] on icon "Next image" at bounding box center [947, 287] width 20 height 20
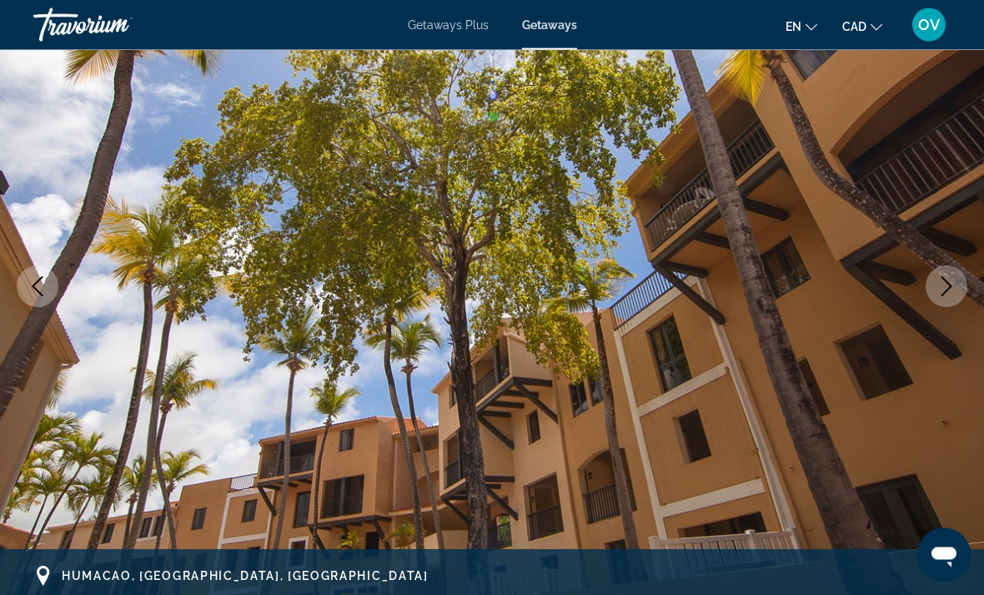
click at [939, 278] on icon "Next image" at bounding box center [947, 287] width 20 height 20
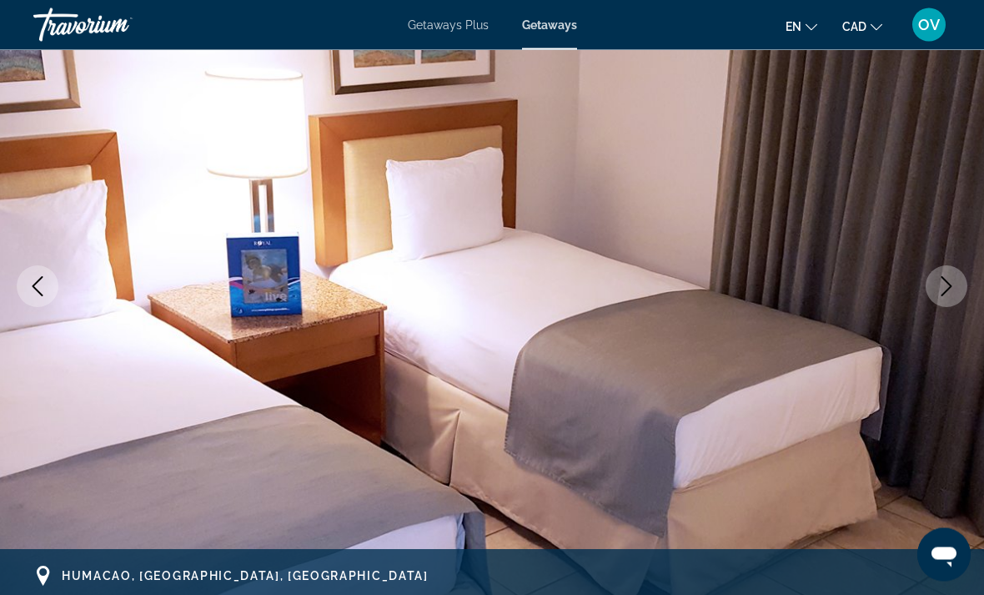
click at [950, 288] on icon "Next image" at bounding box center [947, 287] width 11 height 20
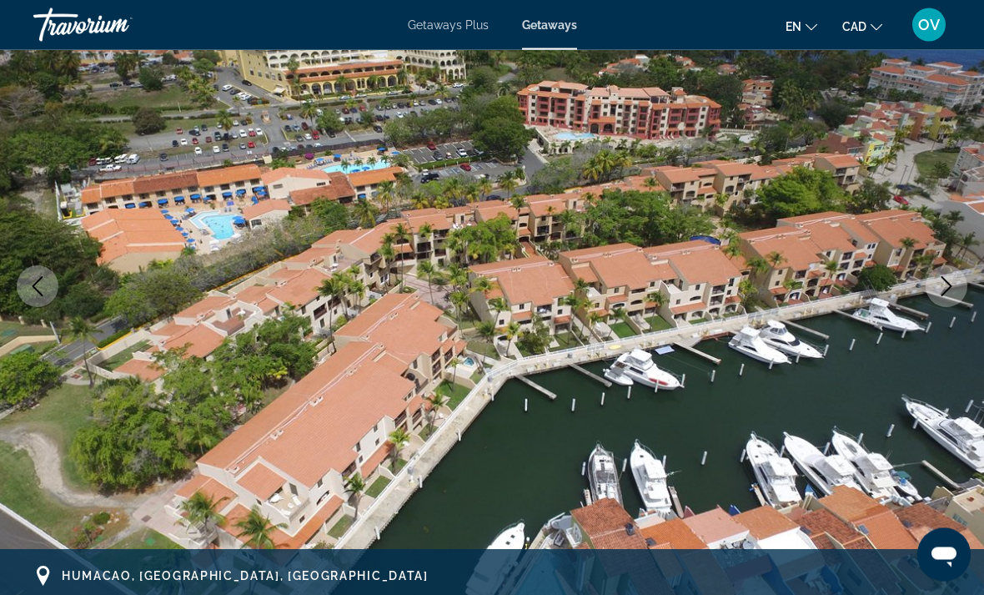
click at [954, 285] on icon "Next image" at bounding box center [947, 287] width 20 height 20
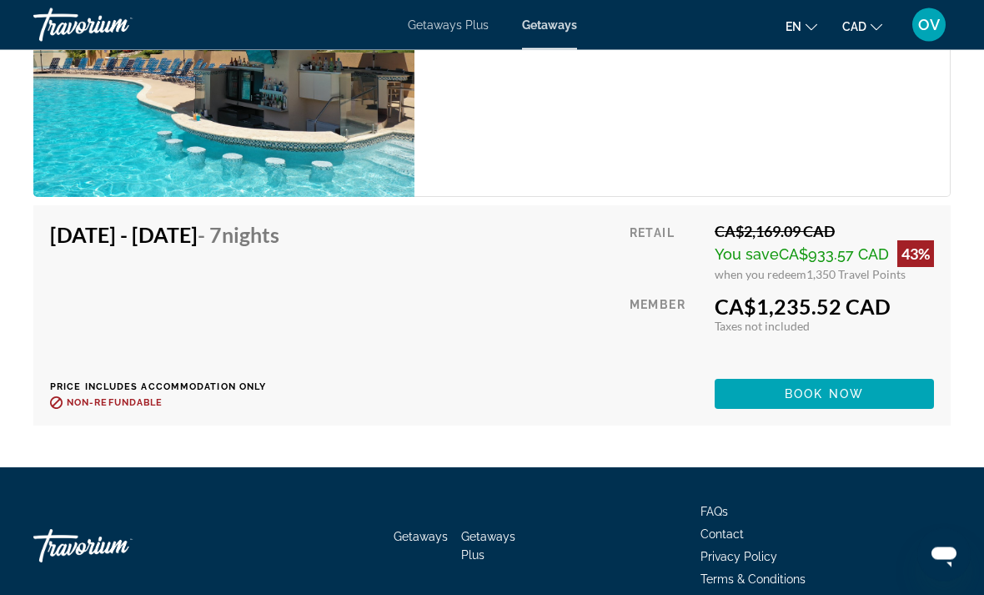
scroll to position [4920, 0]
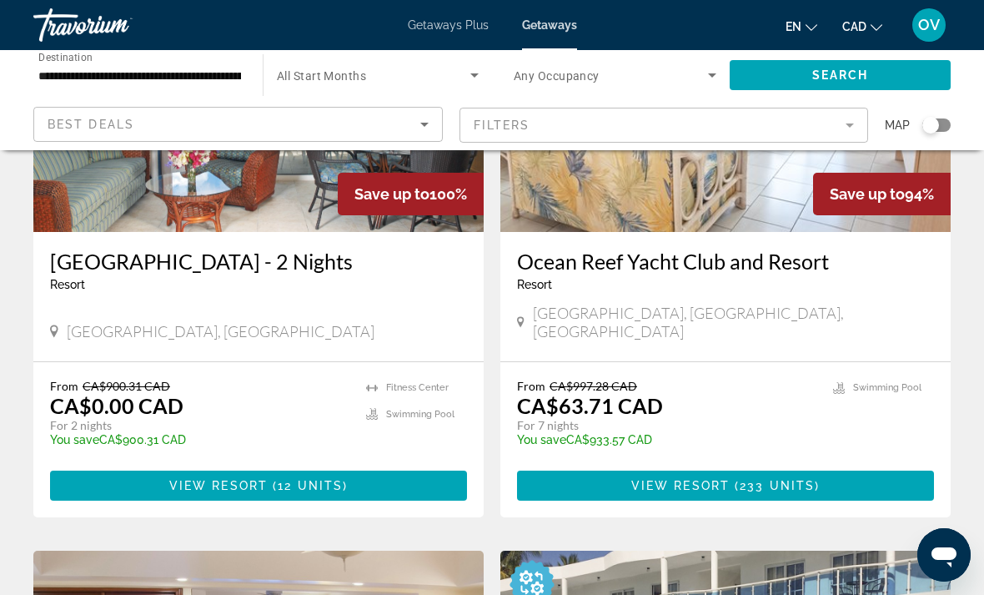
scroll to position [249, 0]
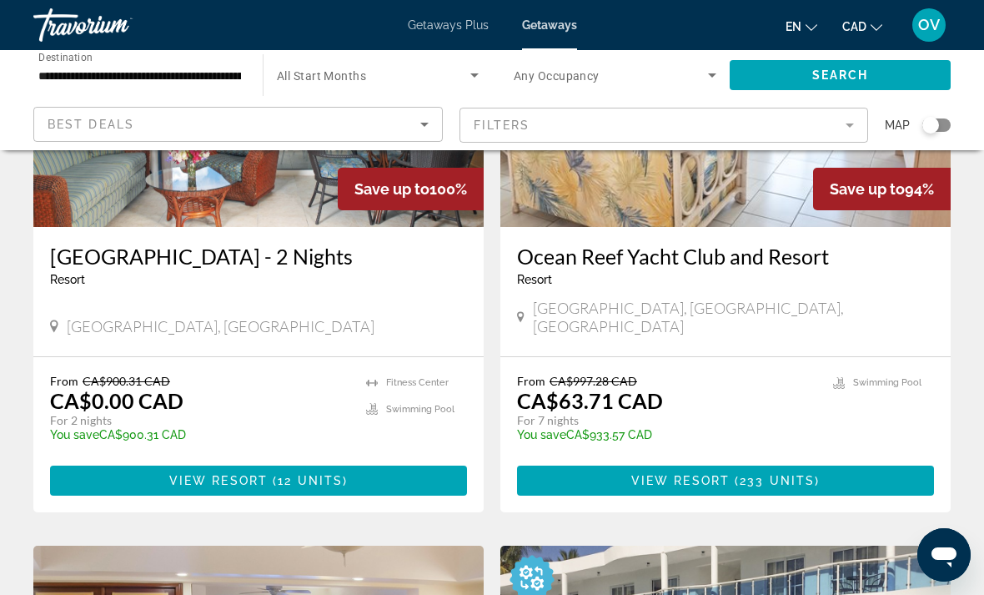
click at [113, 207] on img "Main content" at bounding box center [258, 93] width 450 height 267
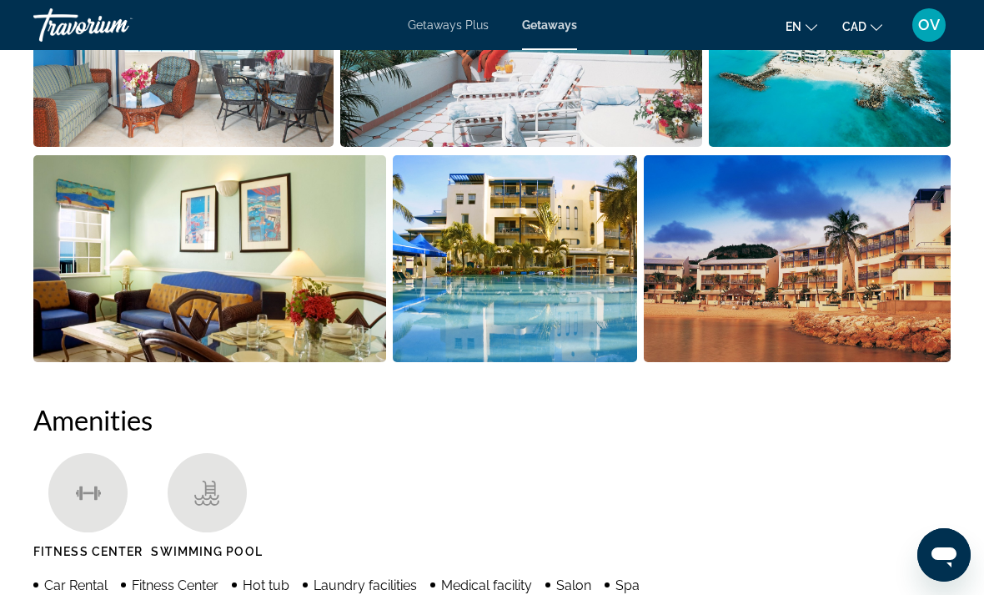
scroll to position [1287, 0]
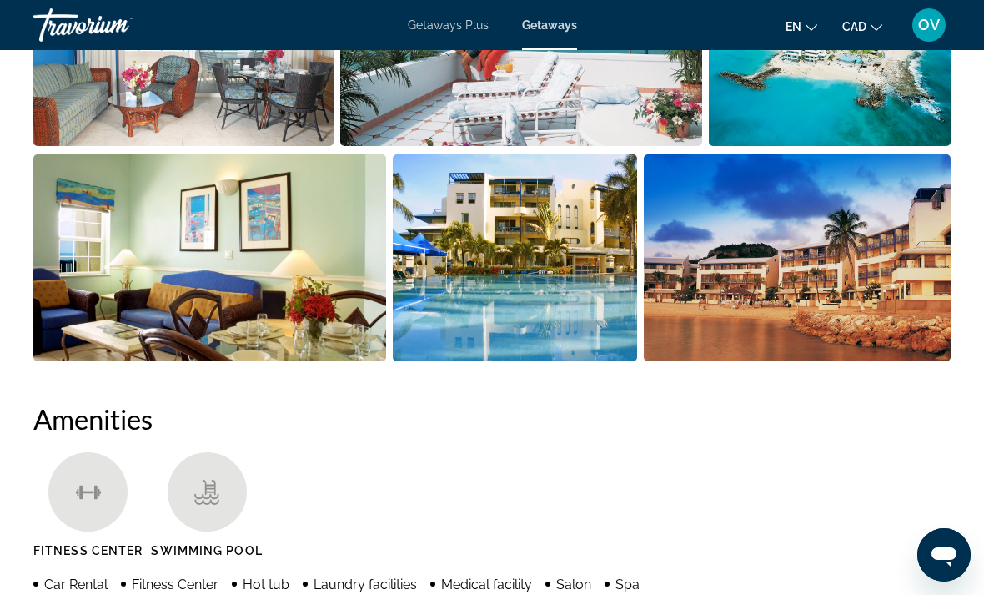
click at [850, 325] on img "Open full-screen image slider" at bounding box center [797, 257] width 307 height 207
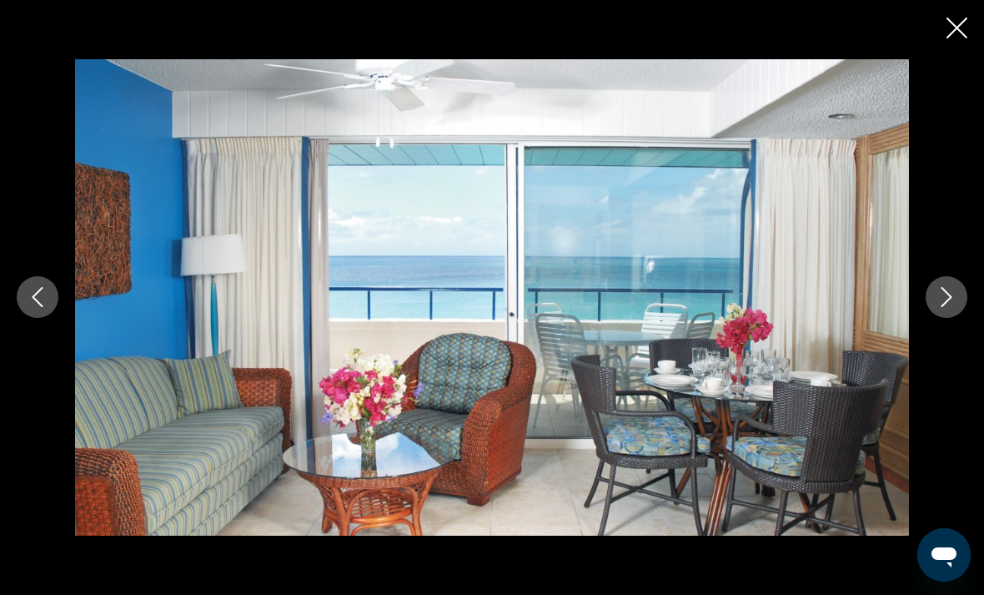
click at [950, 294] on icon "Next image" at bounding box center [947, 297] width 20 height 20
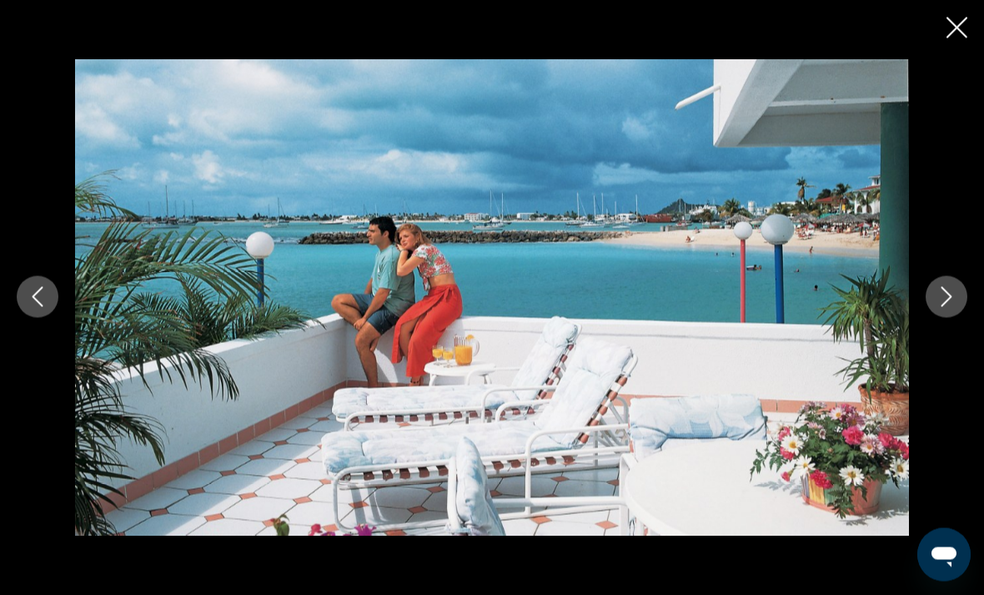
scroll to position [1292, 0]
click at [944, 307] on icon "Next image" at bounding box center [947, 297] width 20 height 20
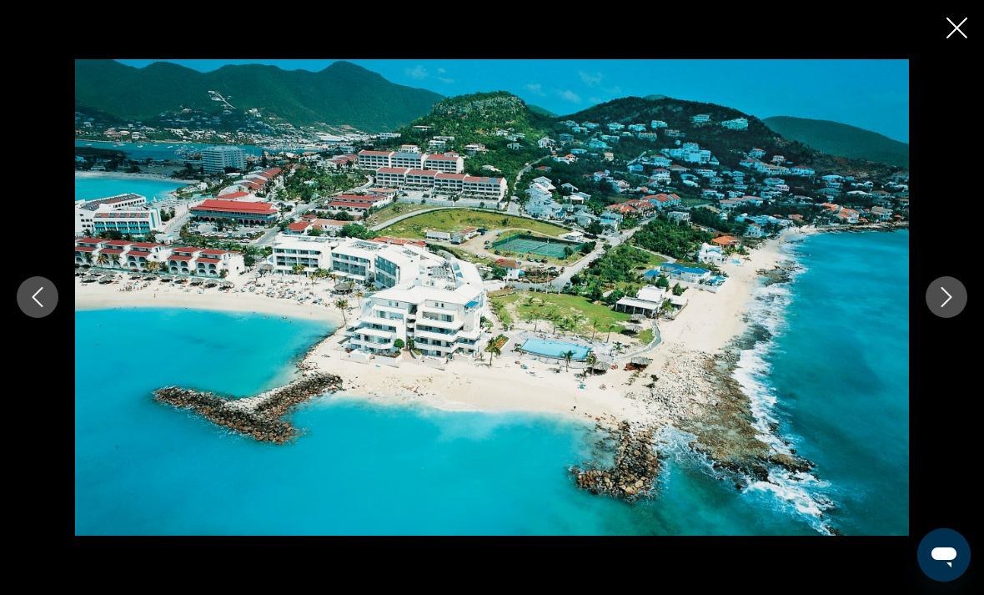
click at [946, 307] on icon "Next image" at bounding box center [947, 297] width 20 height 20
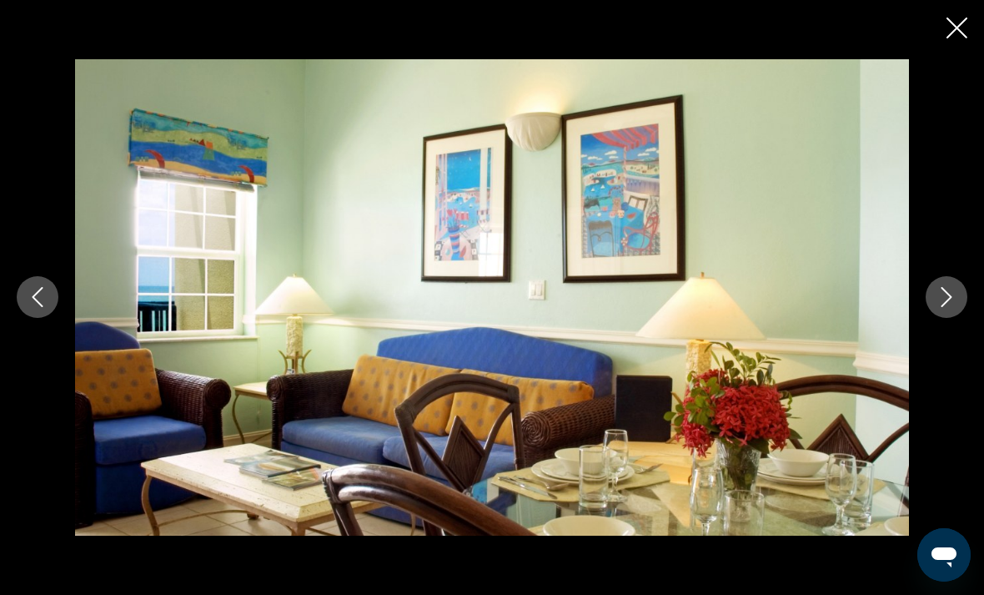
click at [939, 307] on icon "Next image" at bounding box center [947, 297] width 20 height 20
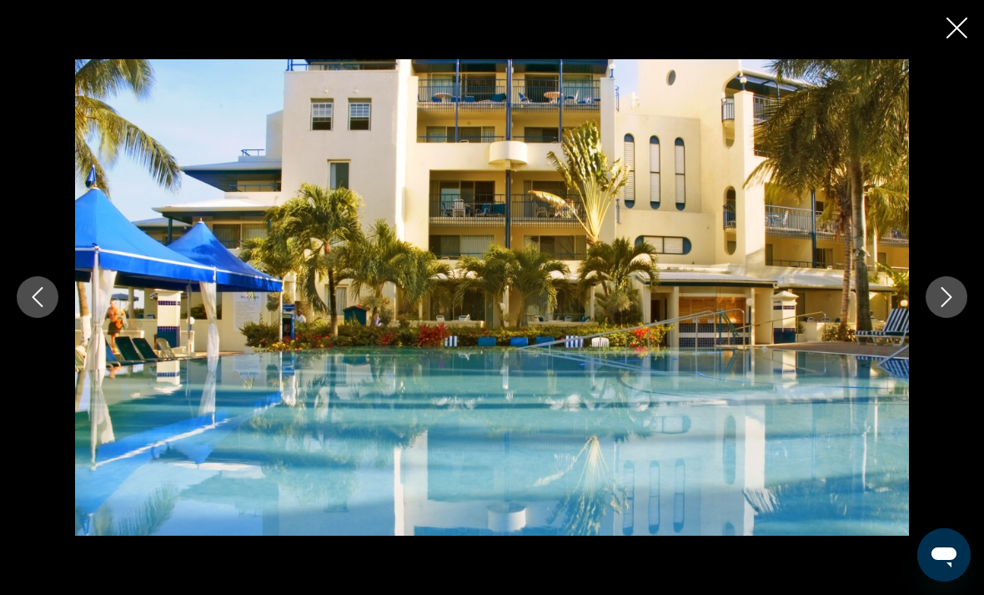
click at [938, 307] on icon "Next image" at bounding box center [947, 297] width 20 height 20
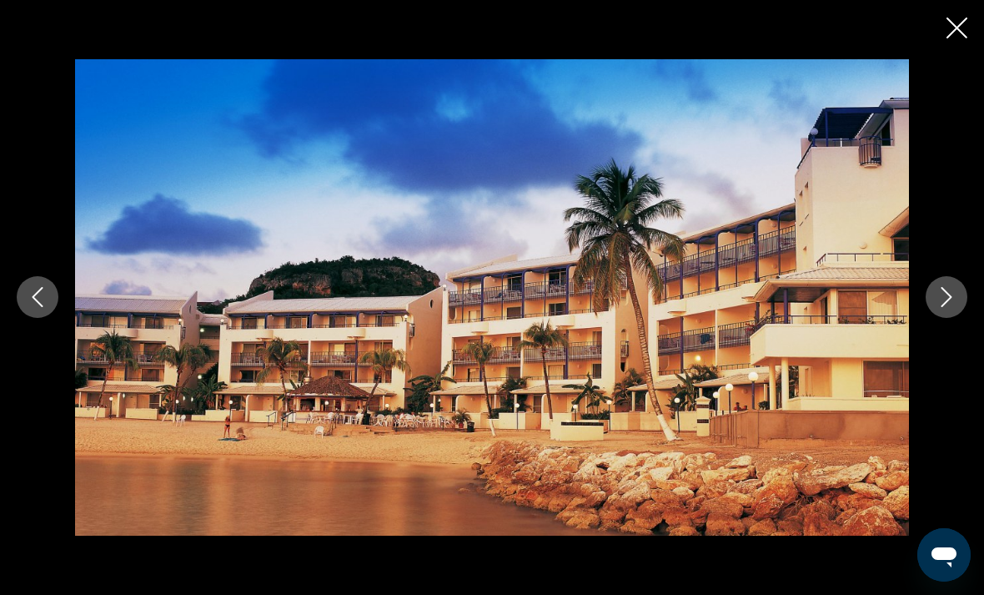
click at [933, 309] on button "Next image" at bounding box center [947, 297] width 42 height 42
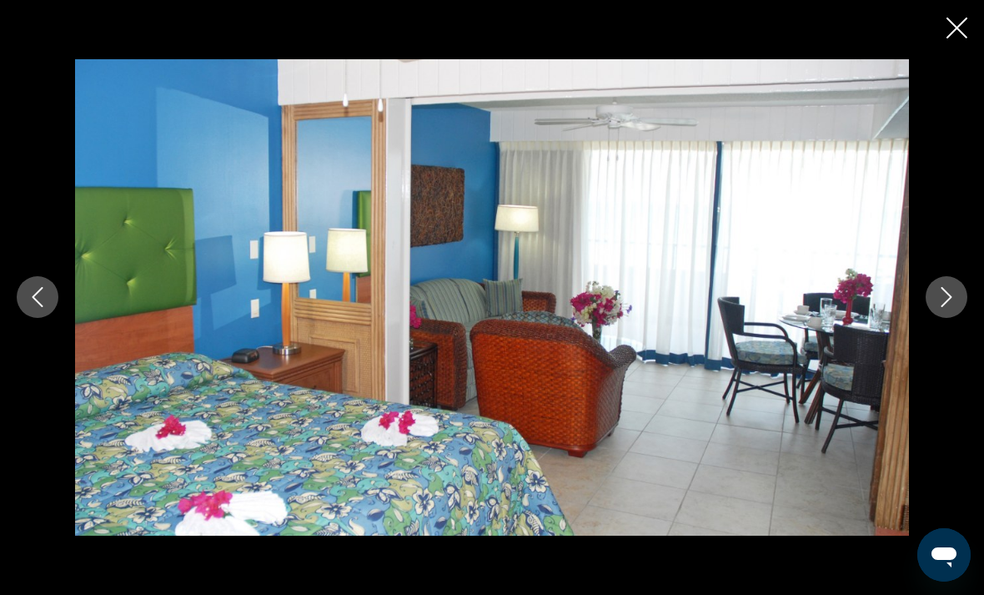
click at [933, 308] on button "Next image" at bounding box center [947, 297] width 42 height 42
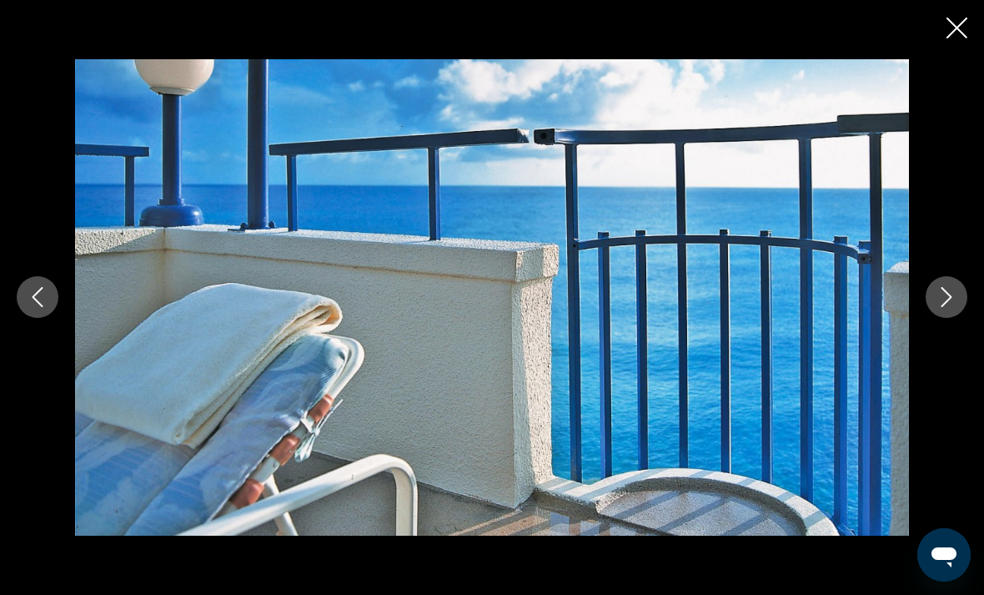
click at [936, 308] on button "Next image" at bounding box center [947, 297] width 42 height 42
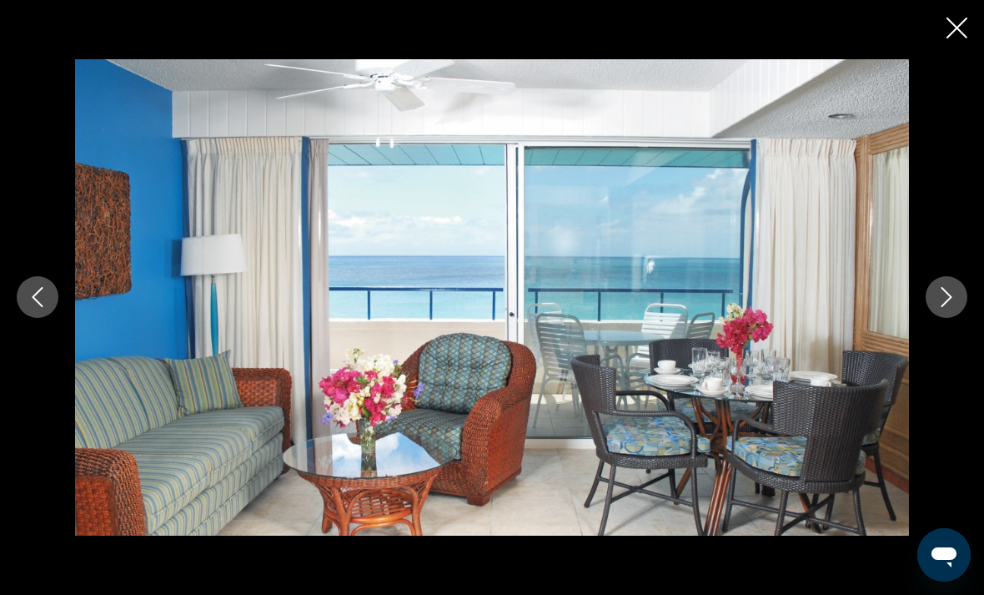
click at [942, 305] on button "Next image" at bounding box center [947, 297] width 42 height 42
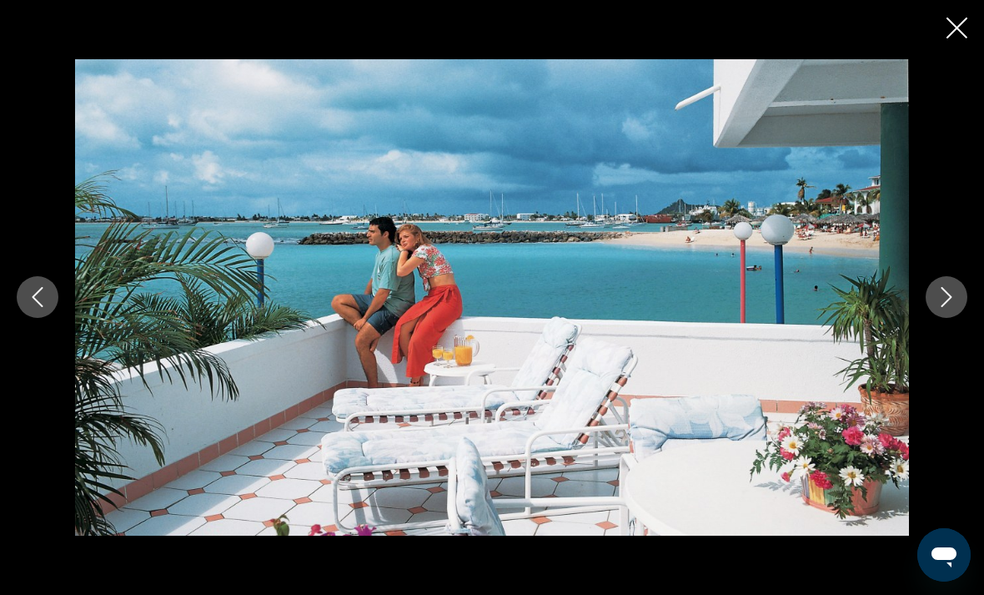
click at [953, 23] on icon "Close slideshow" at bounding box center [957, 28] width 21 height 21
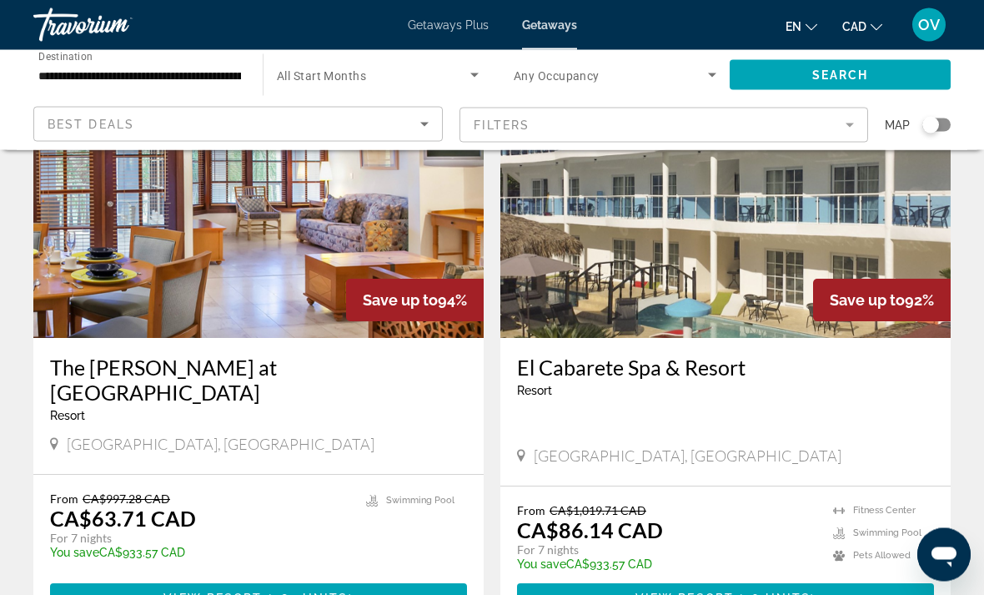
scroll to position [777, 0]
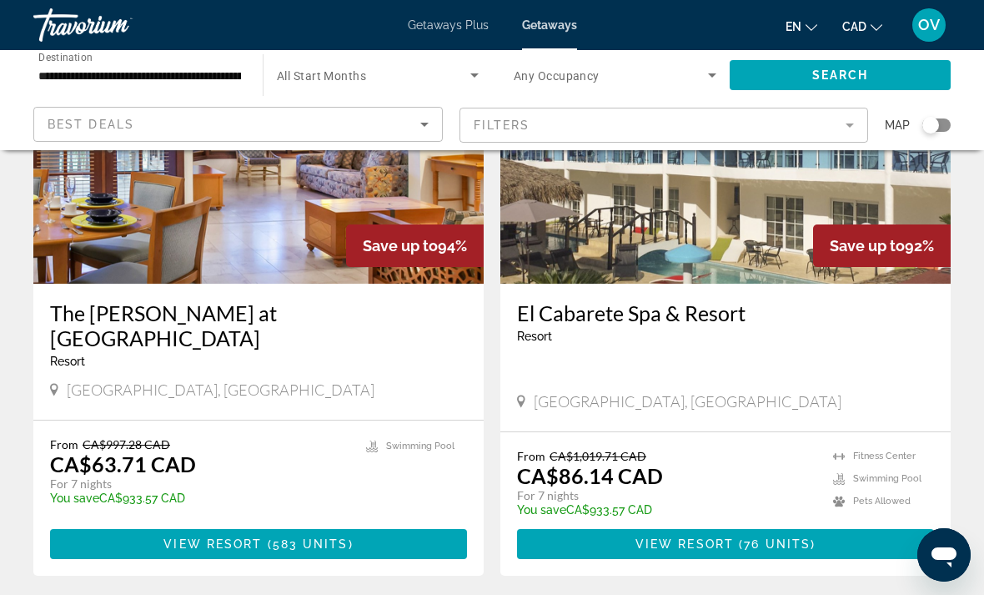
click at [175, 204] on img "Main content" at bounding box center [258, 150] width 450 height 267
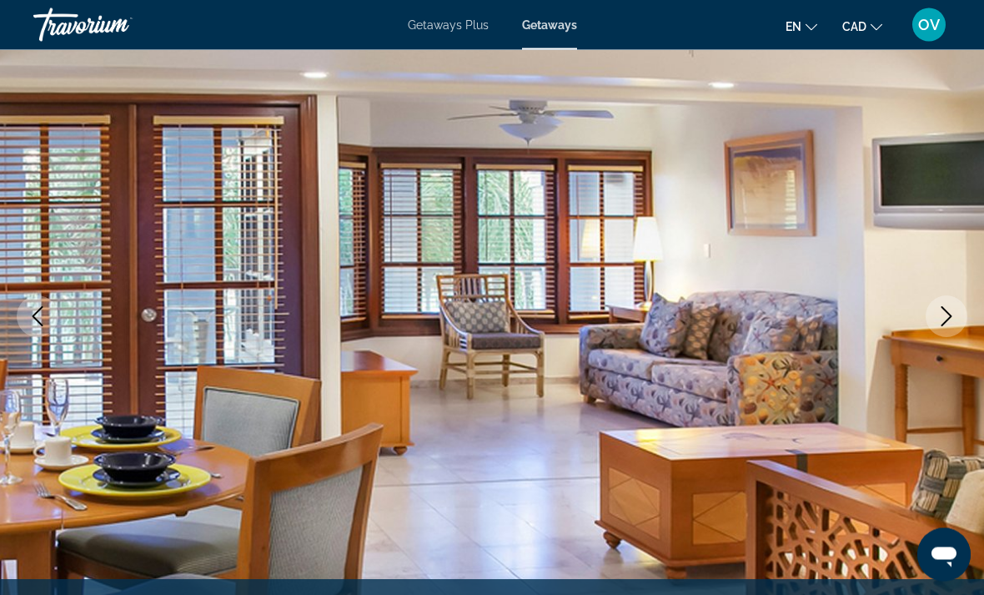
scroll to position [157, 0]
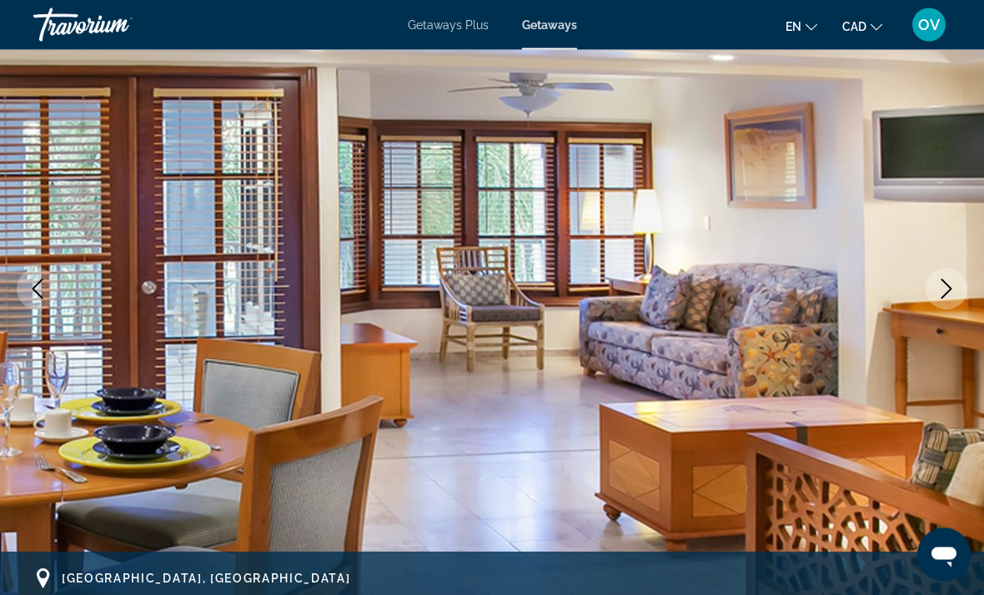
click at [938, 288] on icon "Next image" at bounding box center [947, 289] width 20 height 20
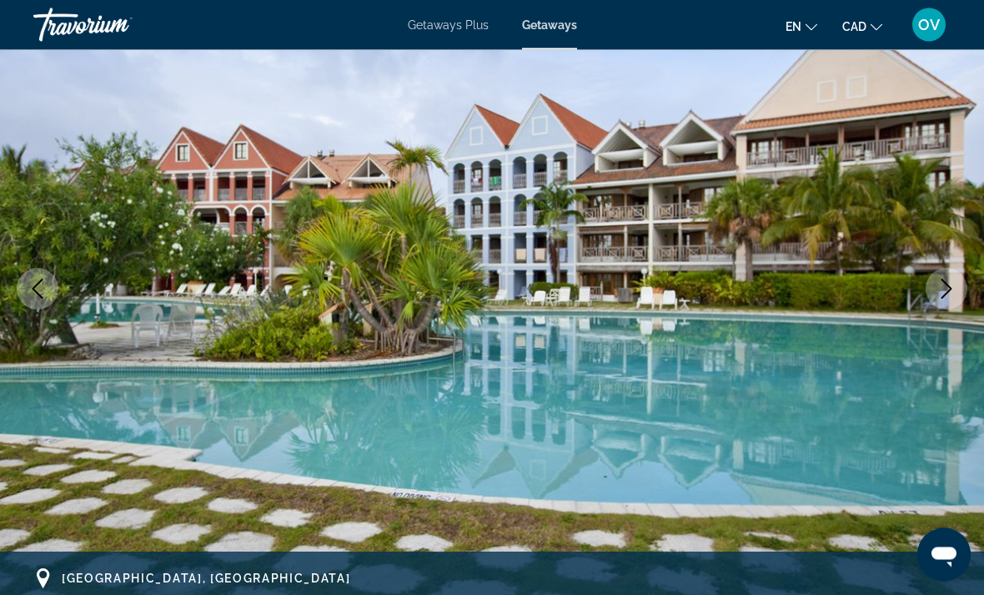
click at [951, 290] on icon "Next image" at bounding box center [947, 289] width 20 height 20
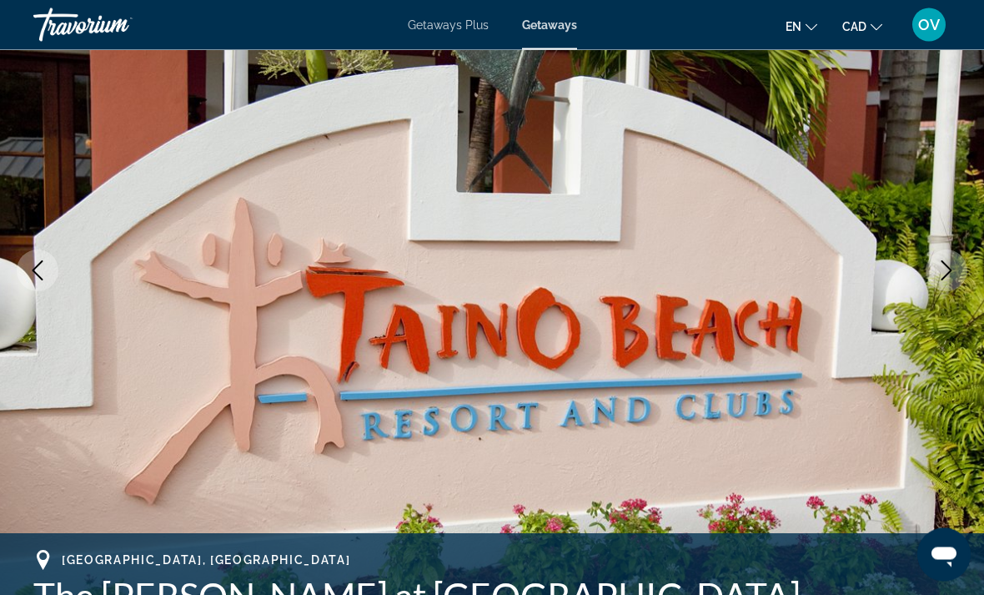
scroll to position [179, 0]
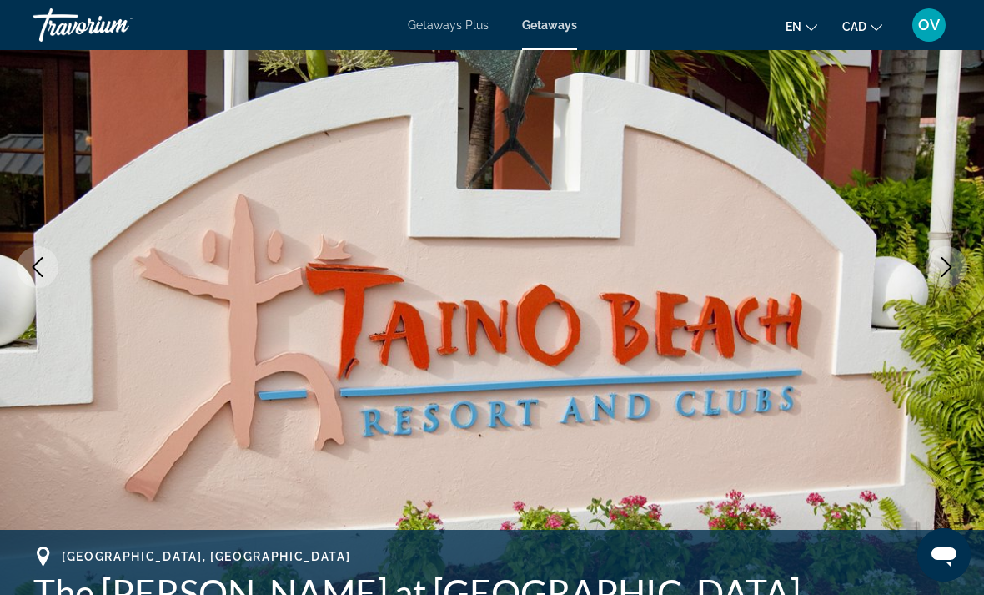
click at [941, 272] on icon "Next image" at bounding box center [947, 267] width 20 height 20
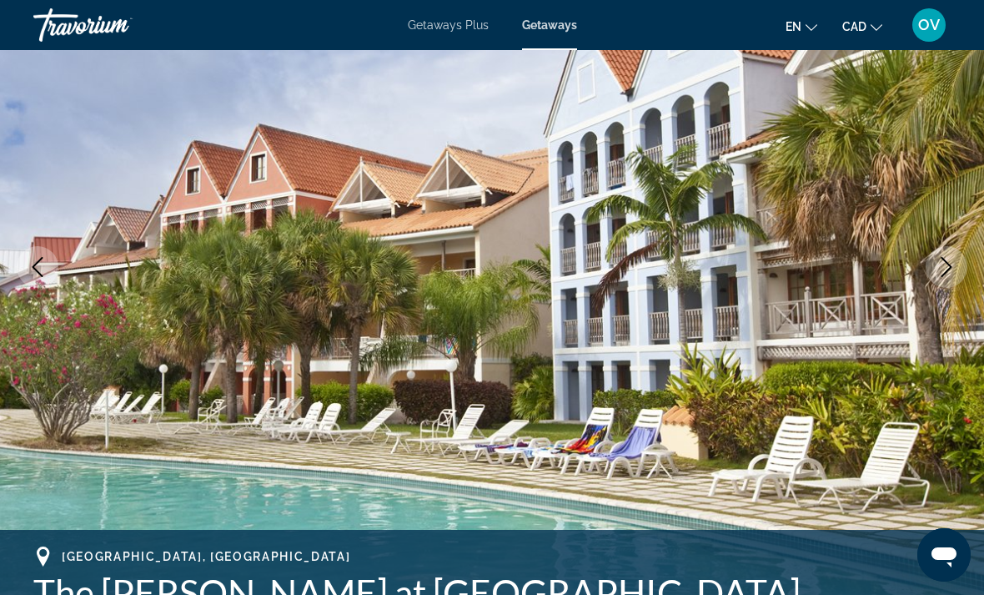
click at [939, 270] on icon "Next image" at bounding box center [947, 267] width 20 height 20
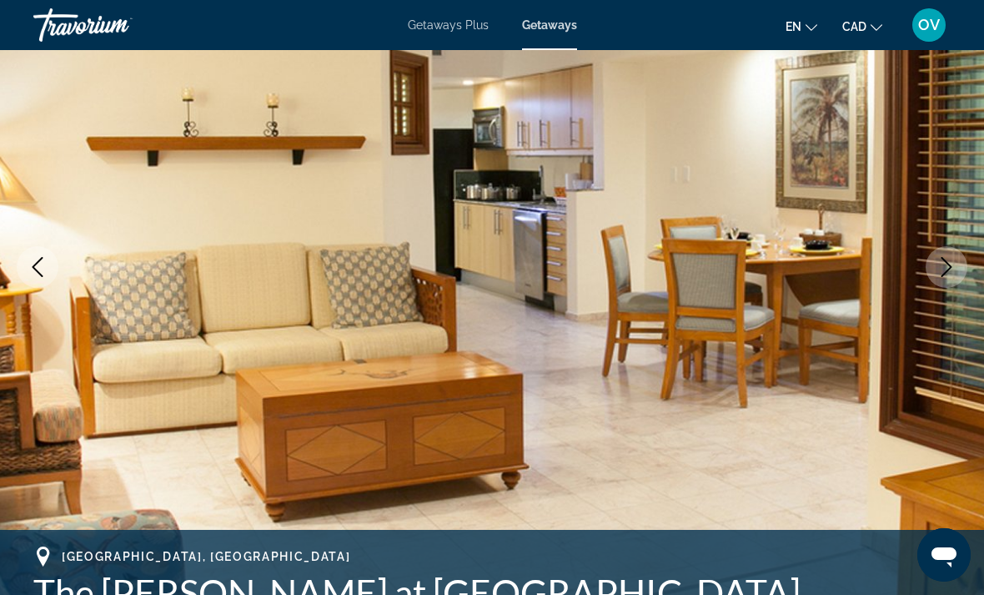
click at [949, 266] on icon "Next image" at bounding box center [947, 267] width 20 height 20
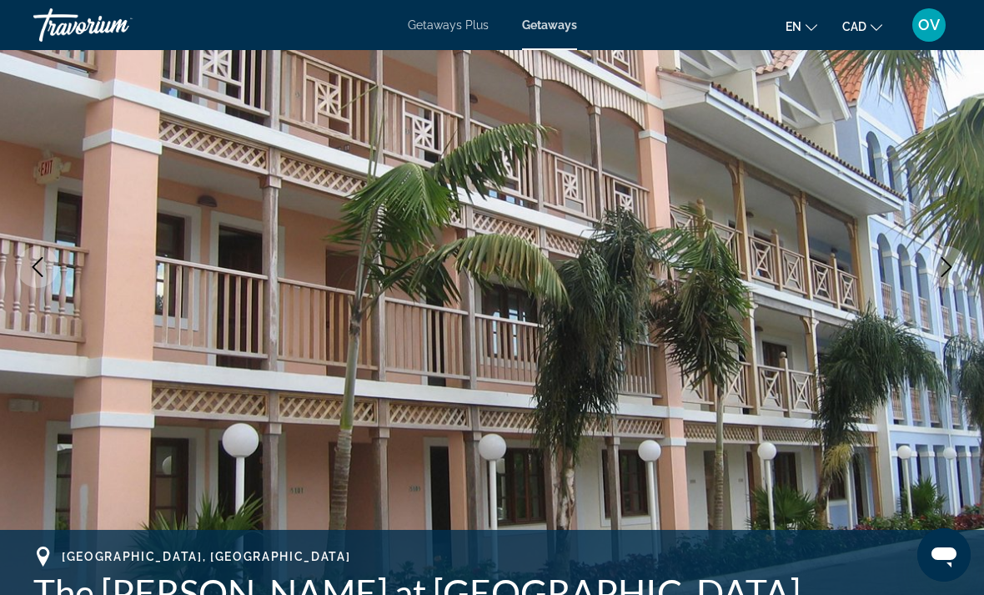
click at [956, 260] on icon "Next image" at bounding box center [947, 267] width 20 height 20
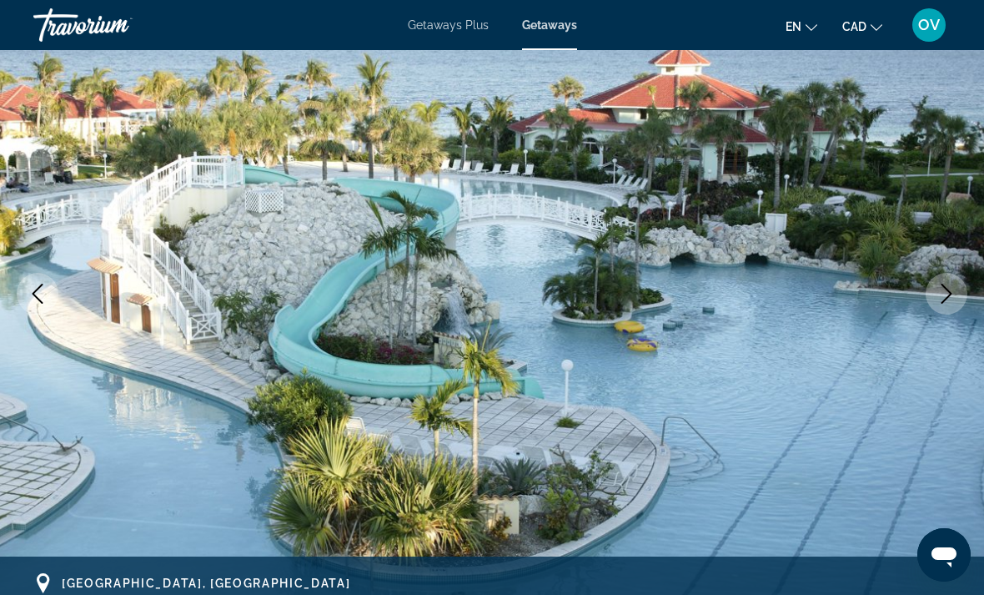
scroll to position [152, 0]
click at [935, 279] on button "Next image" at bounding box center [947, 295] width 42 height 42
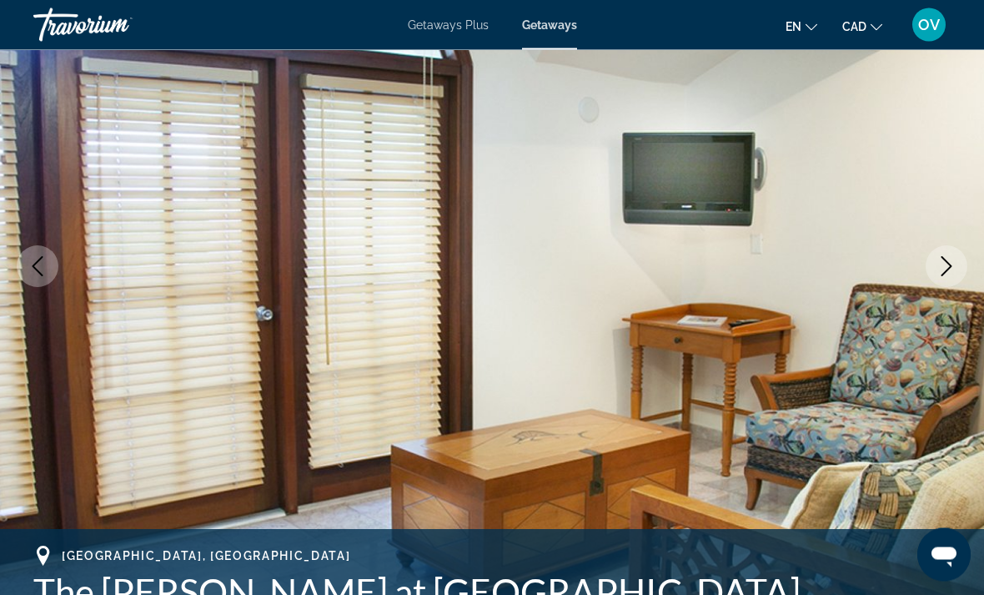
scroll to position [179, 0]
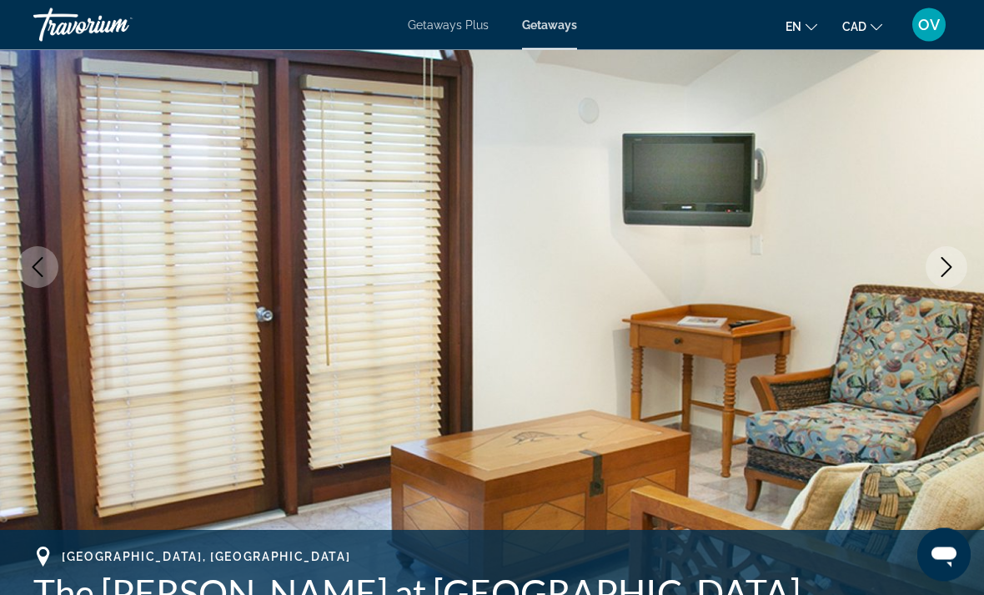
click at [948, 267] on icon "Next image" at bounding box center [947, 268] width 20 height 20
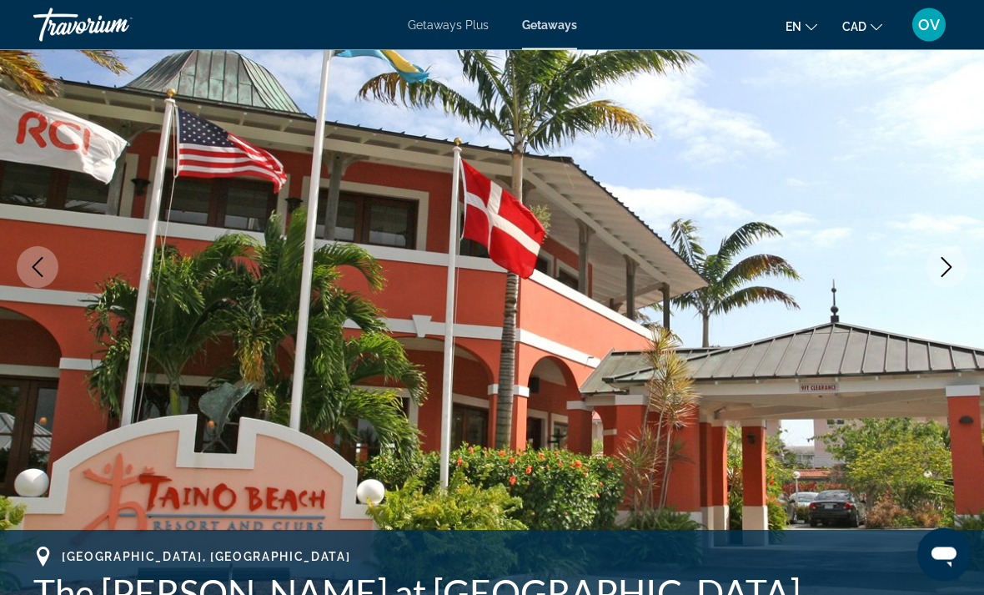
click at [938, 273] on icon "Next image" at bounding box center [947, 268] width 20 height 20
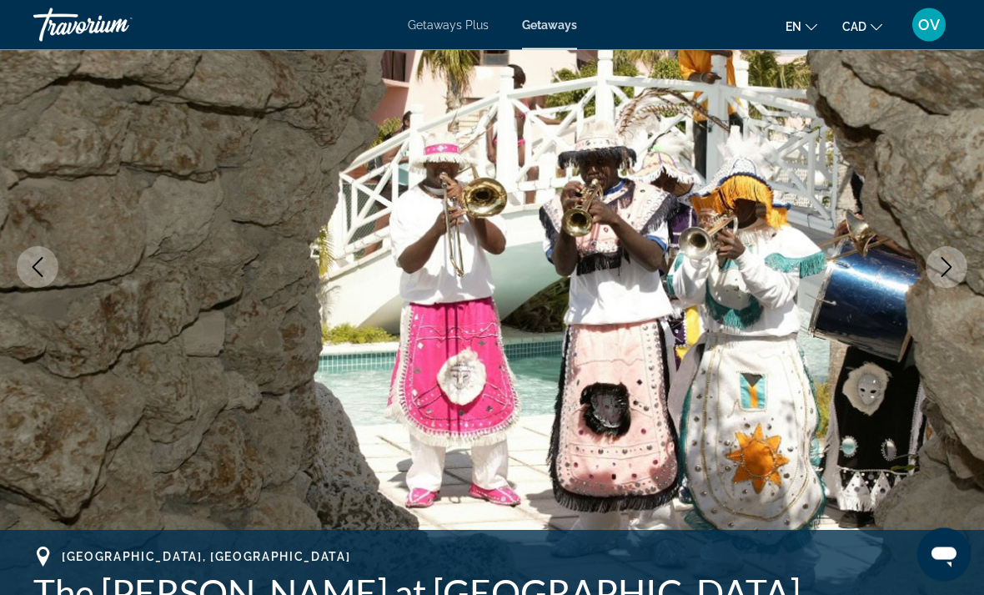
click at [948, 274] on icon "Next image" at bounding box center [947, 268] width 20 height 20
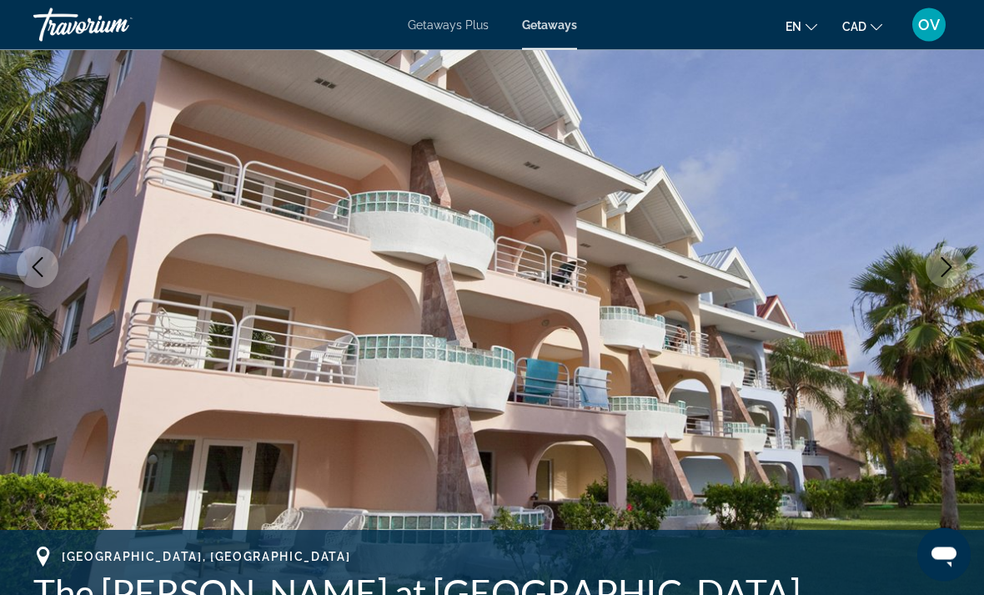
click at [949, 270] on icon "Next image" at bounding box center [947, 268] width 20 height 20
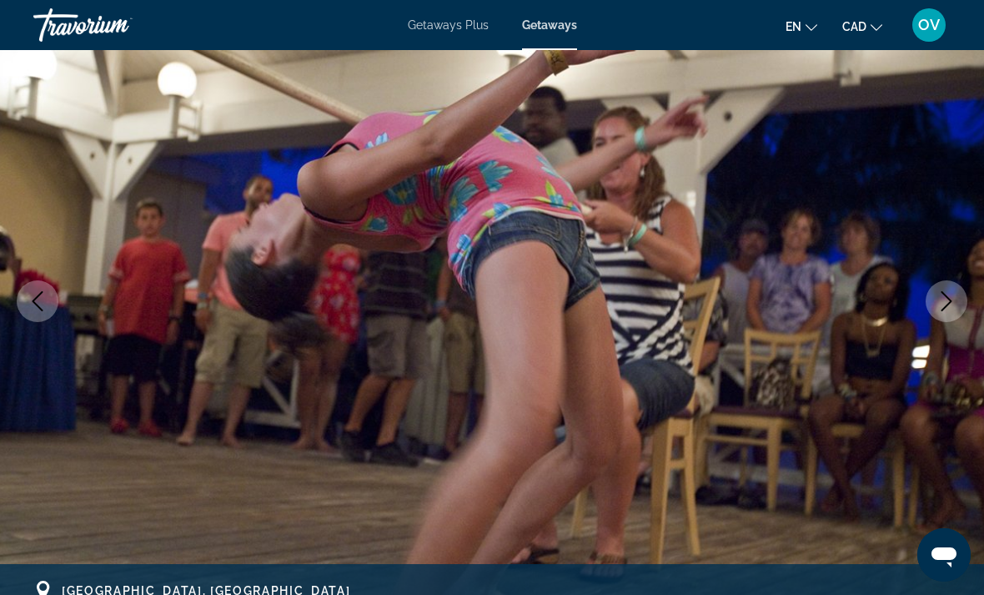
scroll to position [144, 0]
click at [935, 299] on button "Next image" at bounding box center [947, 302] width 42 height 42
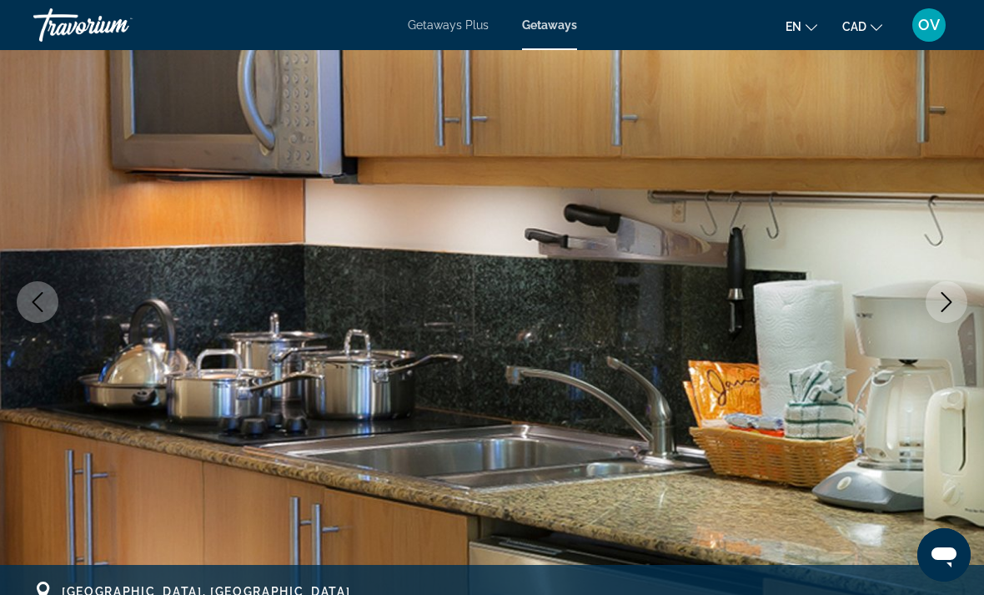
click at [929, 290] on button "Next image" at bounding box center [947, 302] width 42 height 42
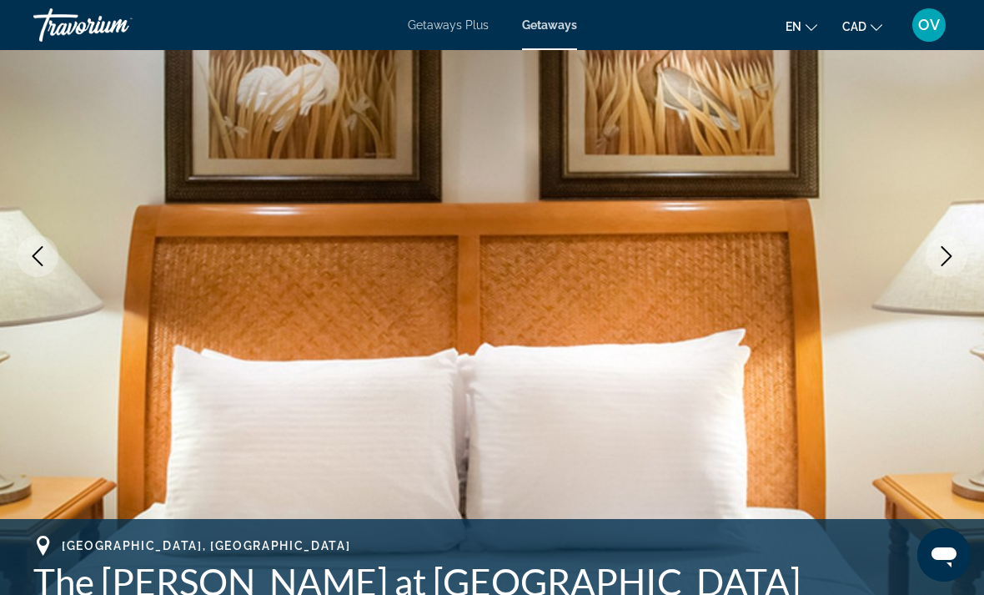
scroll to position [189, 0]
click at [944, 260] on icon "Next image" at bounding box center [947, 257] width 20 height 20
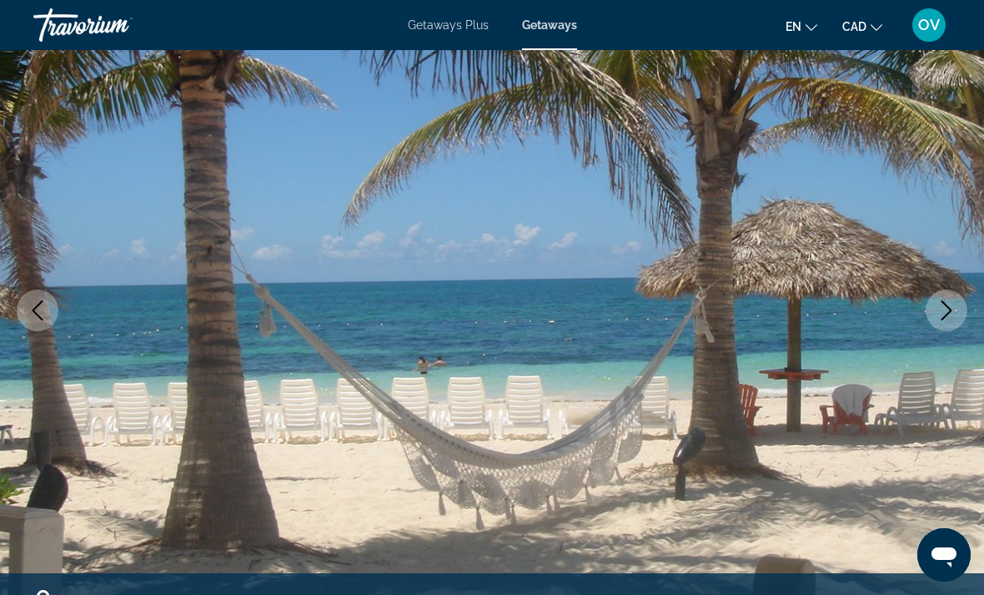
scroll to position [132, 0]
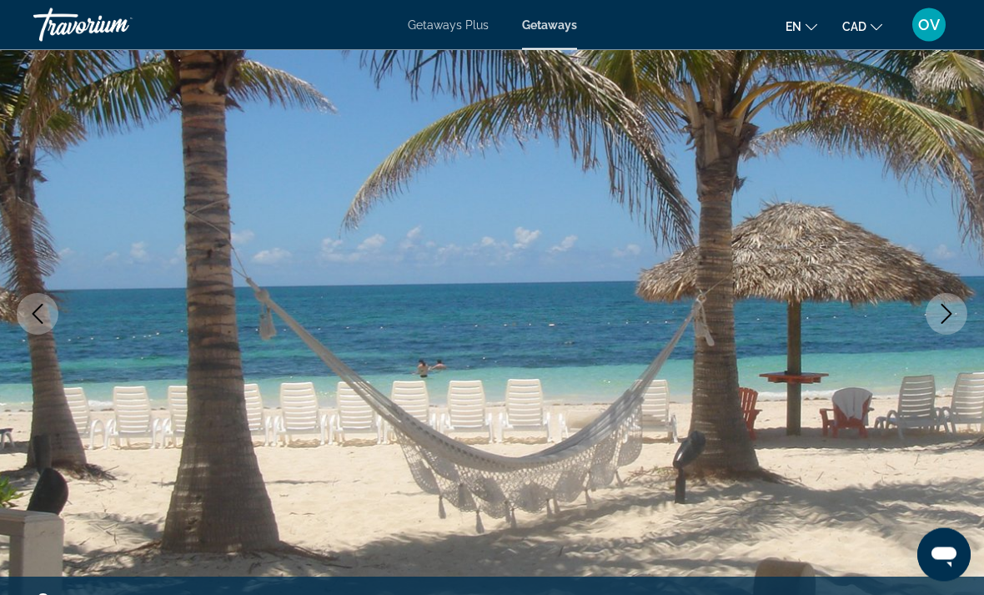
click at [949, 294] on button "Next image" at bounding box center [947, 315] width 42 height 42
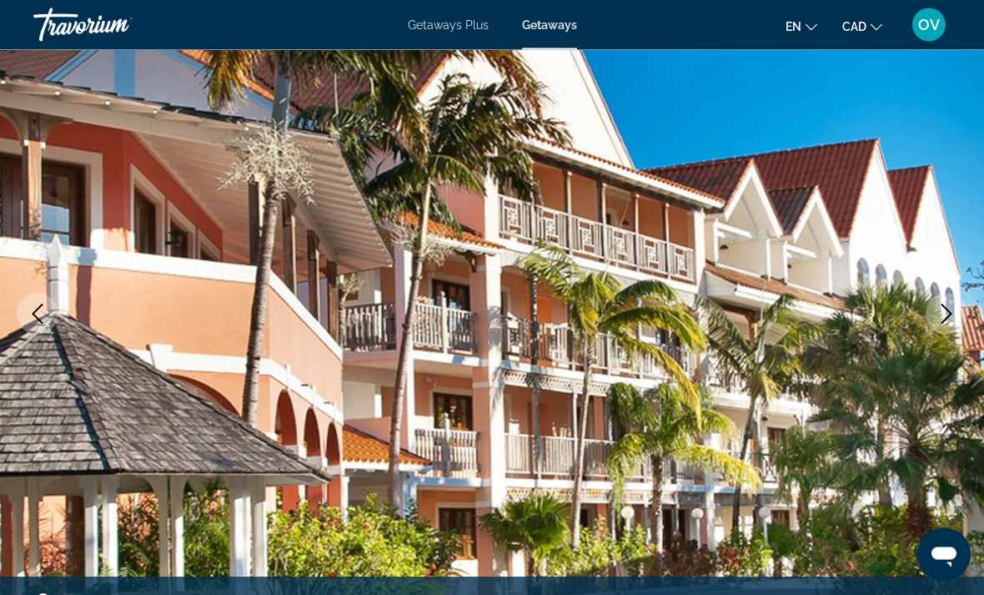
click at [947, 316] on icon "Next image" at bounding box center [947, 314] width 20 height 20
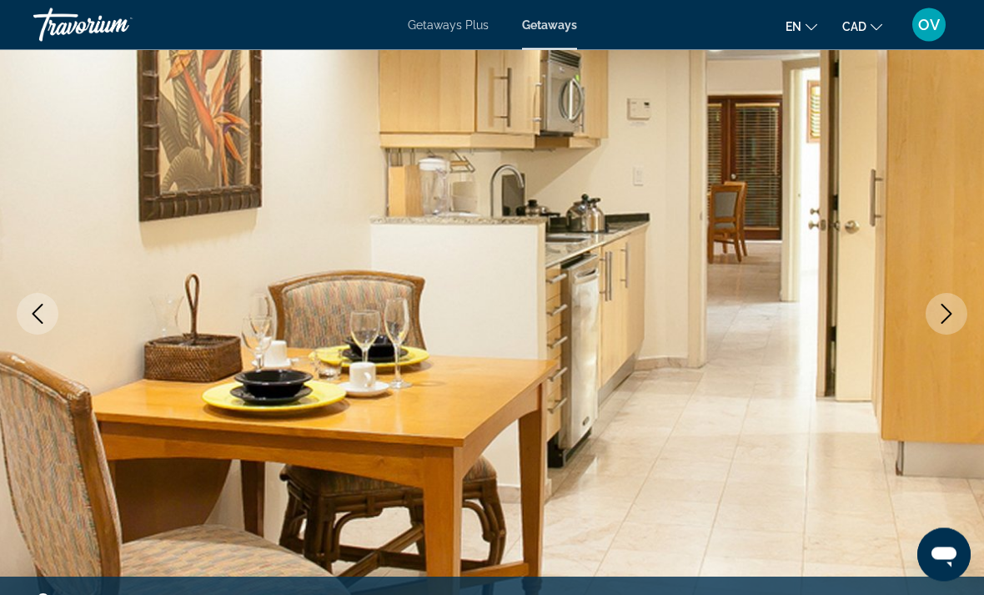
click at [943, 310] on icon "Next image" at bounding box center [947, 314] width 20 height 20
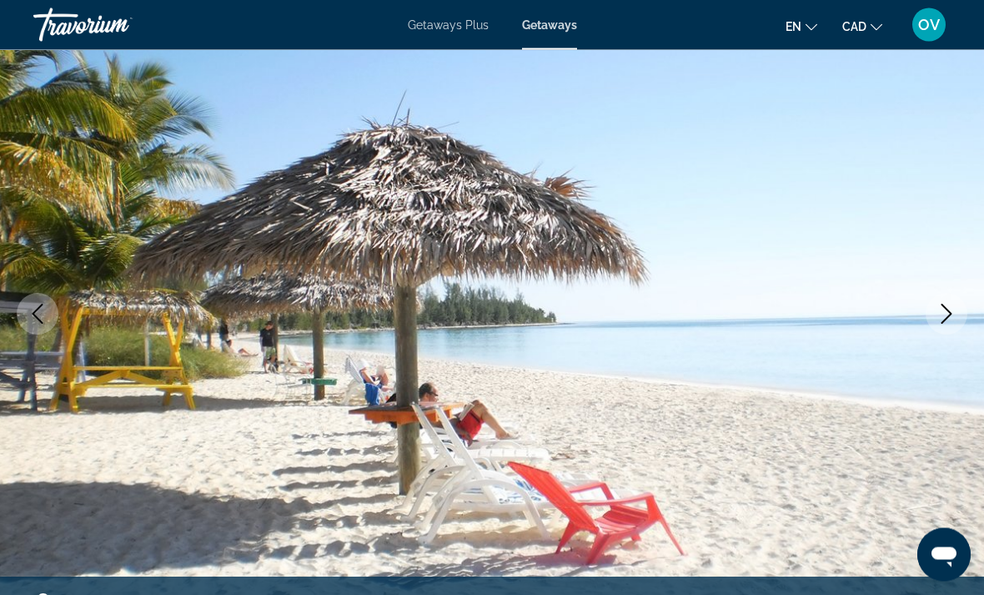
click at [938, 307] on icon "Next image" at bounding box center [947, 314] width 20 height 20
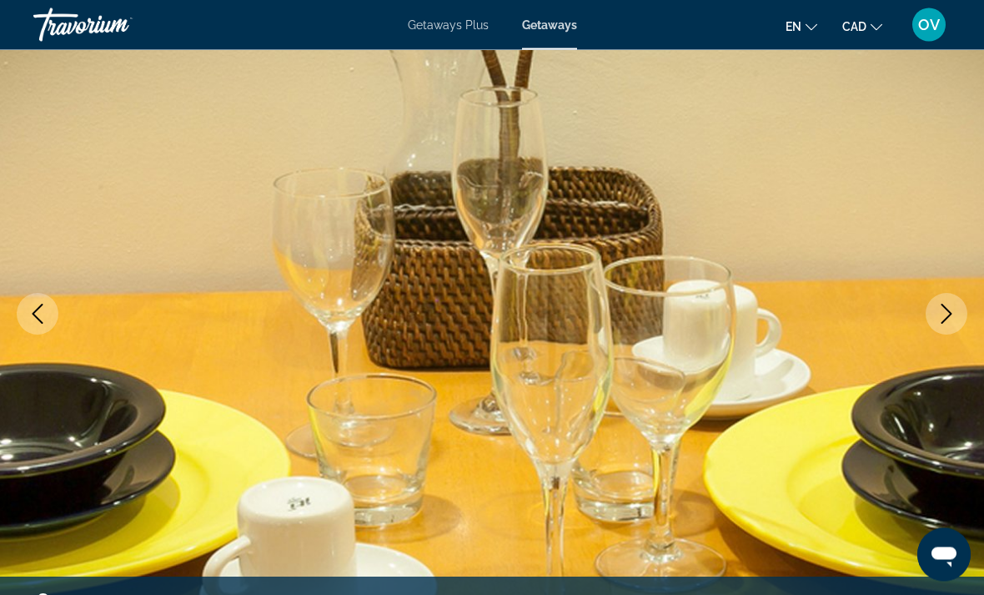
click at [944, 299] on button "Next image" at bounding box center [947, 315] width 42 height 42
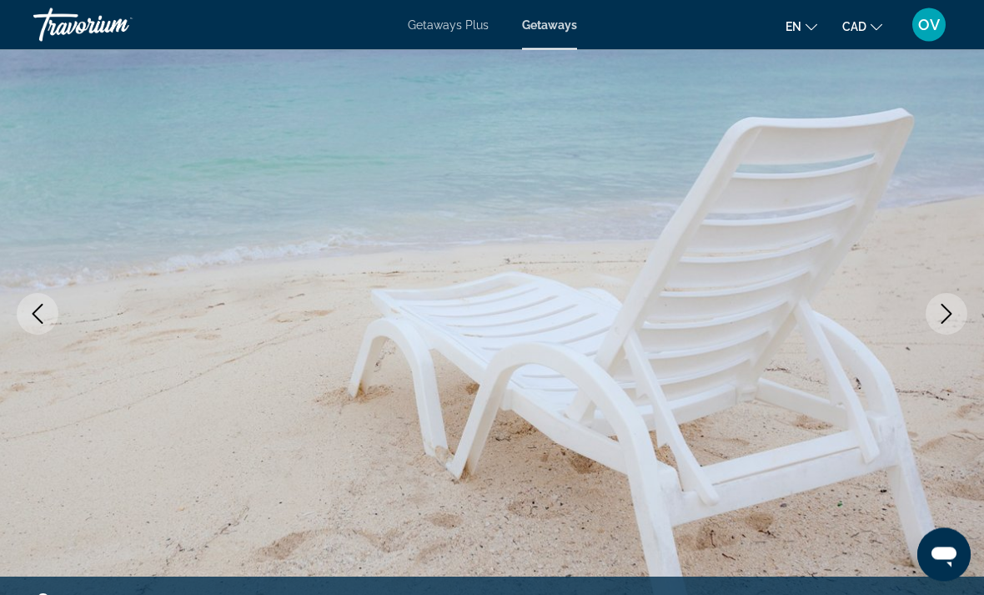
click at [949, 306] on icon "Next image" at bounding box center [947, 314] width 20 height 20
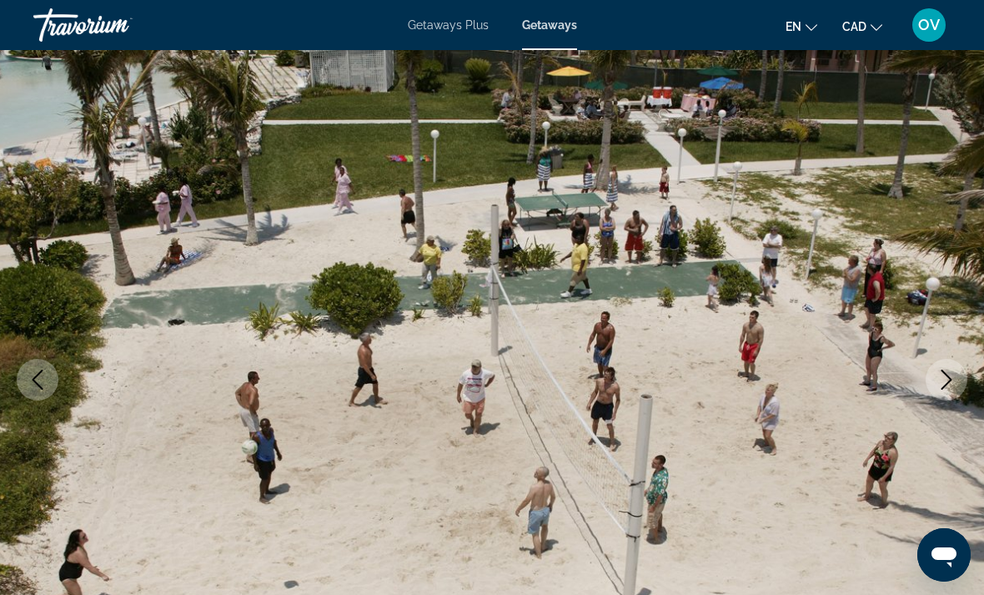
scroll to position [141, 0]
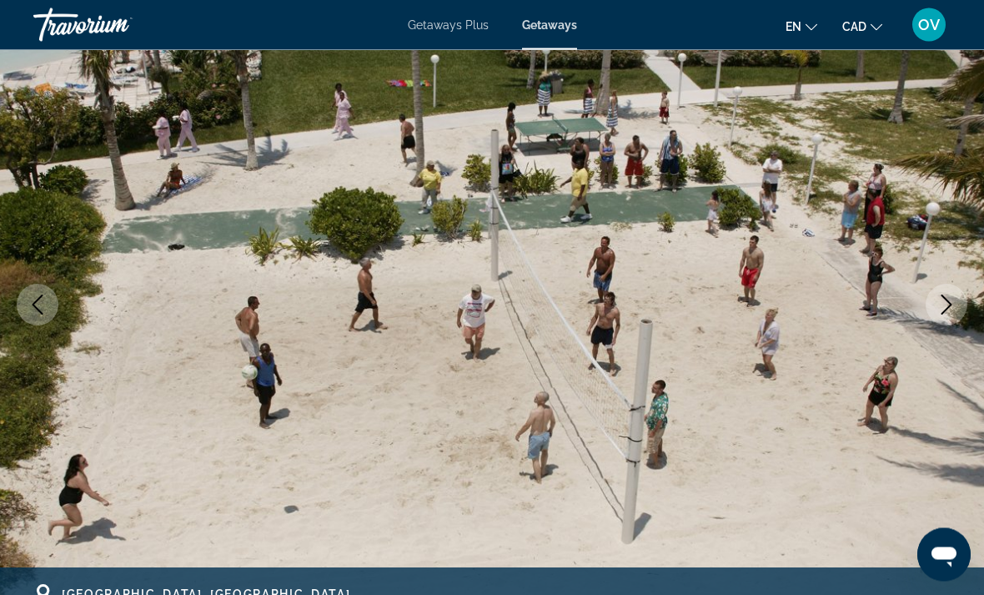
click at [953, 300] on icon "Next image" at bounding box center [947, 305] width 20 height 20
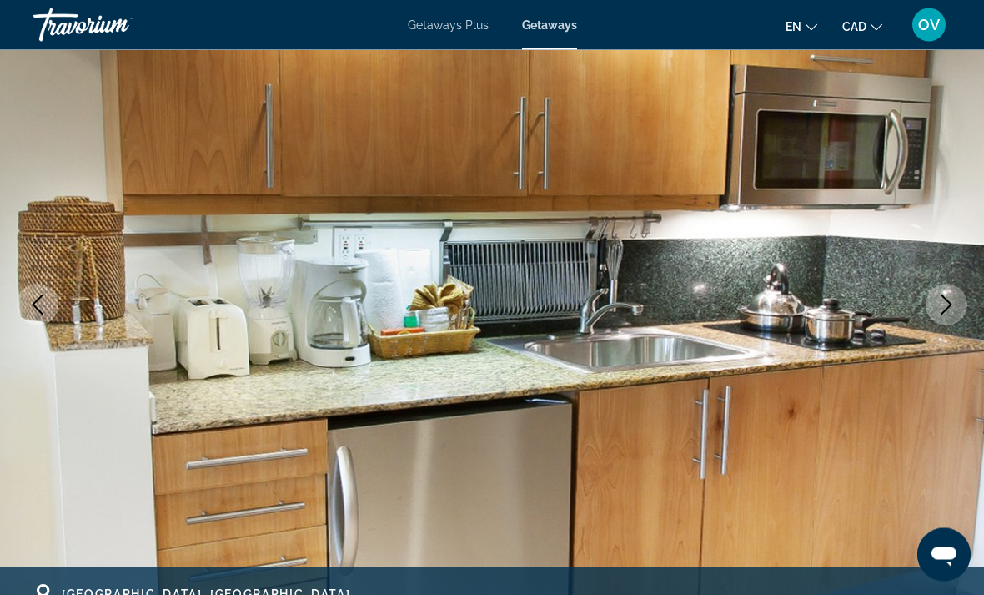
click at [950, 298] on icon "Next image" at bounding box center [947, 305] width 20 height 20
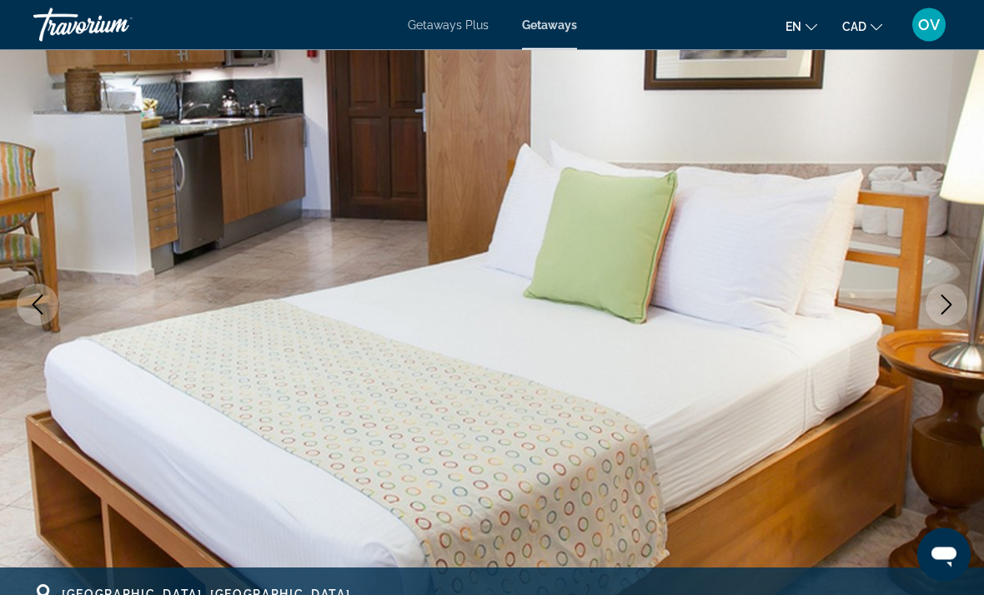
click at [939, 301] on icon "Next image" at bounding box center [947, 305] width 20 height 20
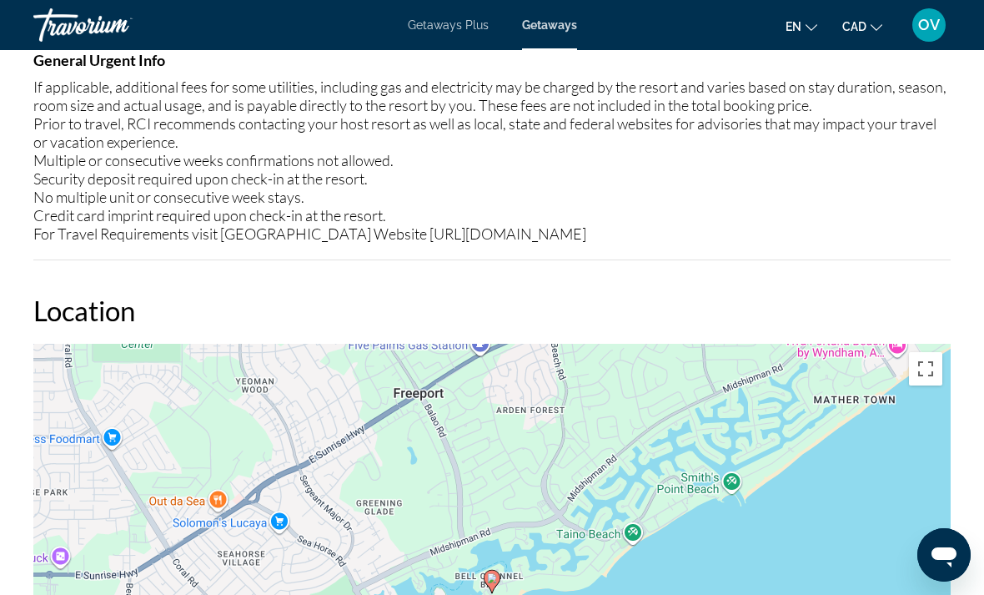
scroll to position [2203, 0]
